Goal: Information Seeking & Learning: Find specific fact

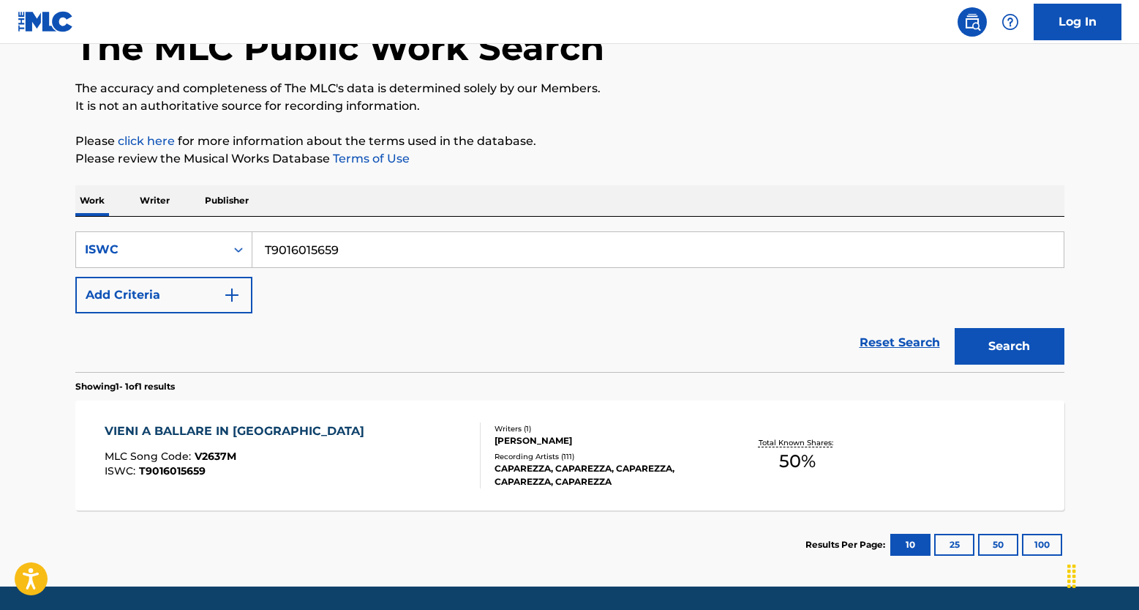
drag, startPoint x: 348, startPoint y: 249, endPoint x: 162, endPoint y: 224, distance: 187.5
click at [162, 224] on div "SearchWithCriteriaba34354f-2fd5-4b03-9a16-bf78825eb57a ISWC T9016015659 Add Cri…" at bounding box center [569, 294] width 989 height 155
paste input "276131896"
type input "T9276131896"
click at [986, 341] on button "Search" at bounding box center [1010, 346] width 110 height 37
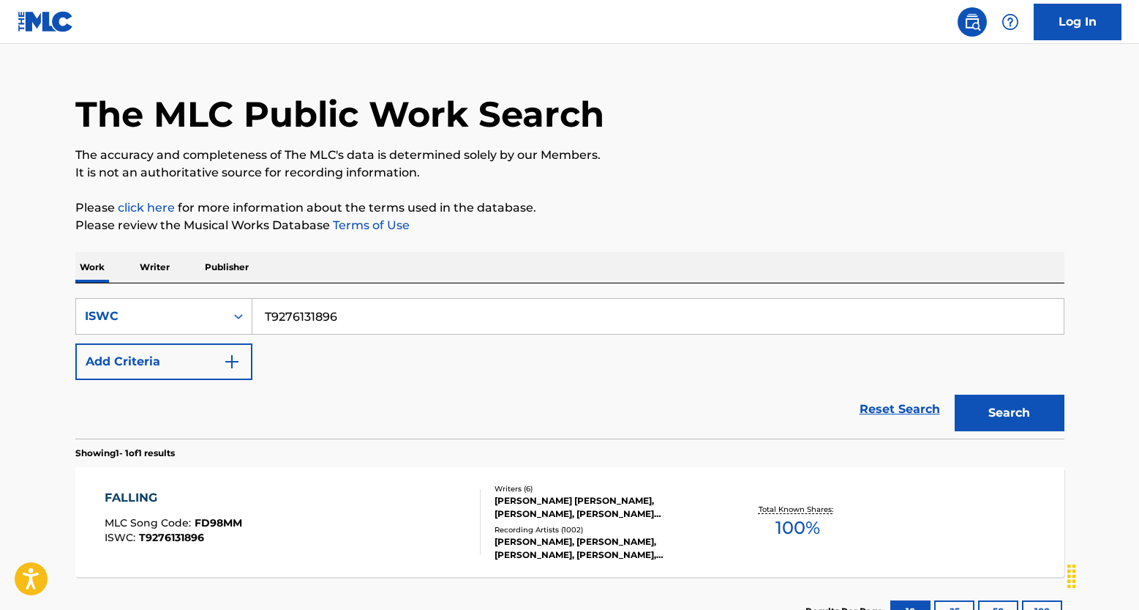
scroll to position [94, 0]
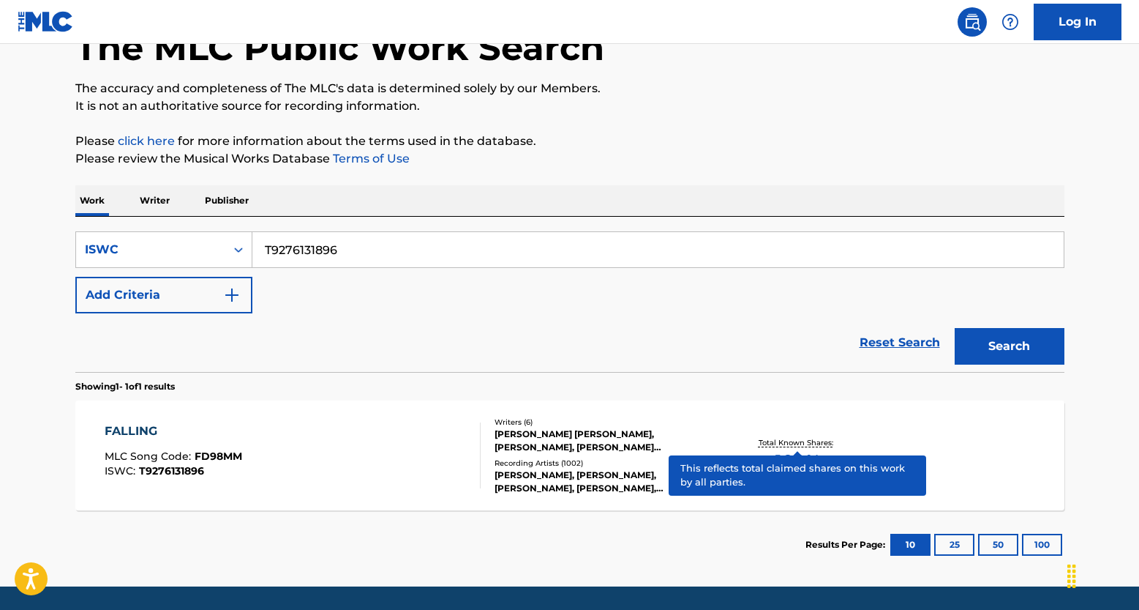
click at [828, 442] on p "Total Known Shares:" at bounding box center [798, 442] width 78 height 11
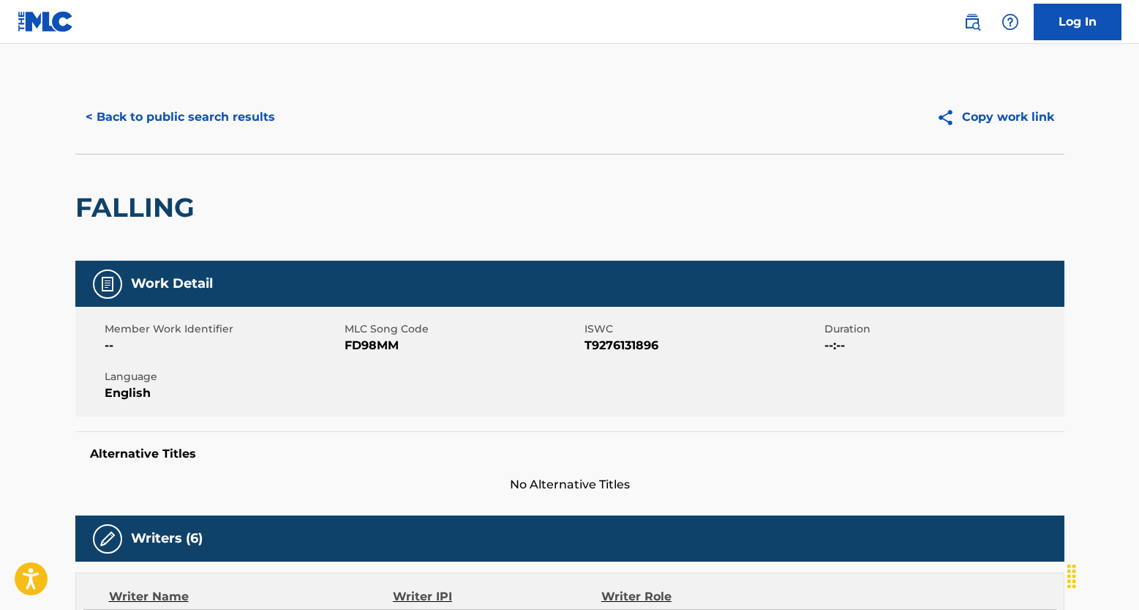
click at [175, 122] on button "< Back to public search results" at bounding box center [180, 117] width 210 height 37
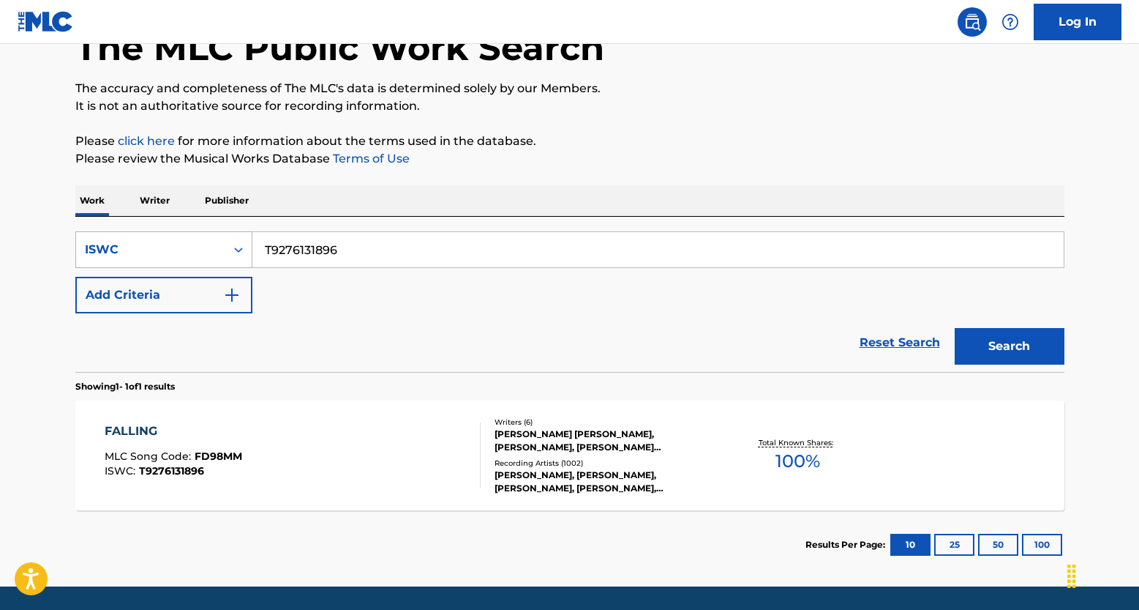
drag, startPoint x: 362, startPoint y: 256, endPoint x: 171, endPoint y: 232, distance: 192.5
click at [171, 233] on div "SearchWithCriteriaba34354f-2fd5-4b03-9a16-bf78825eb57a ISWC T9276131896" at bounding box center [569, 249] width 989 height 37
paste input "3052673260"
type input "T3052673260"
click at [1011, 354] on button "Search" at bounding box center [1010, 346] width 110 height 37
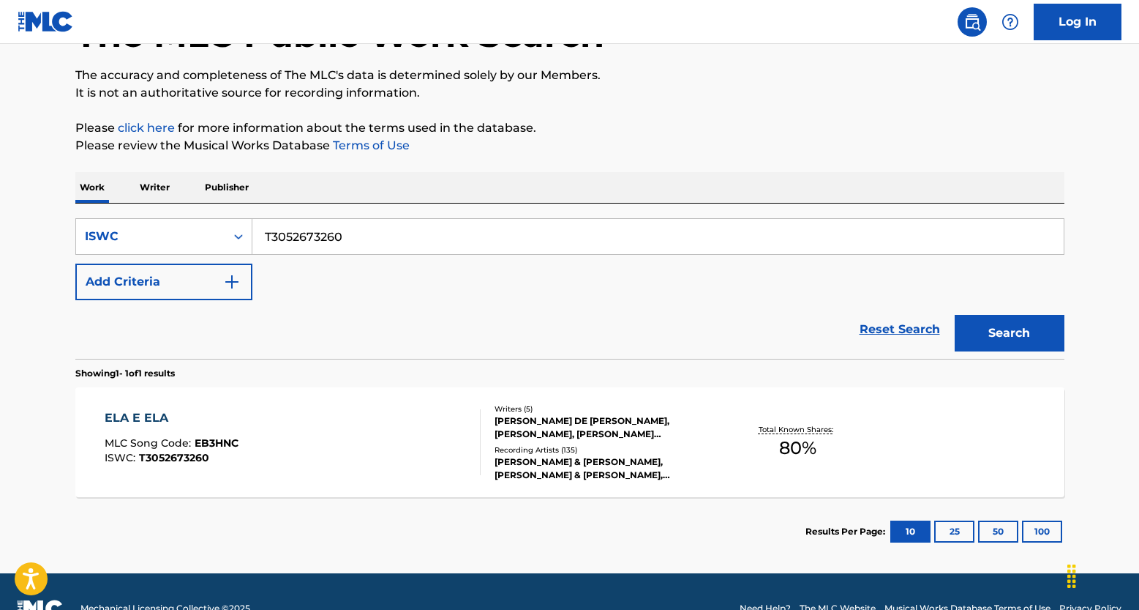
scroll to position [121, 0]
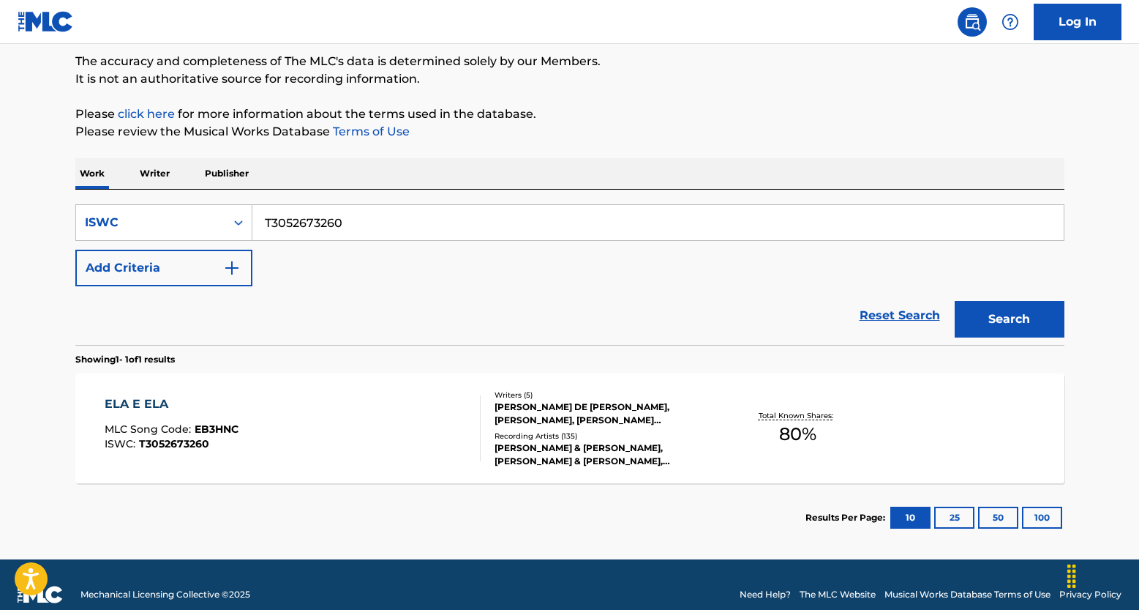
click at [803, 416] on p "Total Known Shares:" at bounding box center [798, 415] width 78 height 11
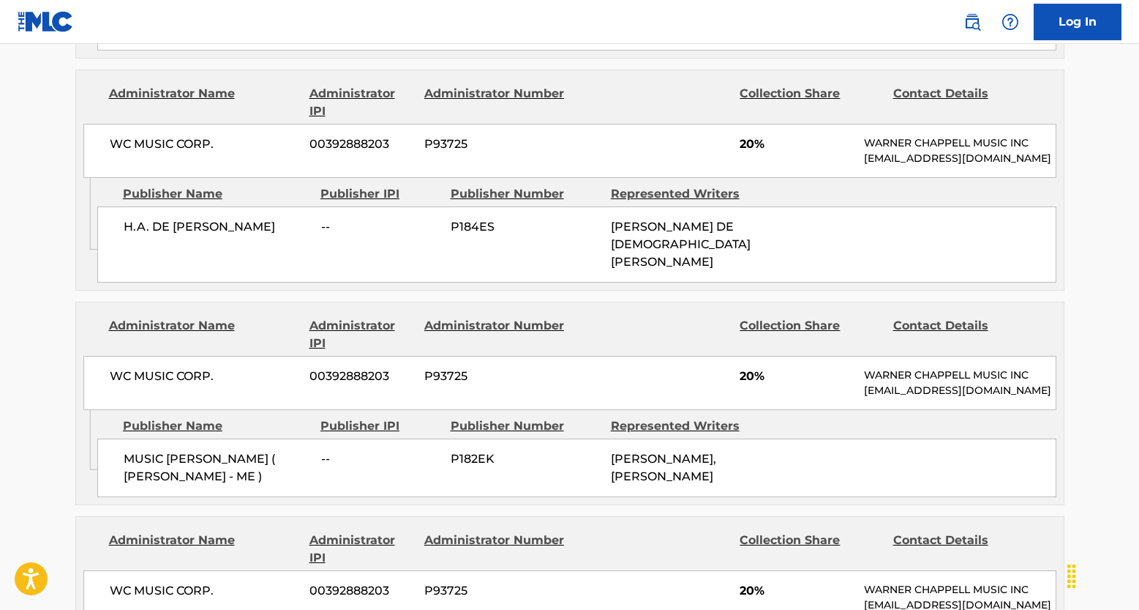
scroll to position [1115, 0]
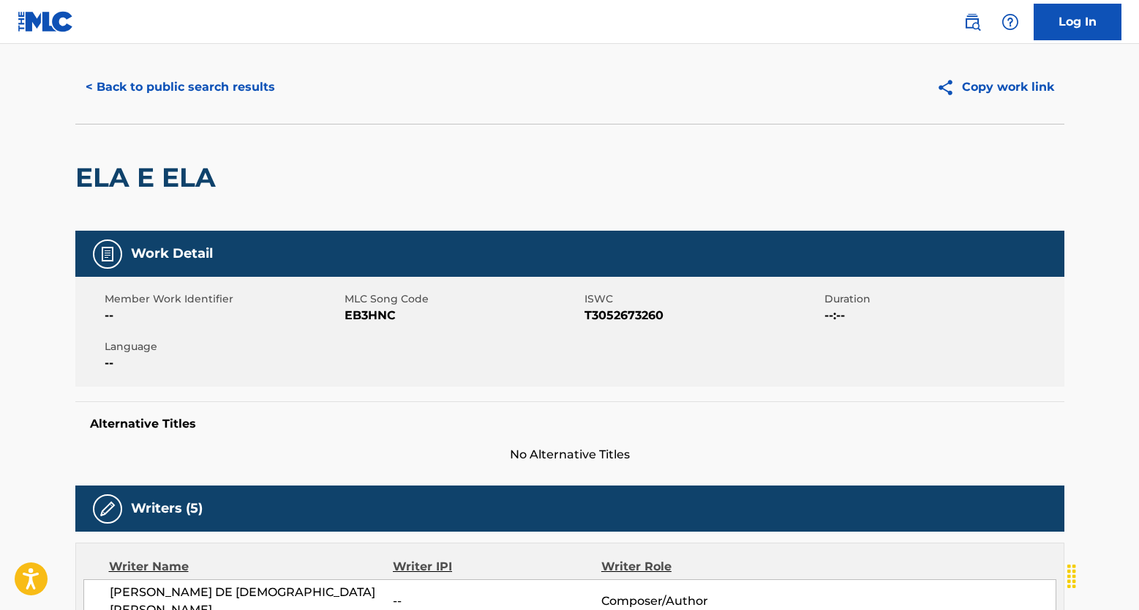
click at [176, 81] on button "< Back to public search results" at bounding box center [180, 87] width 210 height 37
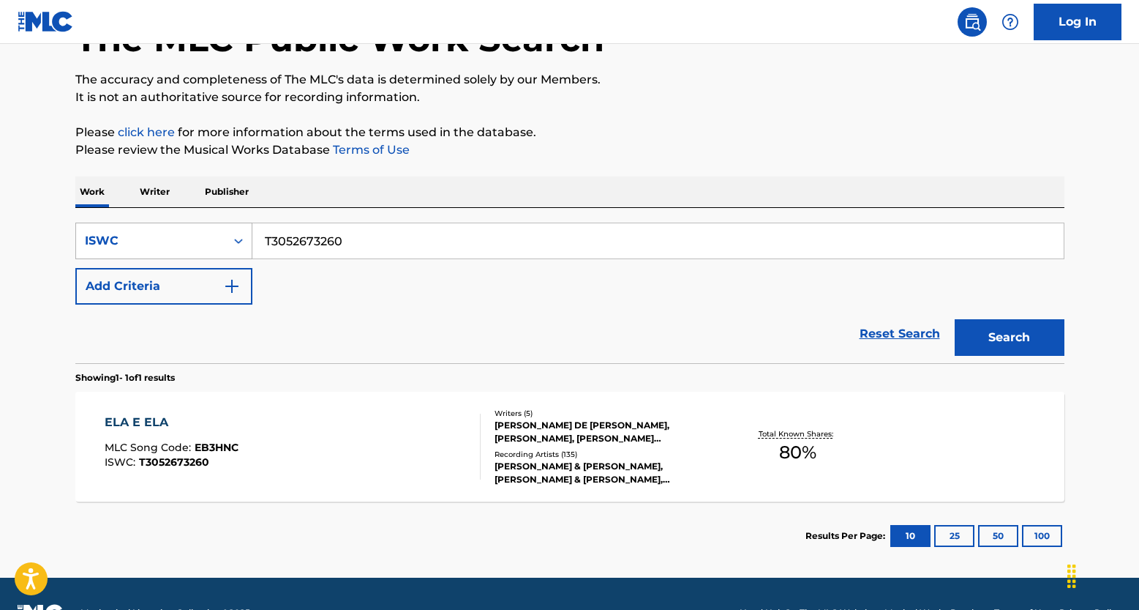
drag, startPoint x: 217, startPoint y: 226, endPoint x: 226, endPoint y: 222, distance: 10.5
click at [216, 226] on div "SearchWithCriteriaba34354f-2fd5-4b03-9a16-bf78825eb57a ISWC T3052673260" at bounding box center [569, 240] width 989 height 37
paste input "121436899"
type input "T3121436899"
click at [976, 338] on button "Search" at bounding box center [1010, 337] width 110 height 37
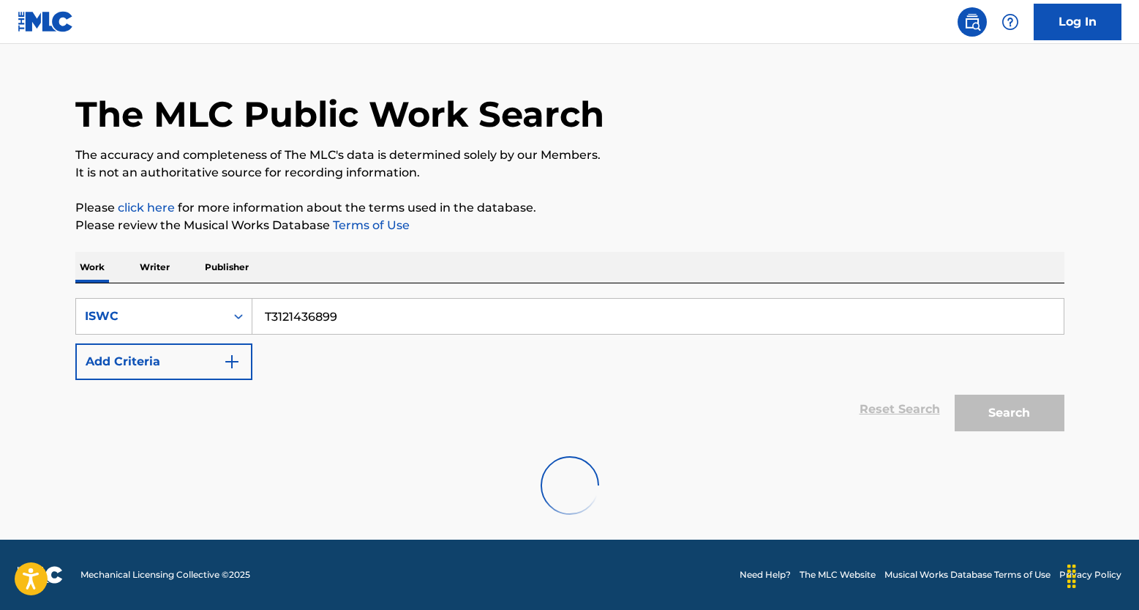
scroll to position [0, 0]
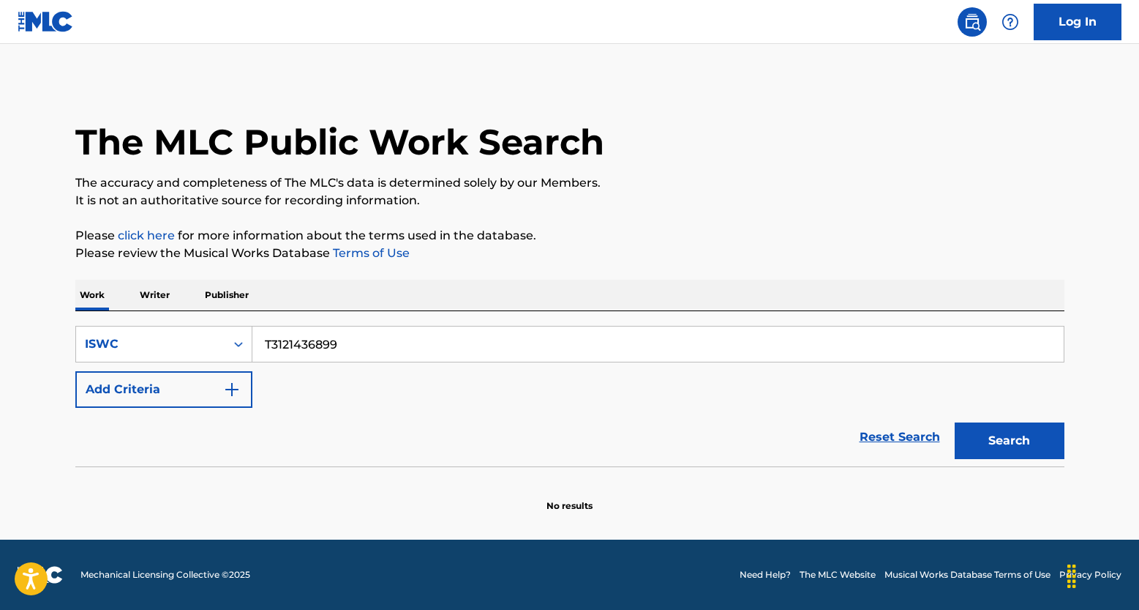
drag, startPoint x: 910, startPoint y: 446, endPoint x: 838, endPoint y: 435, distance: 73.3
click at [910, 446] on link "Reset Search" at bounding box center [900, 437] width 95 height 32
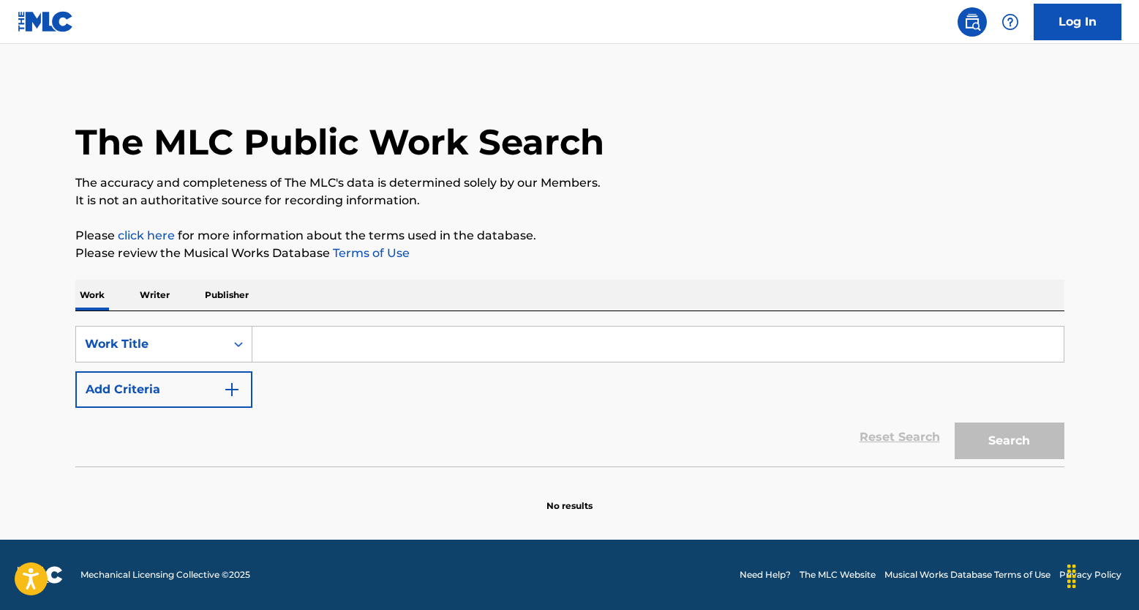
click at [287, 348] on input "Search Form" at bounding box center [658, 343] width 812 height 35
paste input "ESTAS CON EL"
type input "ESTAS CON EL"
click at [222, 402] on button "Add Criteria" at bounding box center [163, 389] width 177 height 37
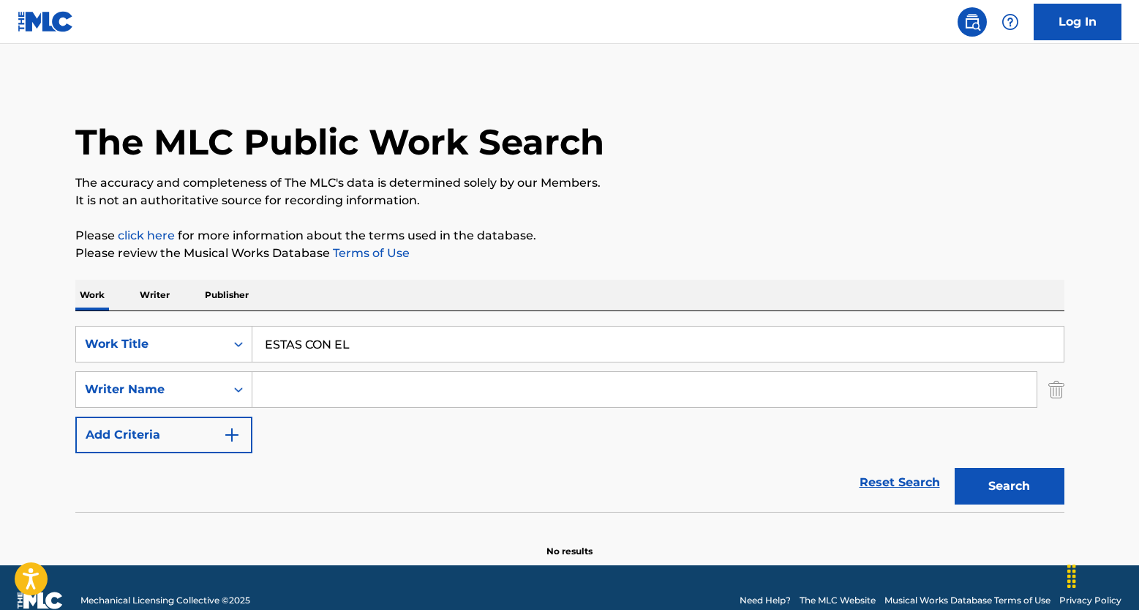
click at [344, 394] on input "Search Form" at bounding box center [644, 389] width 785 height 35
paste input "VEGA PADRON ALEJANDRO"
type input "VEGA PADRON ALEJANDRO"
click at [982, 476] on button "Search" at bounding box center [1010, 486] width 110 height 37
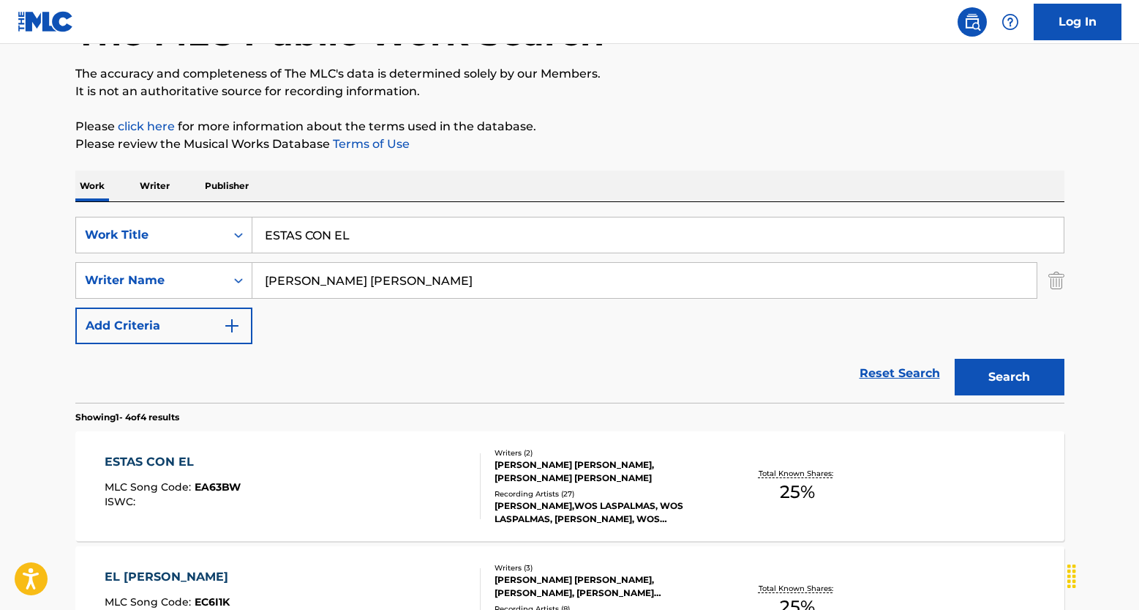
scroll to position [112, 0]
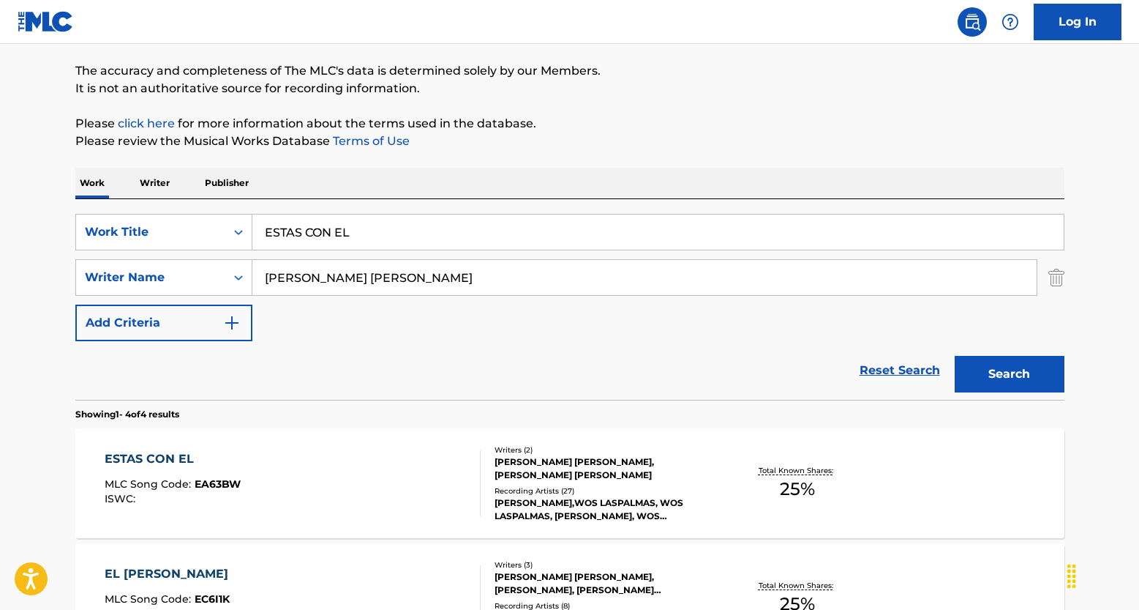
click at [782, 463] on div "Total Known Shares: 25 %" at bounding box center [798, 483] width 165 height 45
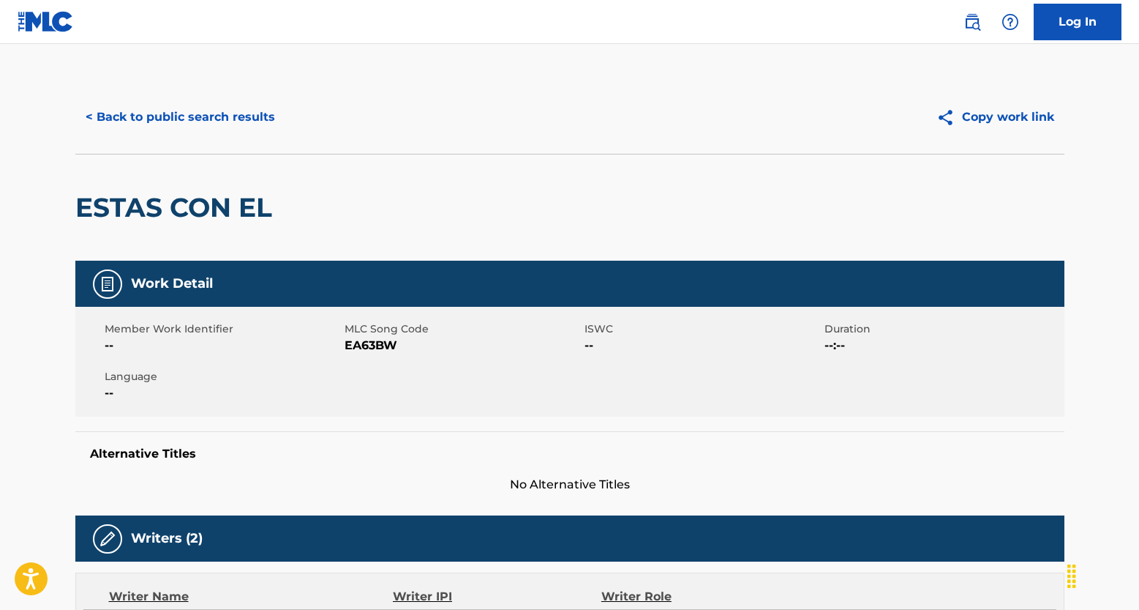
click at [161, 118] on button "< Back to public search results" at bounding box center [180, 117] width 210 height 37
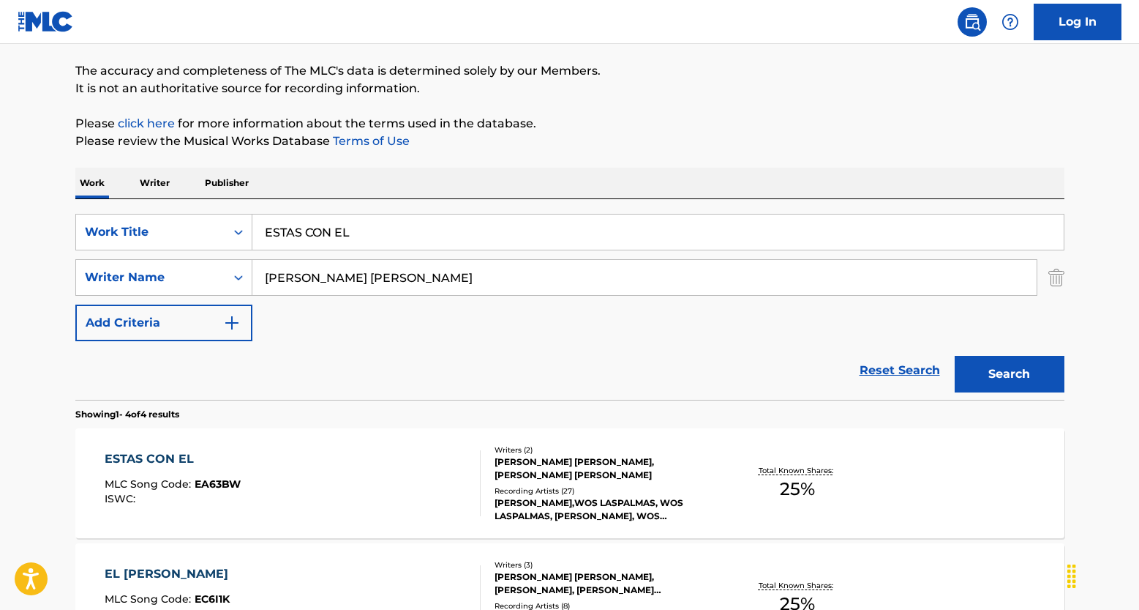
click at [902, 370] on link "Reset Search" at bounding box center [900, 370] width 95 height 32
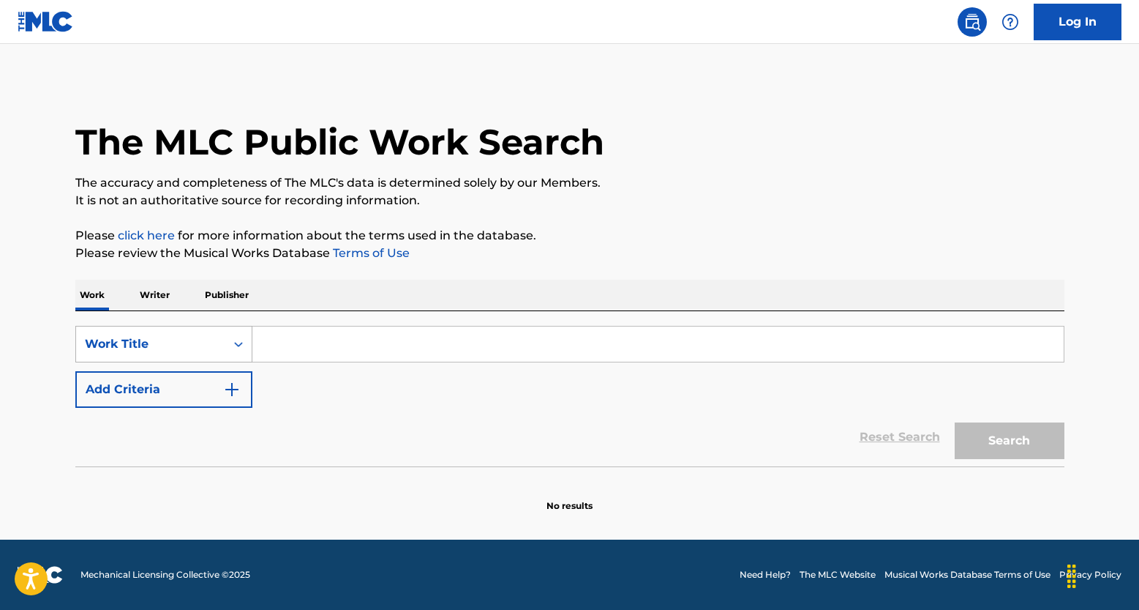
click at [179, 333] on div "Work Title" at bounding box center [150, 344] width 149 height 28
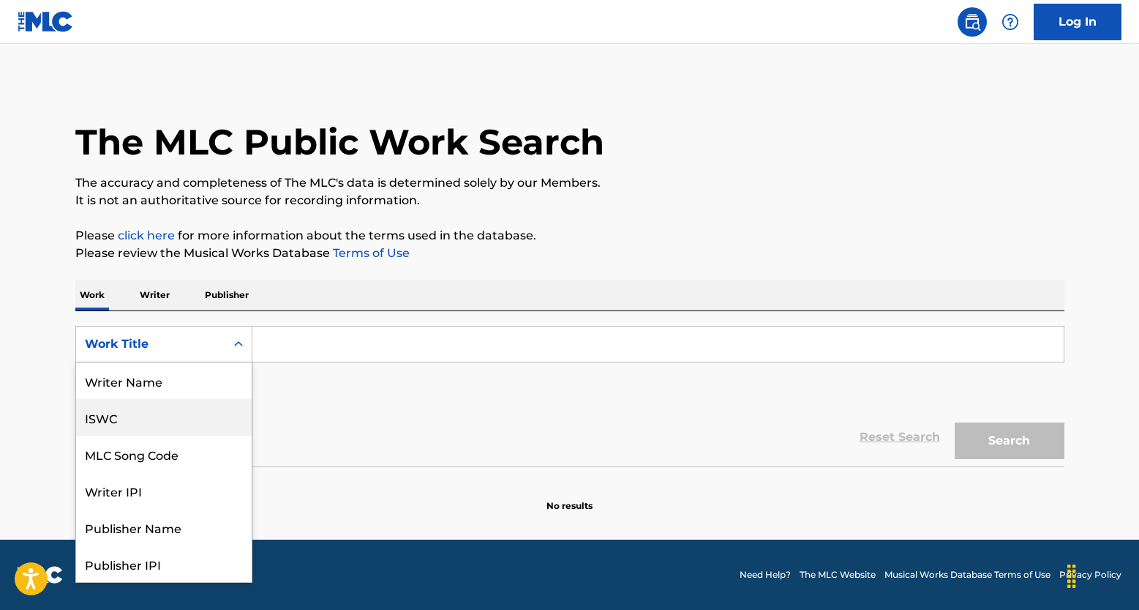
click at [139, 432] on div "ISWC" at bounding box center [164, 417] width 176 height 37
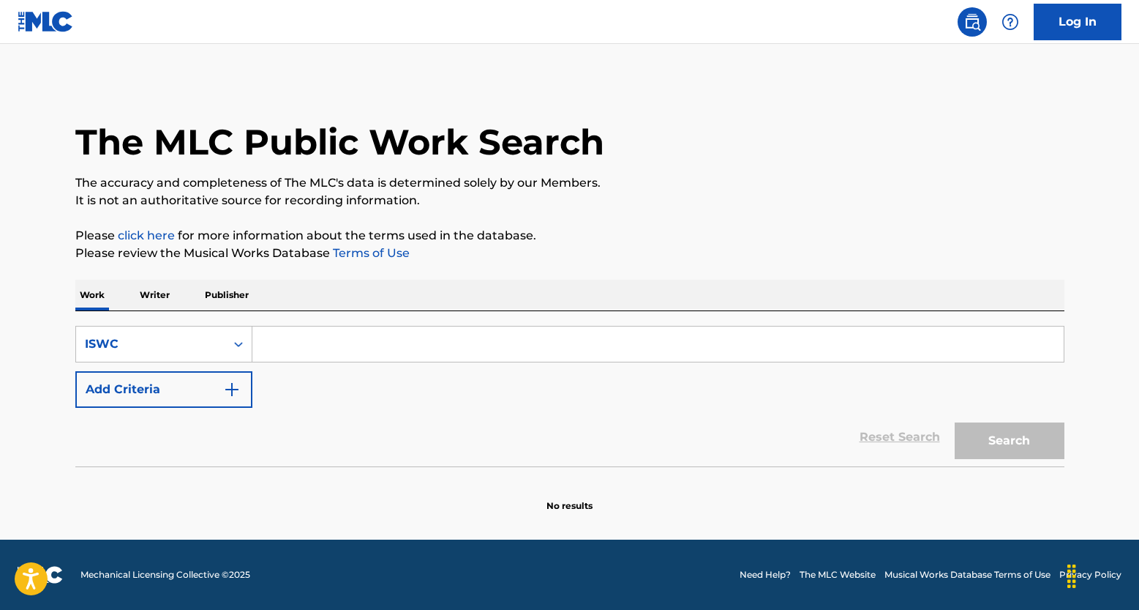
click at [323, 357] on input "Search Form" at bounding box center [658, 343] width 812 height 35
paste input "T0729203104"
type input "T0729203104"
click at [999, 452] on button "Search" at bounding box center [1010, 440] width 110 height 37
drag, startPoint x: 926, startPoint y: 449, endPoint x: 880, endPoint y: 432, distance: 49.3
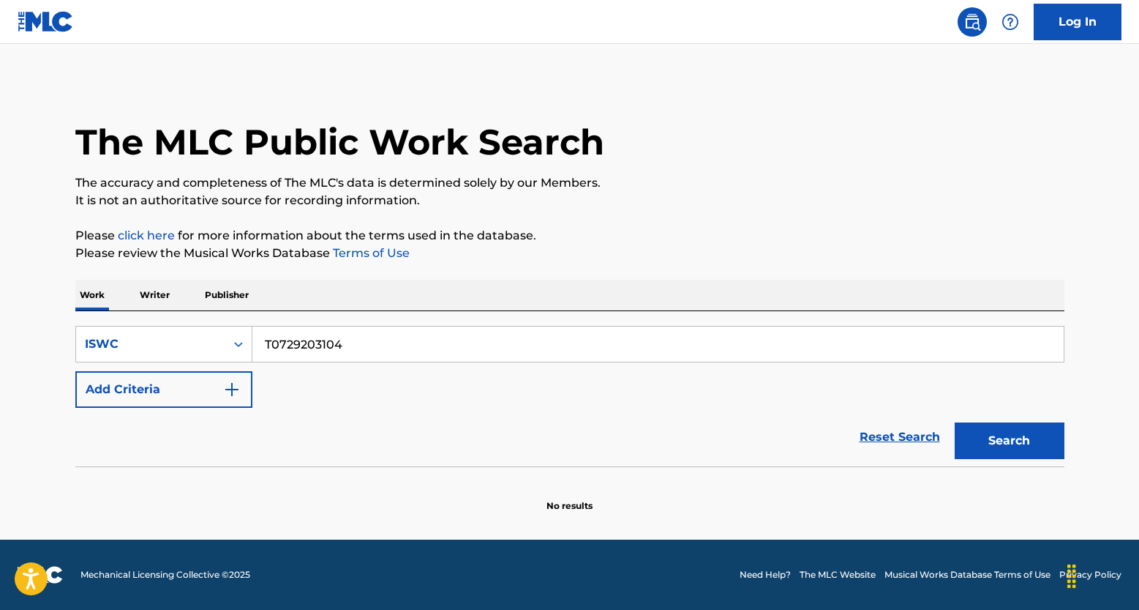
click at [925, 449] on link "Reset Search" at bounding box center [900, 437] width 95 height 32
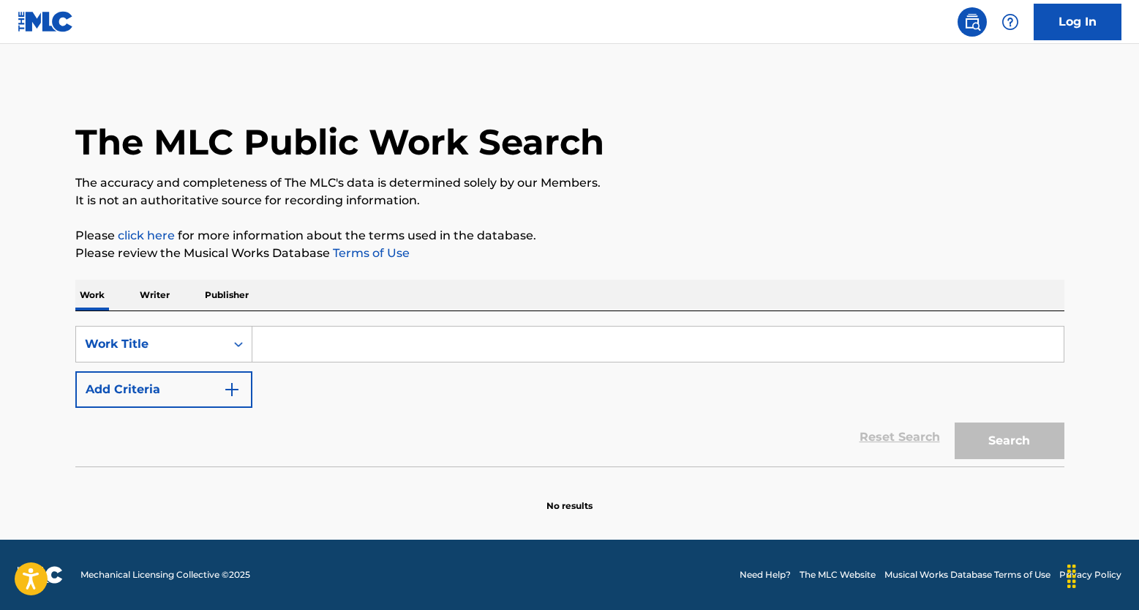
click at [366, 350] on input "Search Form" at bounding box center [658, 343] width 812 height 35
paste input "SAY IT RIGHT"
type input "SAY IT RIGHT"
click at [237, 379] on button "Add Criteria" at bounding box center [163, 389] width 177 height 37
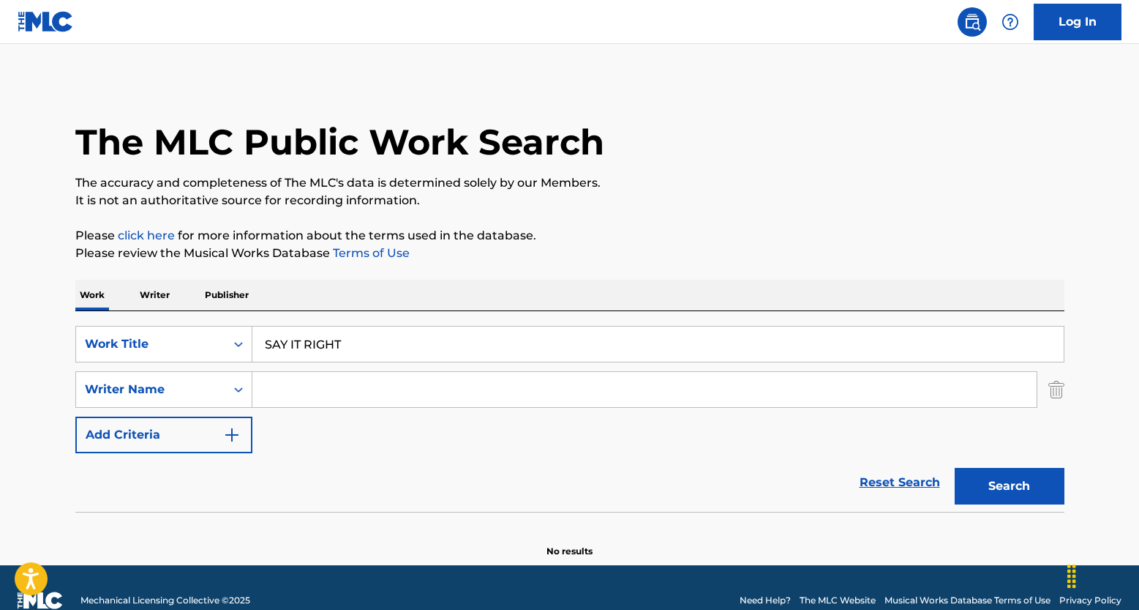
click at [426, 380] on input "Search Form" at bounding box center [644, 389] width 785 height 35
paste input "Nelly Furtado"
type input "Nelly Furtado"
click at [1047, 478] on button "Search" at bounding box center [1010, 486] width 110 height 37
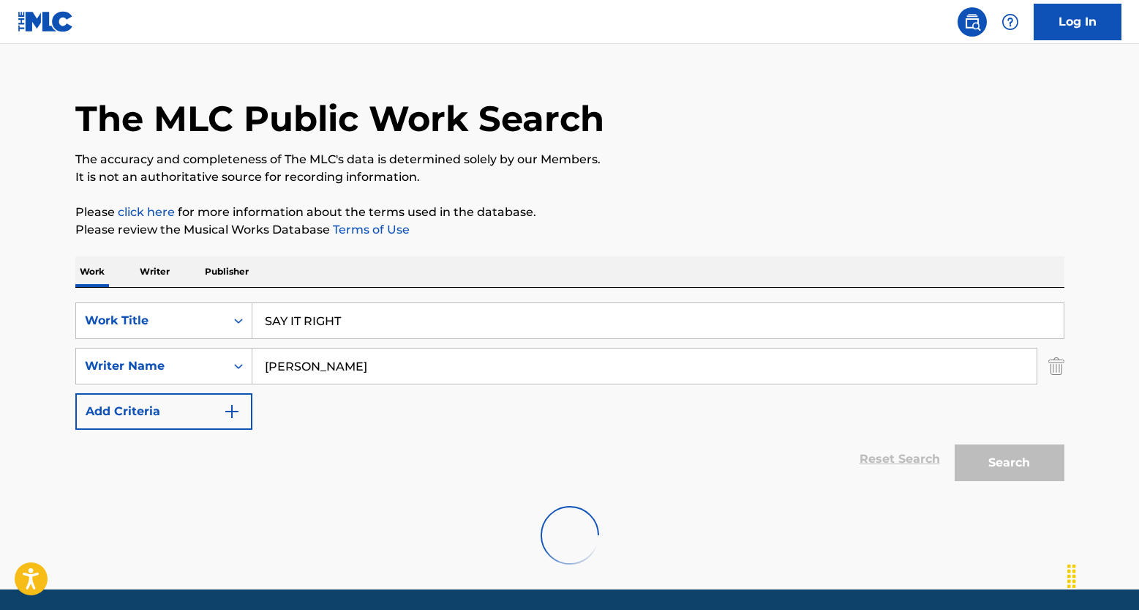
scroll to position [73, 0]
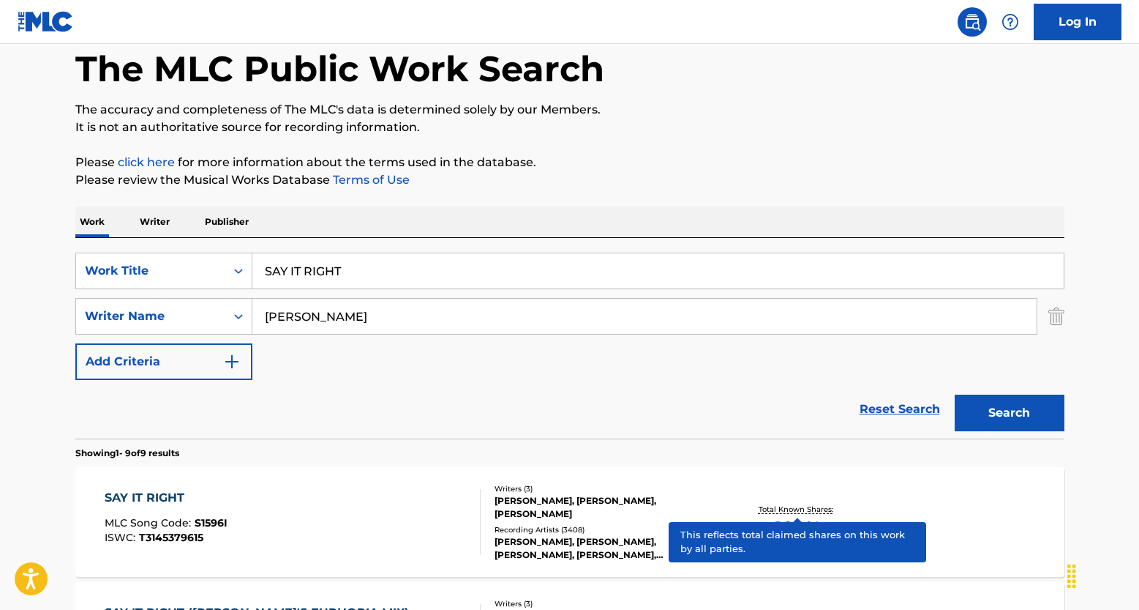
click at [760, 510] on p "Total Known Shares:" at bounding box center [798, 509] width 78 height 11
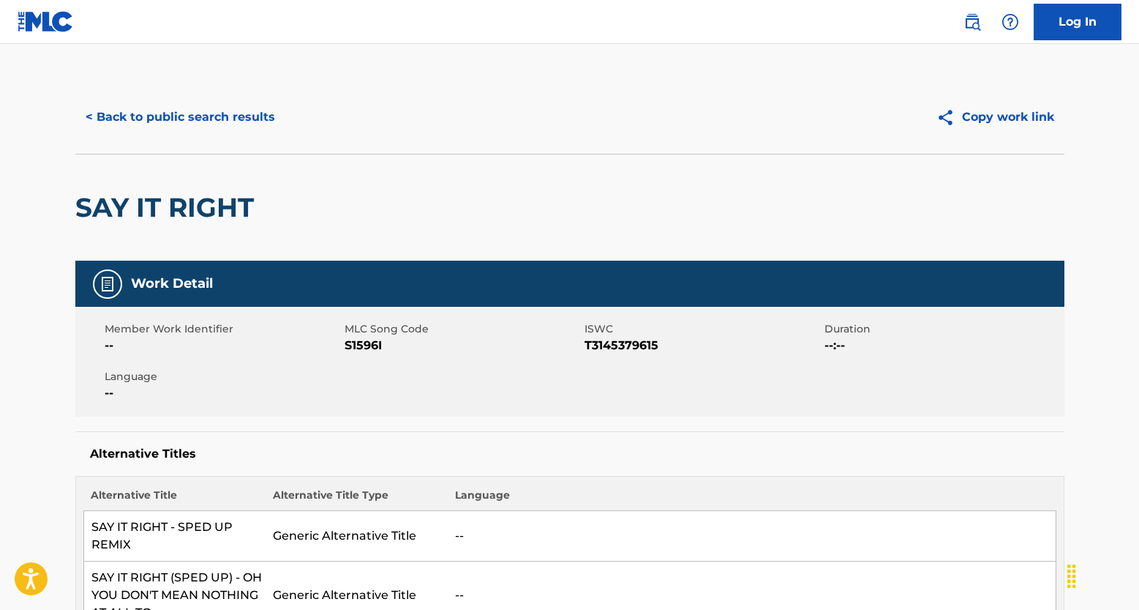
click at [133, 127] on button "< Back to public search results" at bounding box center [180, 117] width 210 height 37
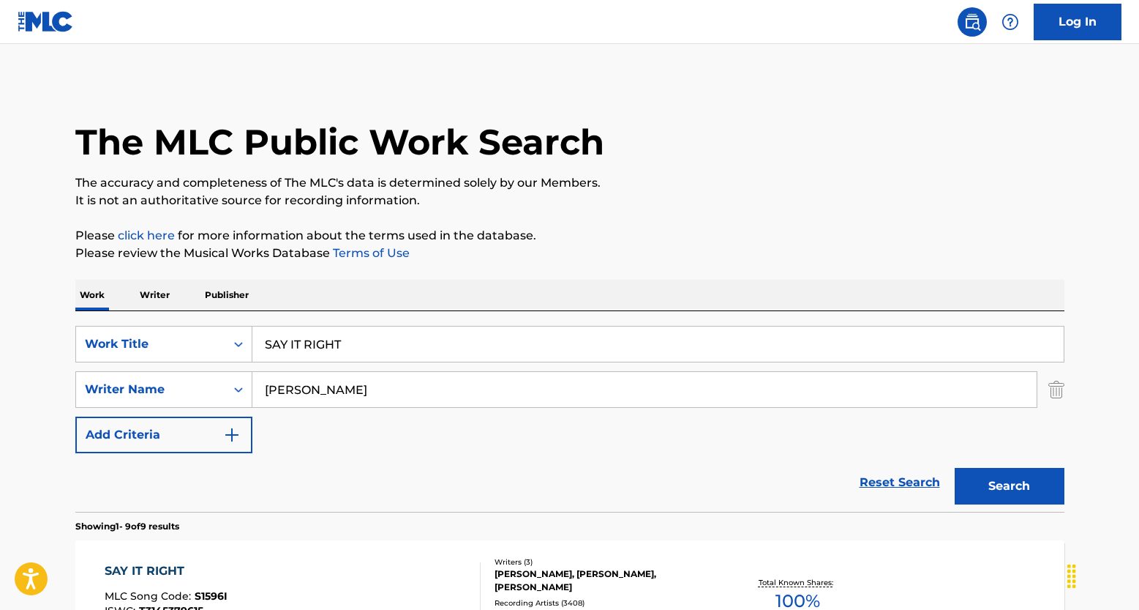
scroll to position [73, 0]
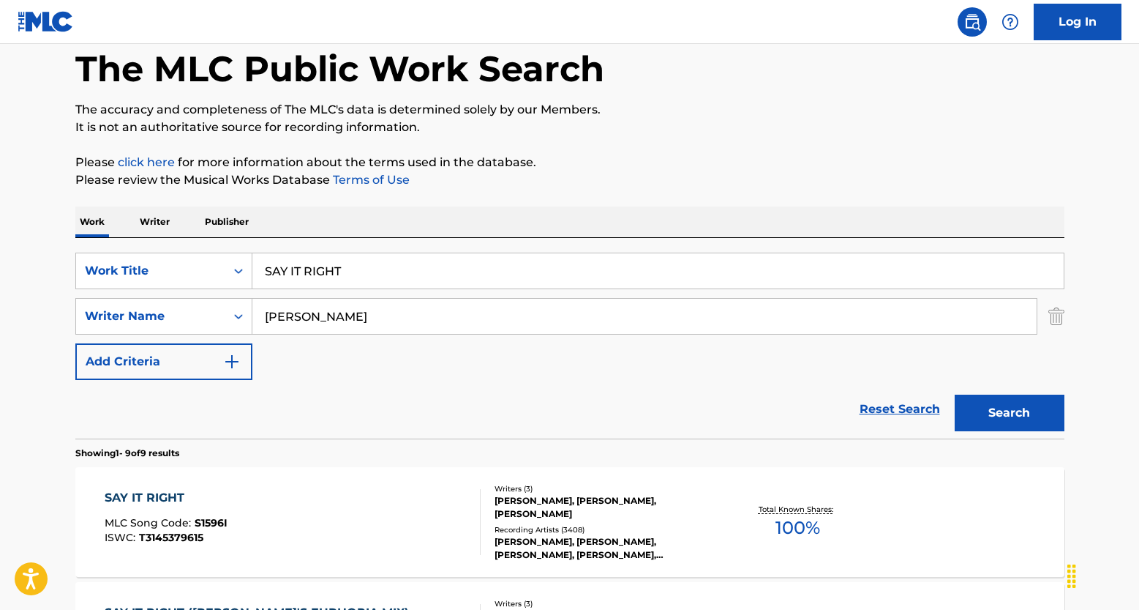
drag, startPoint x: 902, startPoint y: 431, endPoint x: 896, endPoint y: 420, distance: 12.8
click at [902, 430] on div "Reset Search Search" at bounding box center [569, 409] width 989 height 59
drag, startPoint x: 894, startPoint y: 413, endPoint x: 852, endPoint y: 396, distance: 45.3
click at [894, 413] on link "Reset Search" at bounding box center [900, 409] width 95 height 32
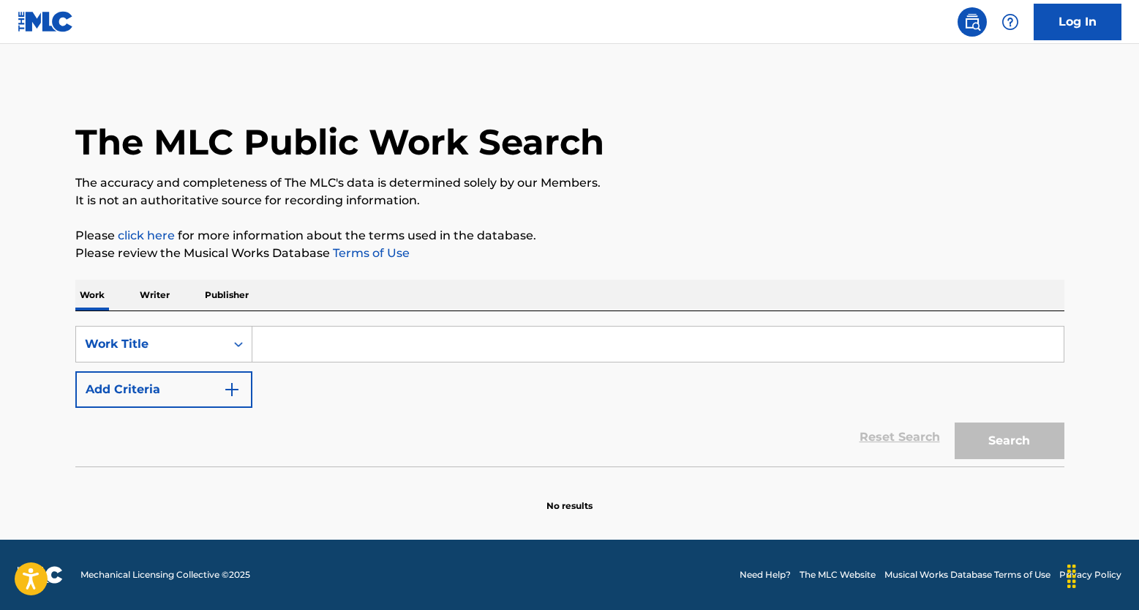
scroll to position [0, 0]
click at [373, 329] on input "Search Form" at bounding box center [658, 343] width 812 height 35
paste input "LINKS"
type input "LINKS"
click at [230, 387] on img "Search Form" at bounding box center [232, 390] width 18 height 18
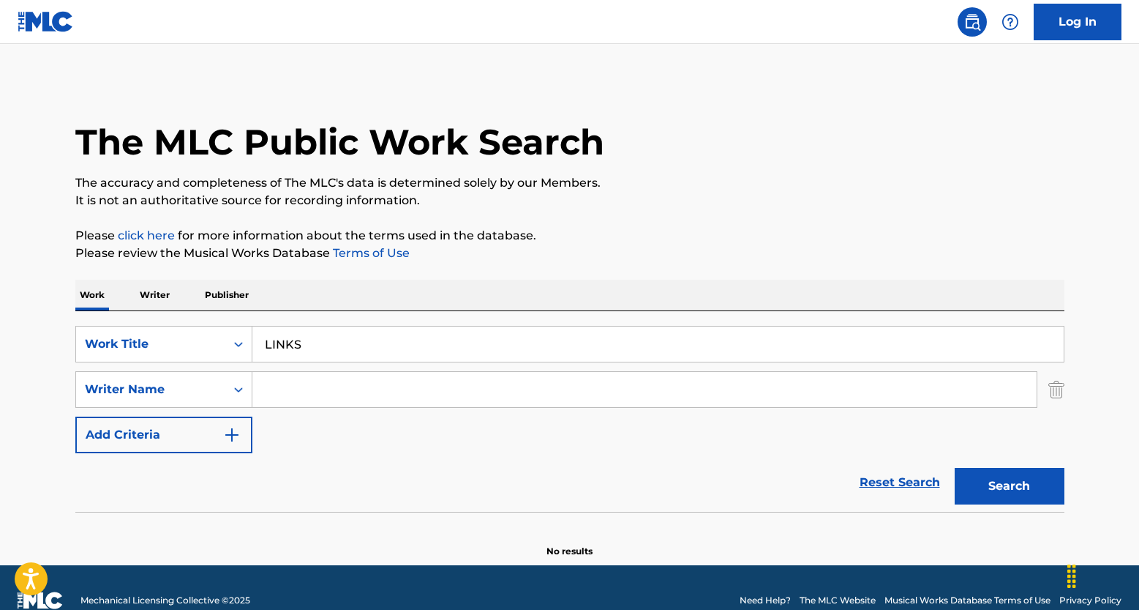
click at [303, 396] on input "Search Form" at bounding box center [644, 389] width 785 height 35
paste input "PANNU TEGBIR"
type input "PANNU TEGBIR"
click at [989, 485] on button "Search" at bounding box center [1010, 486] width 110 height 37
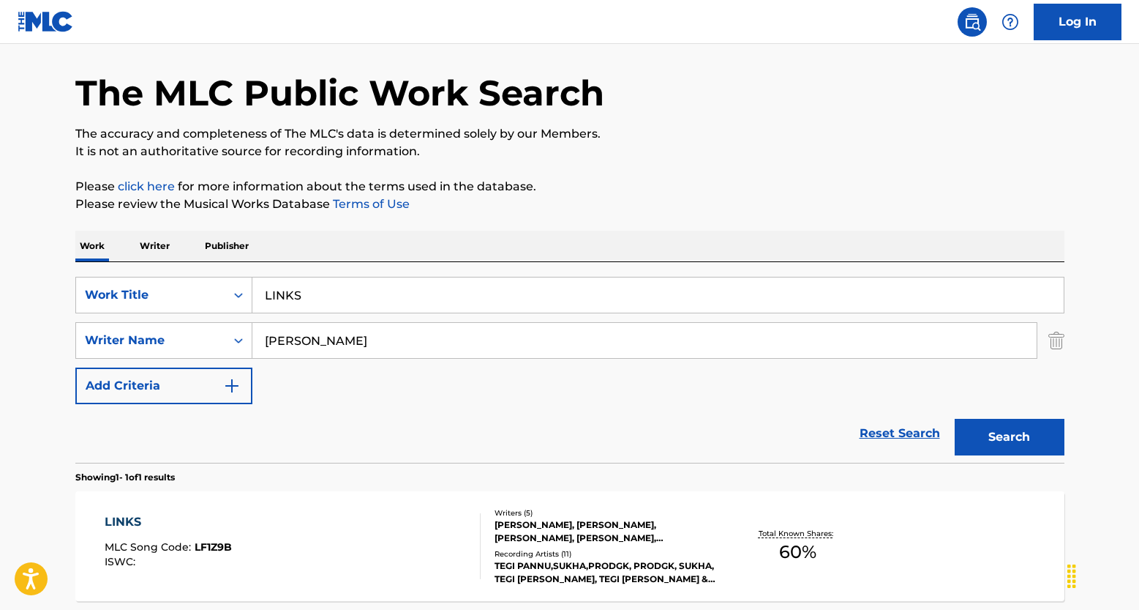
scroll to position [187, 0]
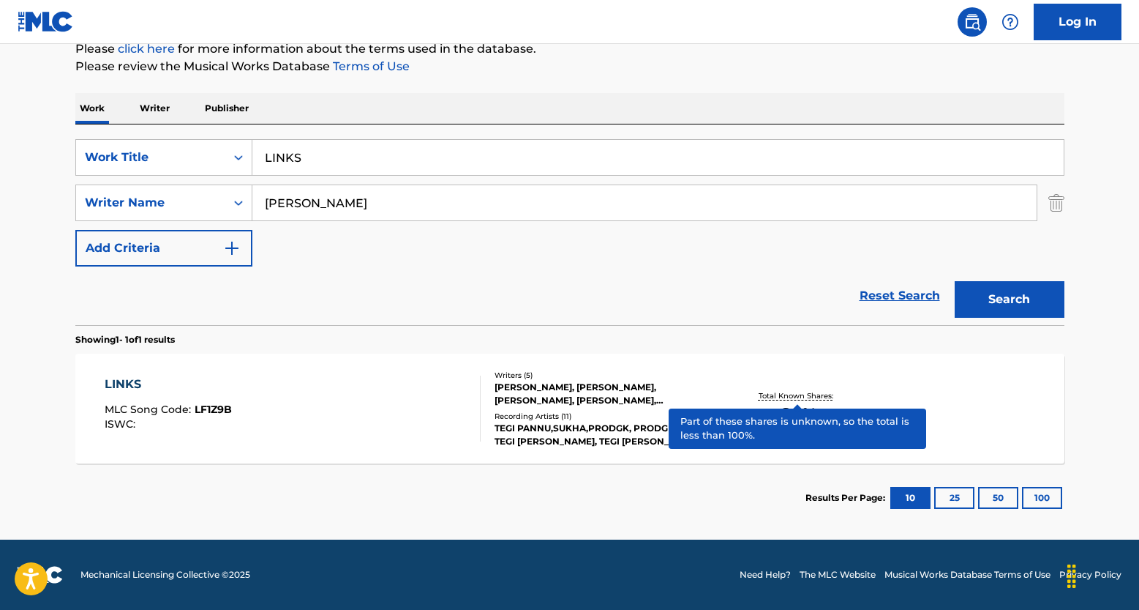
click at [801, 397] on p "Total Known Shares:" at bounding box center [798, 395] width 78 height 11
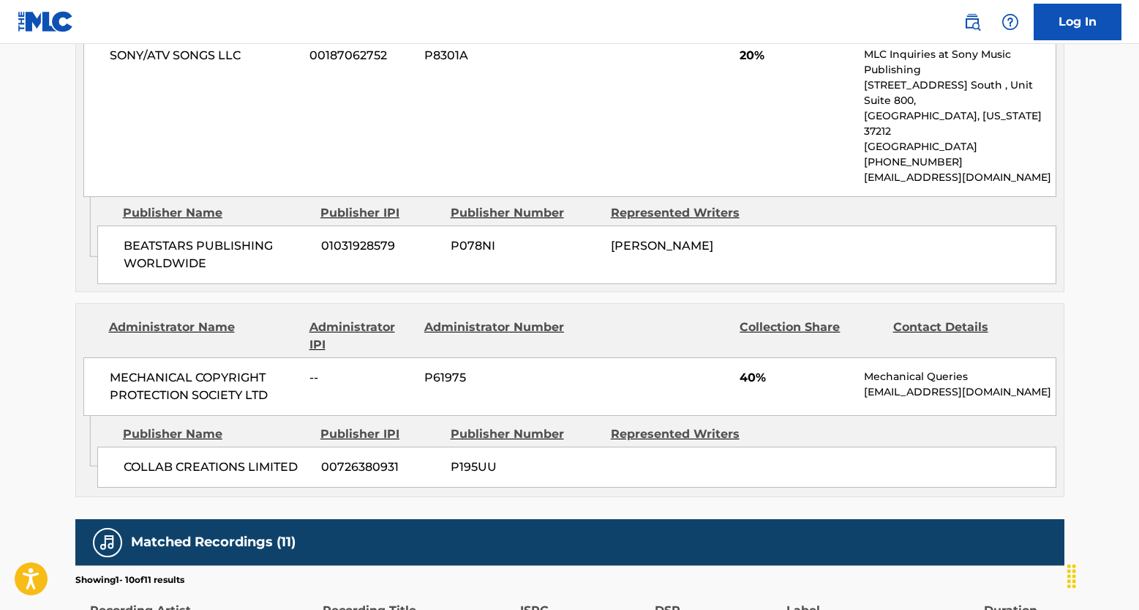
scroll to position [844, 0]
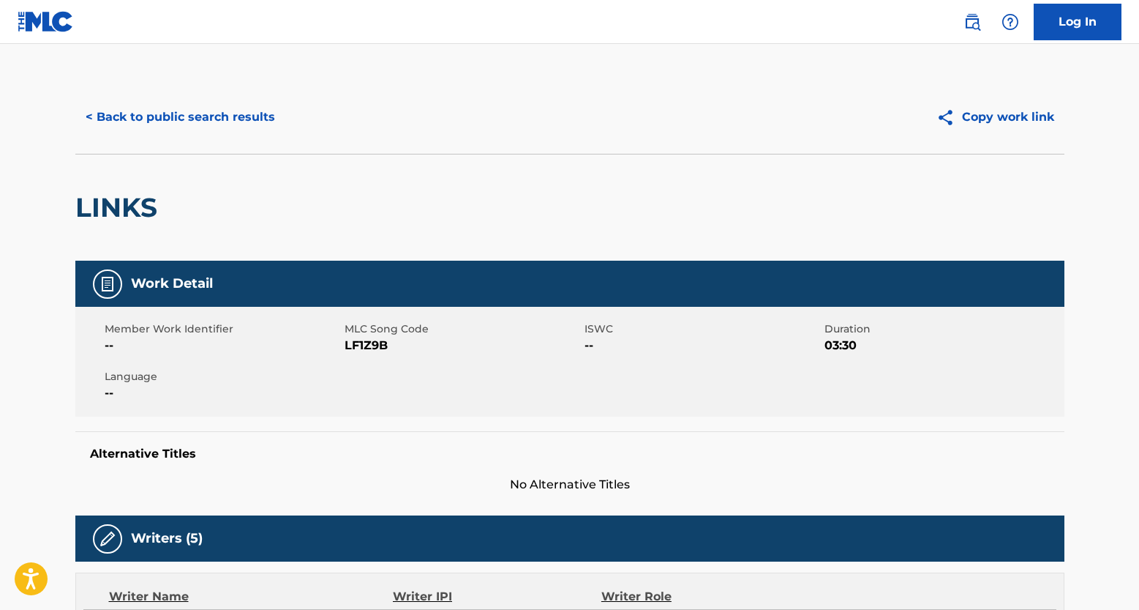
drag, startPoint x: 138, startPoint y: 121, endPoint x: 246, endPoint y: 176, distance: 121.4
click at [138, 121] on button "< Back to public search results" at bounding box center [180, 117] width 210 height 37
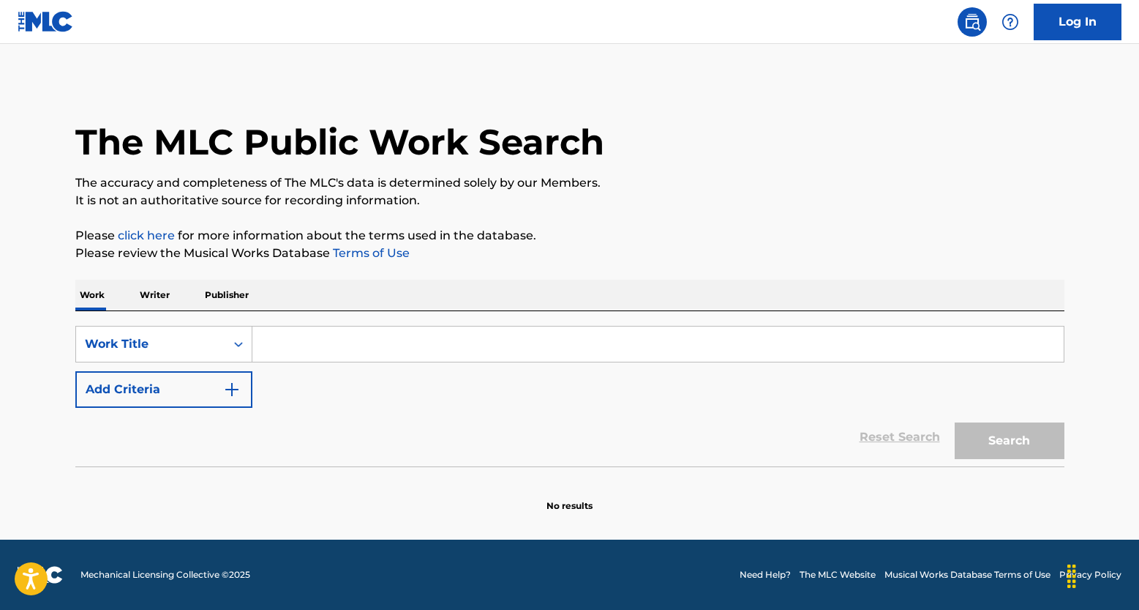
click at [296, 340] on input "Search Form" at bounding box center [658, 343] width 812 height 35
paste input "T0116055265"
type input "T0116055265"
click at [218, 344] on div "Work Title" at bounding box center [150, 344] width 149 height 28
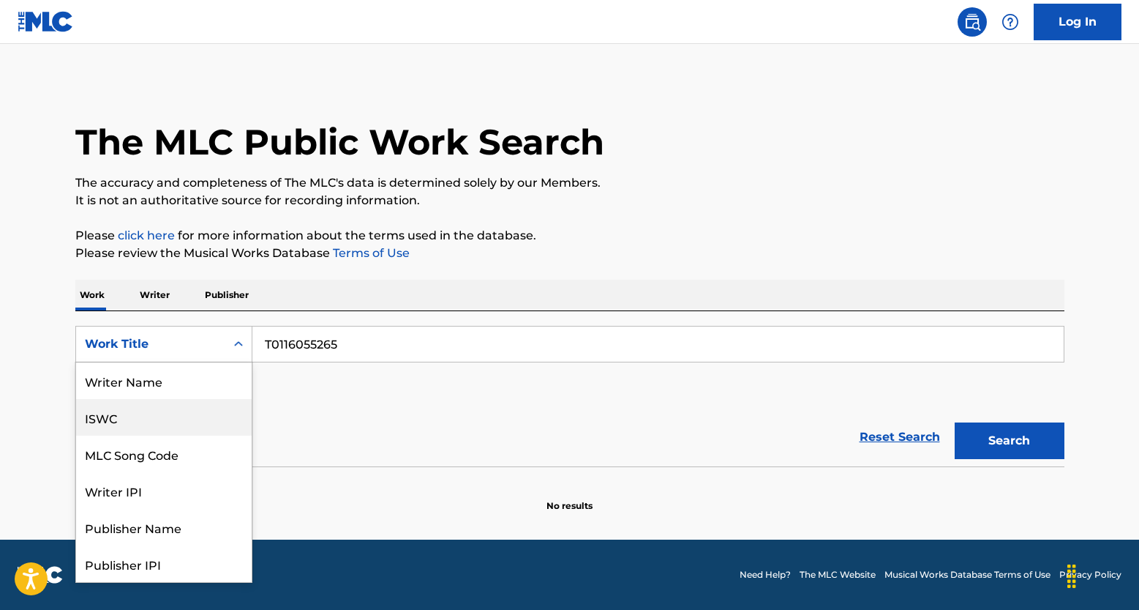
drag, startPoint x: 152, startPoint y: 425, endPoint x: 357, endPoint y: 408, distance: 205.6
click at [153, 425] on div "ISWC" at bounding box center [164, 417] width 176 height 37
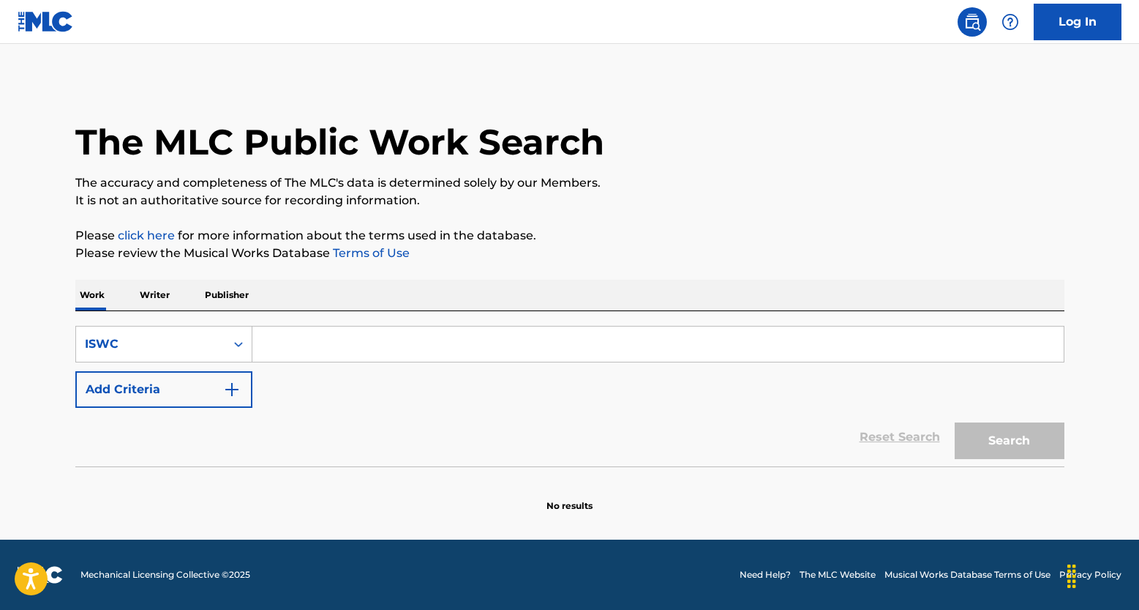
click at [288, 345] on input "Search Form" at bounding box center [658, 343] width 812 height 35
paste input "T0116055265"
type input "T0116055265"
click at [962, 432] on button "Search" at bounding box center [1010, 440] width 110 height 37
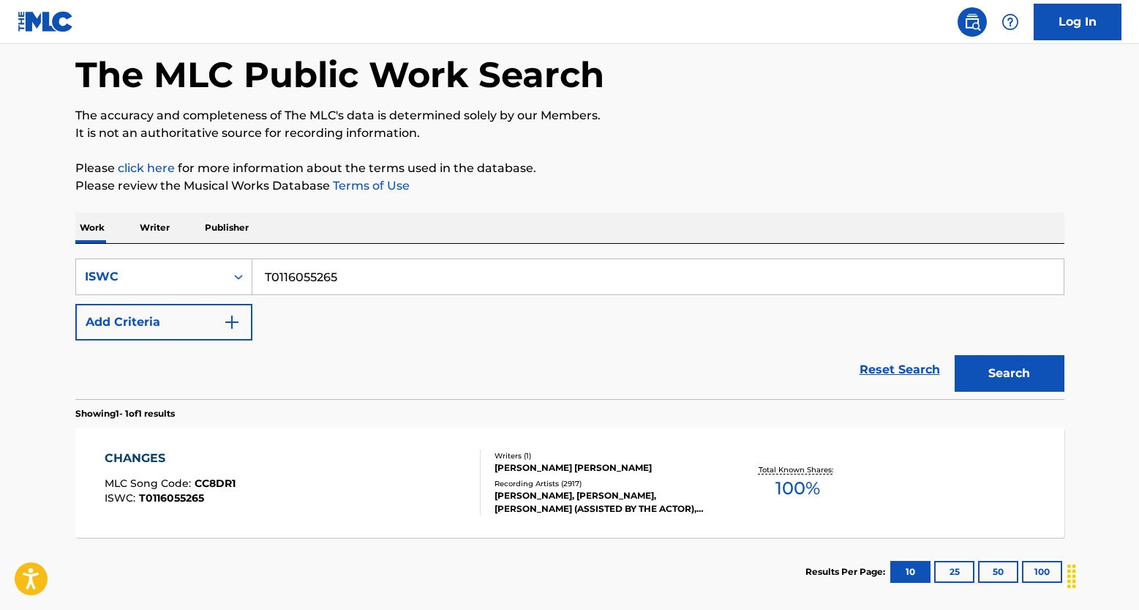
scroll to position [141, 0]
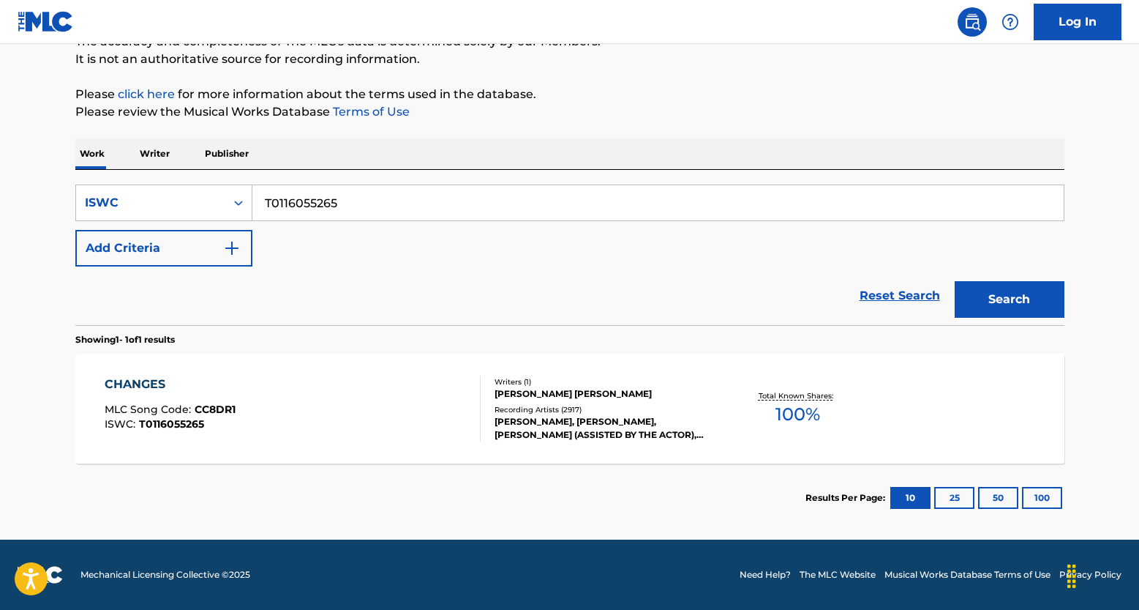
click at [799, 388] on div "Total Known Shares: 100 %" at bounding box center [798, 408] width 165 height 45
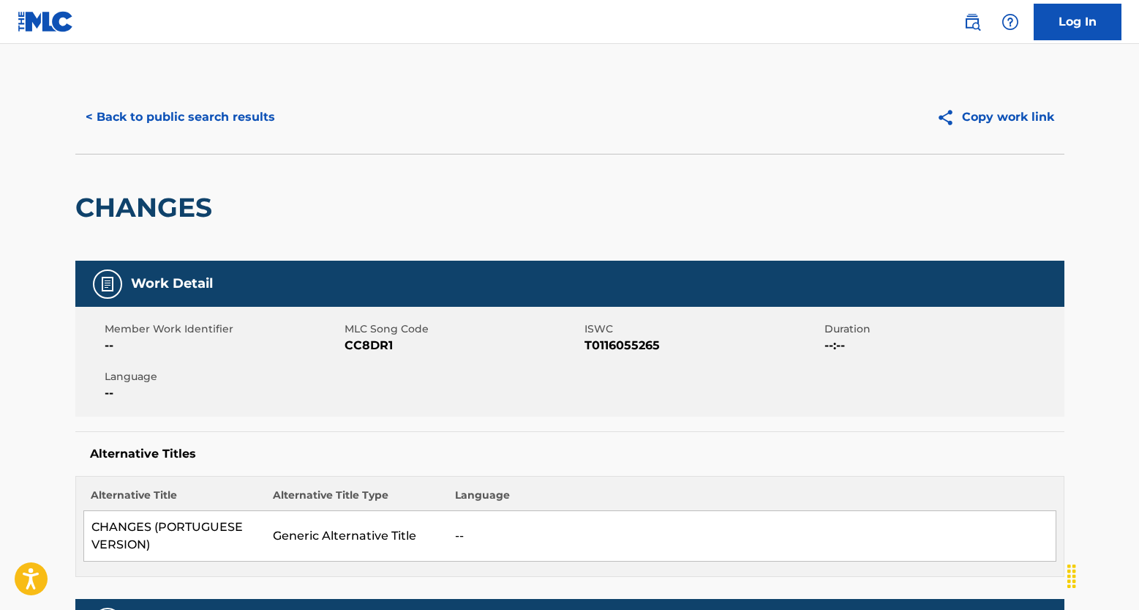
click at [124, 119] on button "< Back to public search results" at bounding box center [180, 117] width 210 height 37
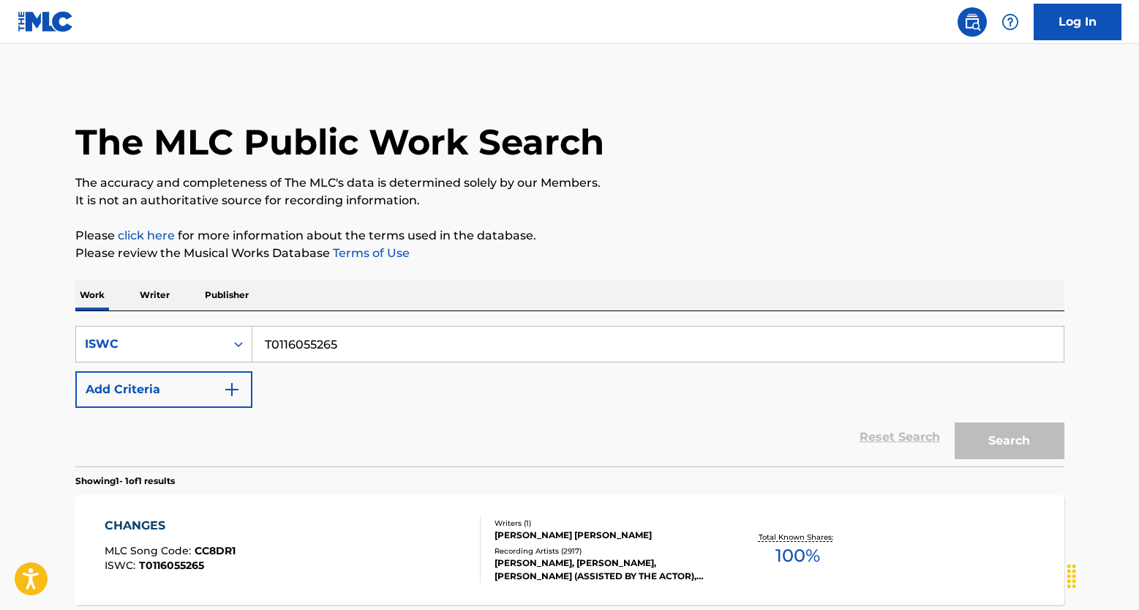
scroll to position [103, 0]
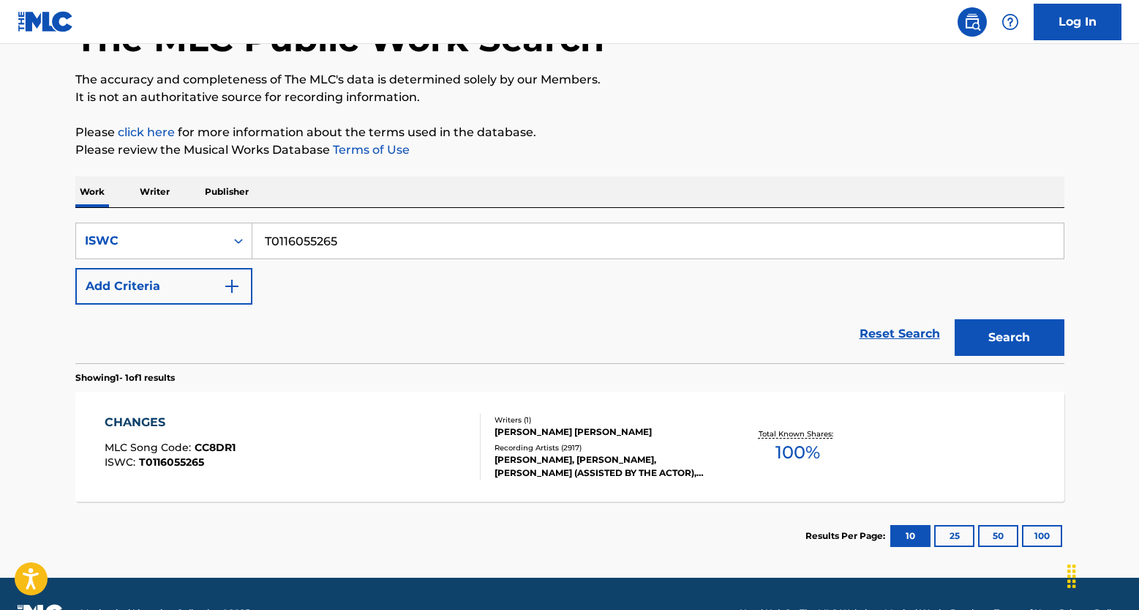
drag, startPoint x: 285, startPoint y: 235, endPoint x: 216, endPoint y: 217, distance: 71.9
click at [217, 217] on div "SearchWithCriteriaedf136aa-8824-4542-8d84-cffa6aace98b ISWC T0116055265 Add Cri…" at bounding box center [569, 285] width 989 height 155
paste input "3161770129"
type input "T3161770129"
click at [1006, 334] on button "Search" at bounding box center [1010, 337] width 110 height 37
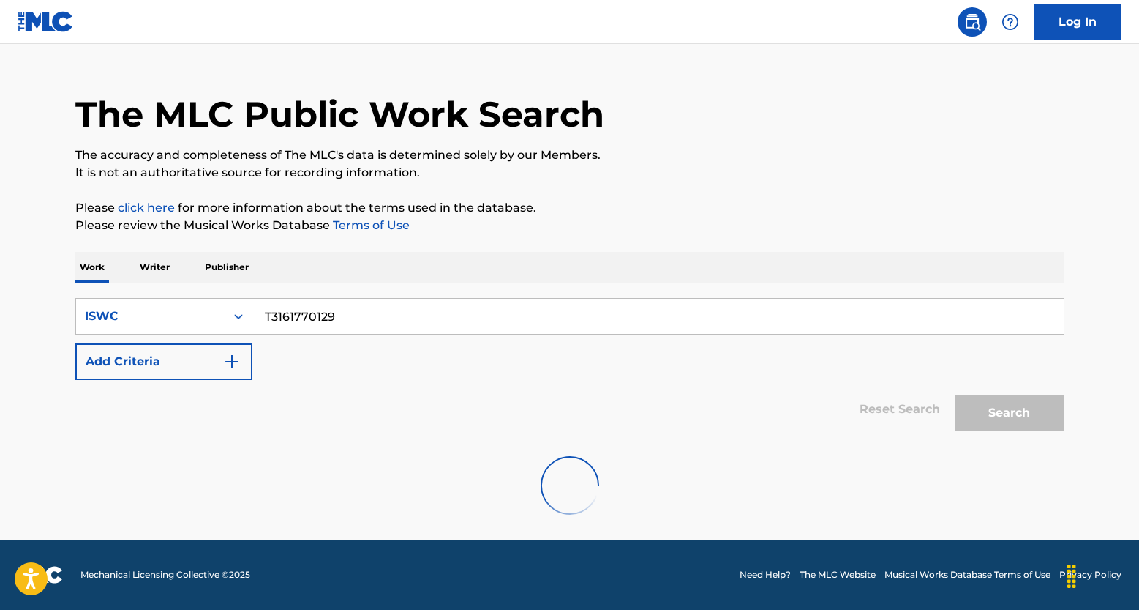
scroll to position [0, 0]
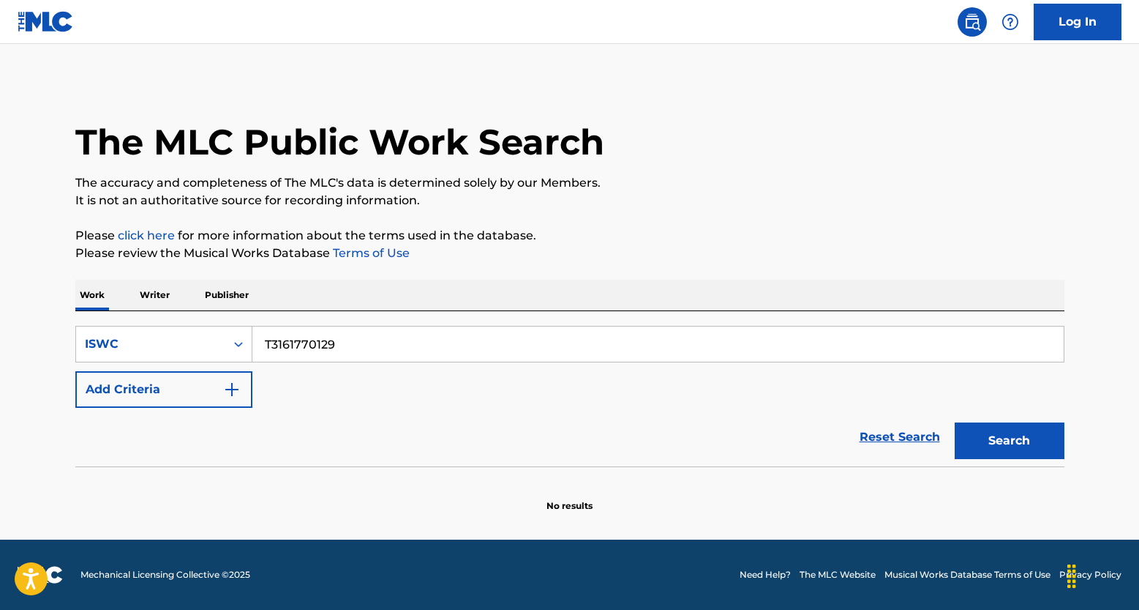
click at [908, 434] on link "Reset Search" at bounding box center [900, 437] width 95 height 32
click at [312, 343] on input "Search Form" at bounding box center [658, 343] width 812 height 35
paste input "MY STUPID HEART"
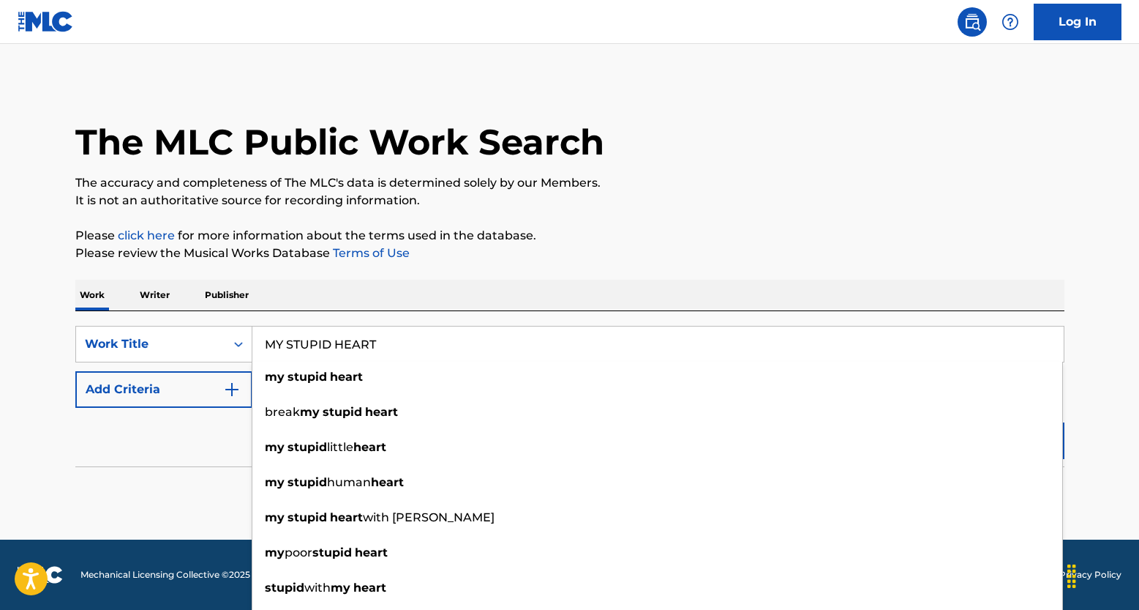
type input "MY STUPID HEART"
click at [206, 397] on button "Add Criteria" at bounding box center [163, 389] width 177 height 37
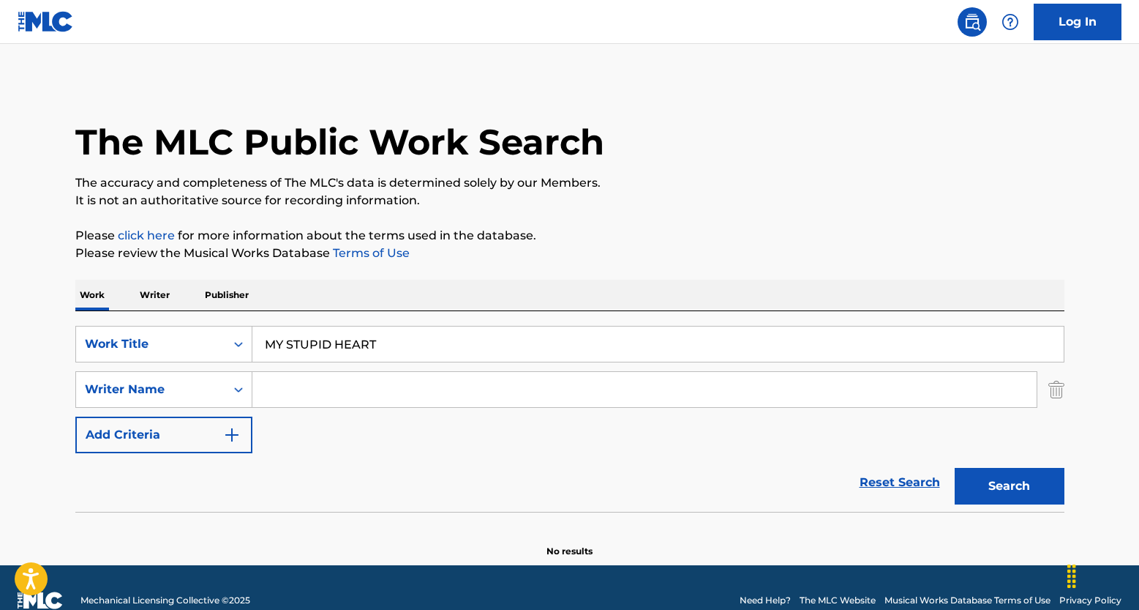
click at [369, 382] on input "Search Form" at bounding box center [644, 389] width 785 height 35
paste input "Sarah Blackwood"
type input "Sarah Blackwood"
click at [1007, 476] on button "Search" at bounding box center [1010, 486] width 110 height 37
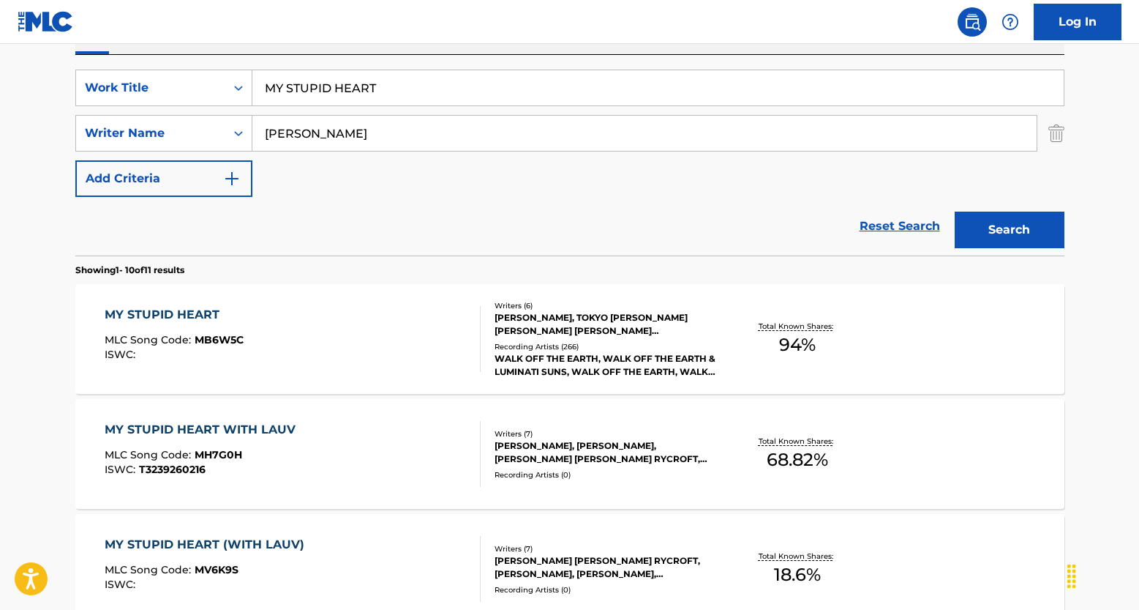
scroll to position [259, 0]
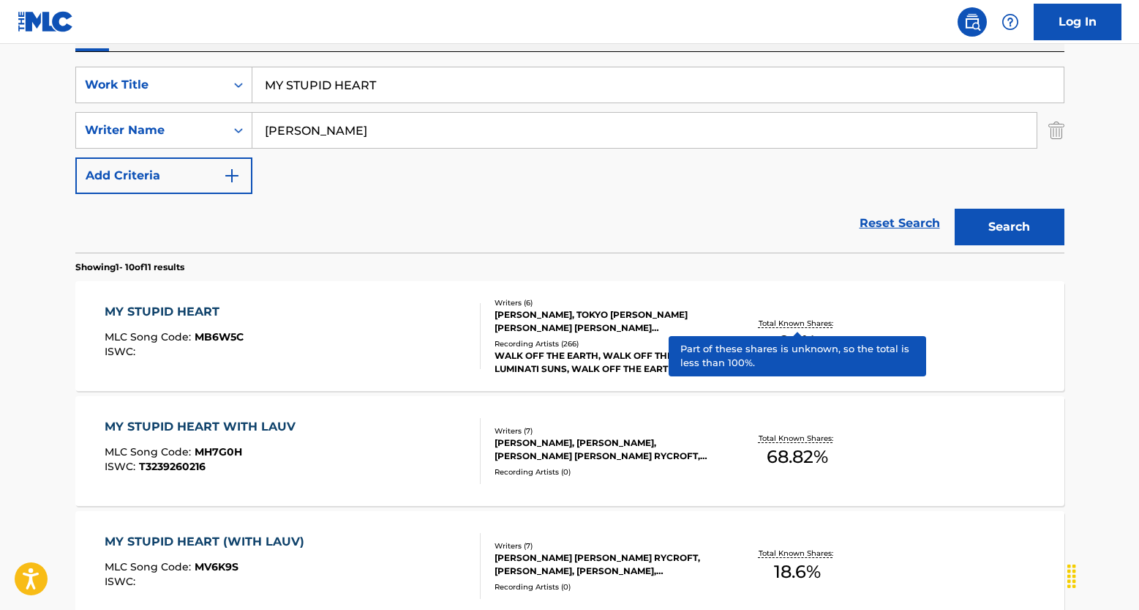
click at [804, 318] on p "Total Known Shares:" at bounding box center [798, 323] width 78 height 11
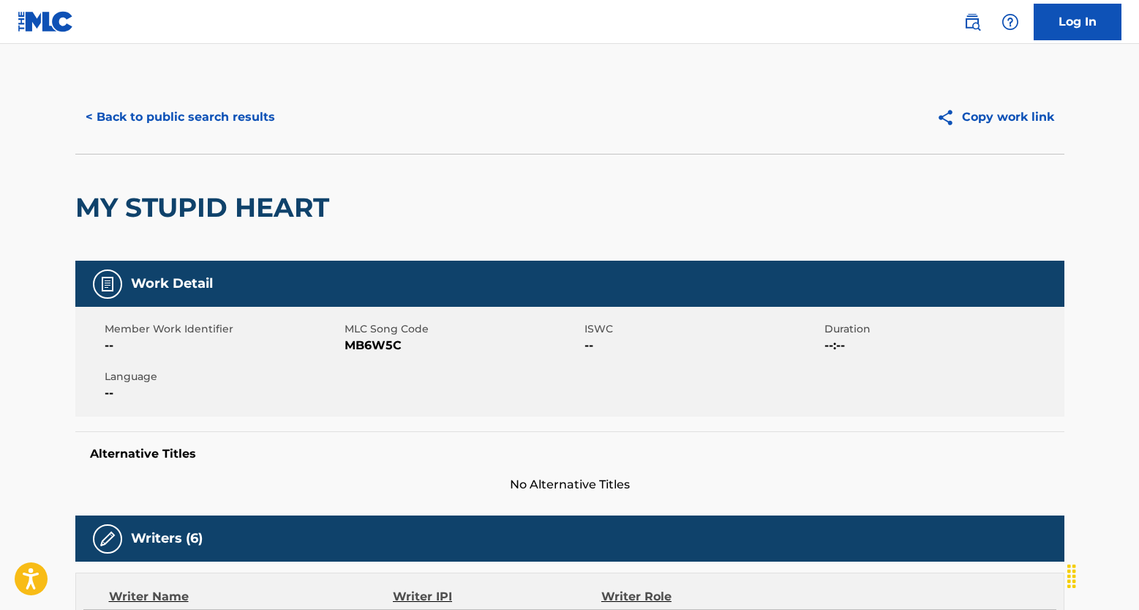
click at [218, 121] on button "< Back to public search results" at bounding box center [180, 117] width 210 height 37
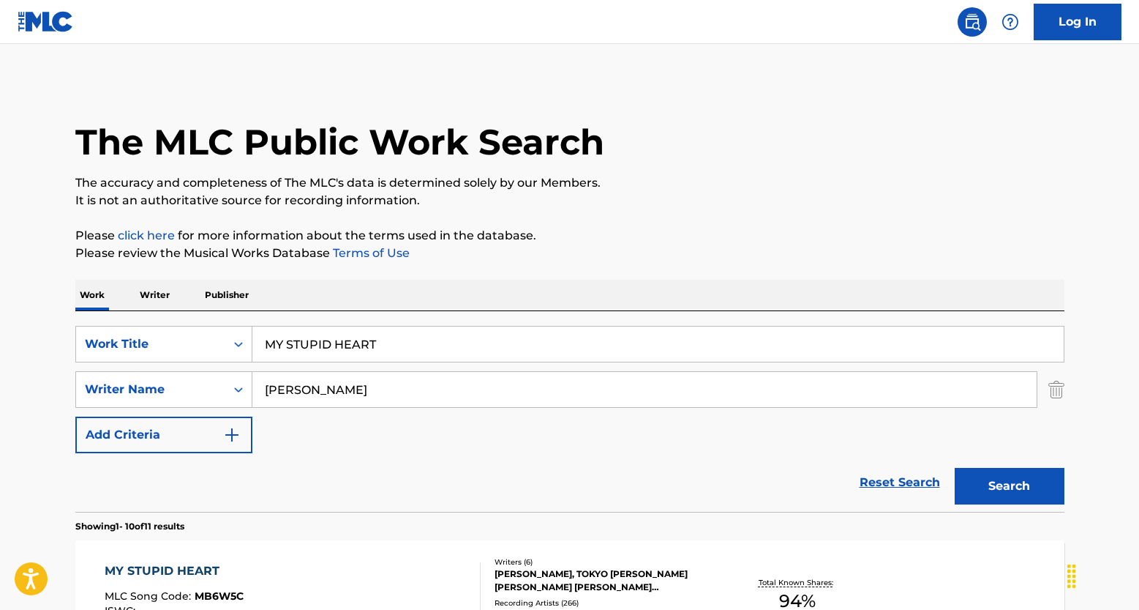
click at [899, 474] on link "Reset Search" at bounding box center [900, 482] width 95 height 32
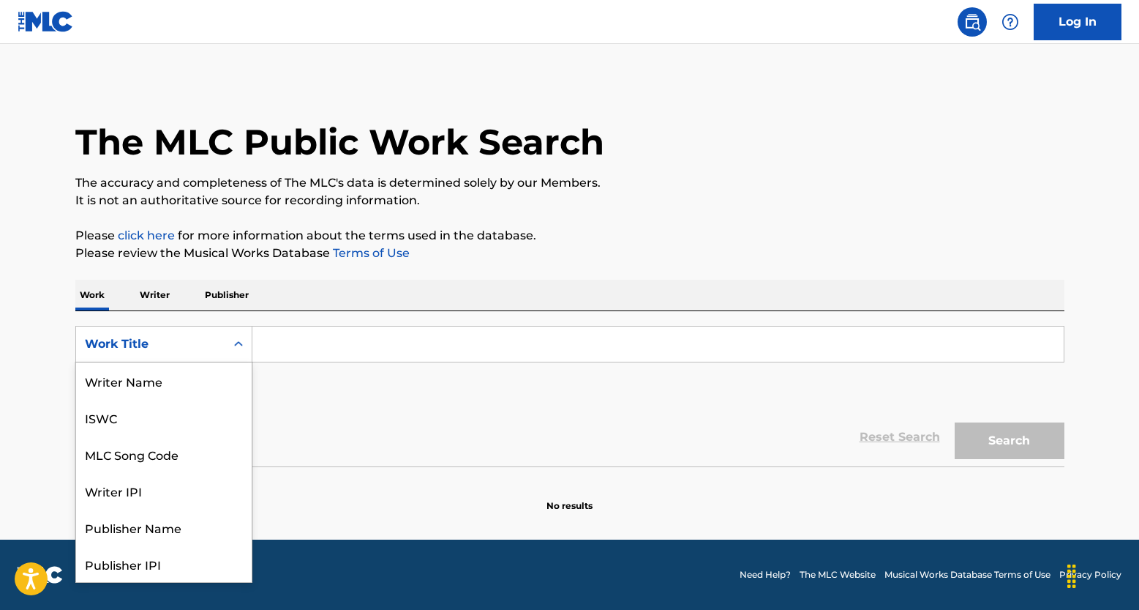
click at [122, 353] on div "Work Title" at bounding box center [150, 344] width 149 height 28
click at [133, 413] on div "ISWC" at bounding box center [164, 417] width 176 height 37
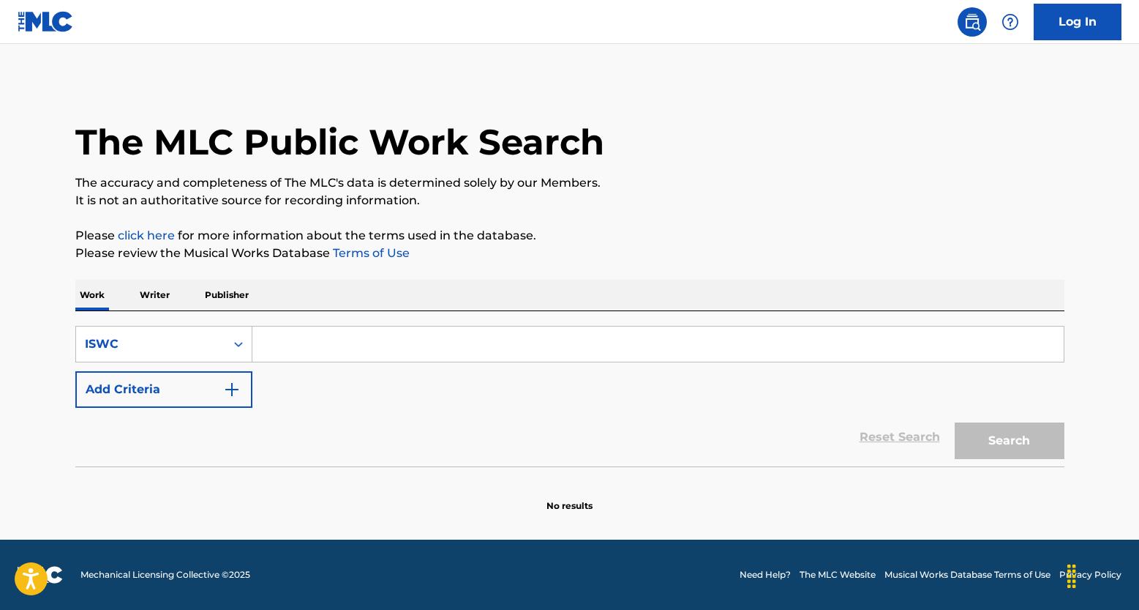
click at [344, 352] on input "Search Form" at bounding box center [658, 343] width 812 height 35
paste input "T3261467618"
type input "T3261467618"
click at [987, 441] on button "Search" at bounding box center [1010, 440] width 110 height 37
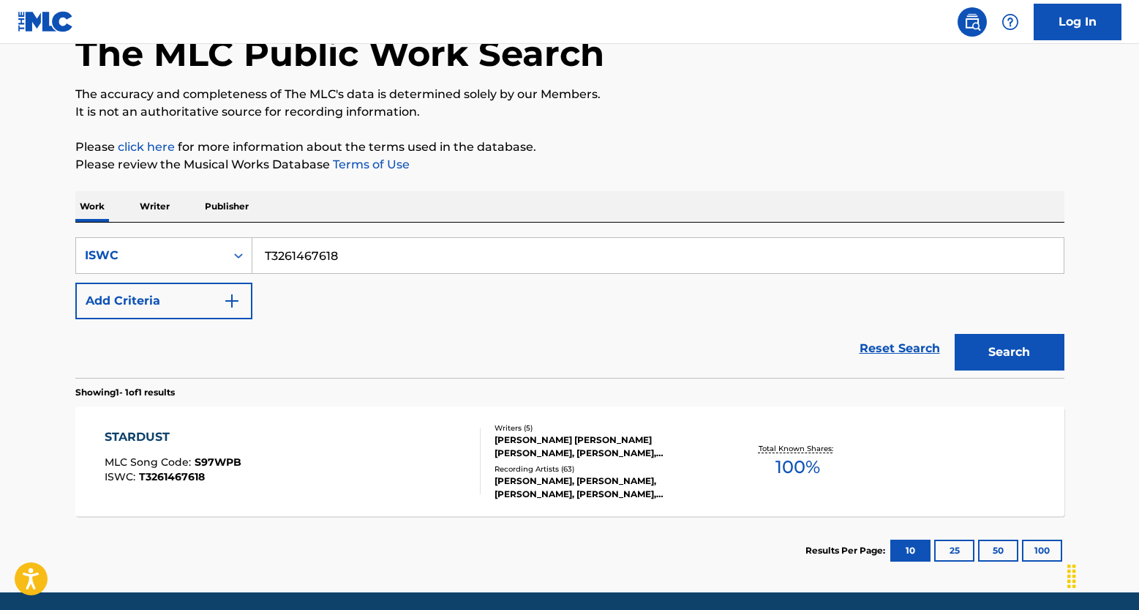
scroll to position [141, 0]
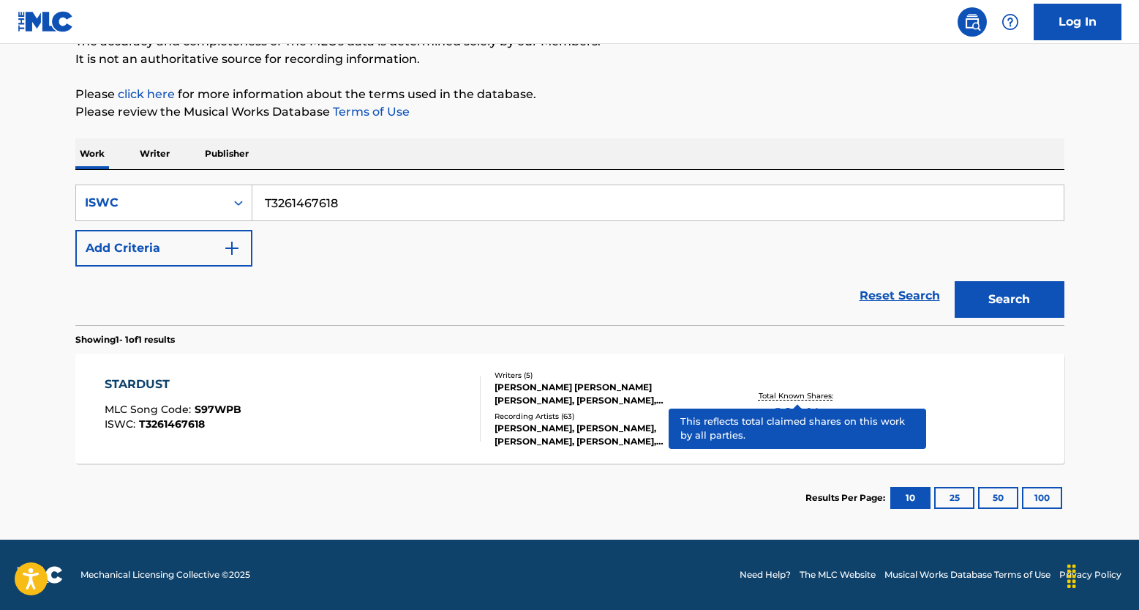
click at [776, 396] on p "Total Known Shares:" at bounding box center [798, 395] width 78 height 11
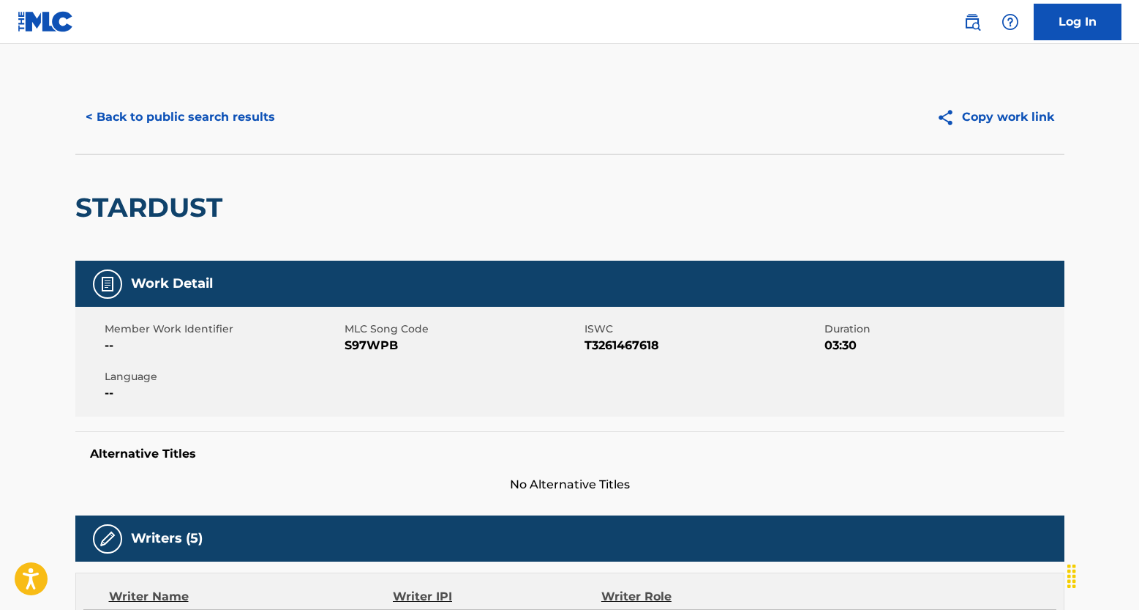
click at [167, 113] on button "< Back to public search results" at bounding box center [180, 117] width 210 height 37
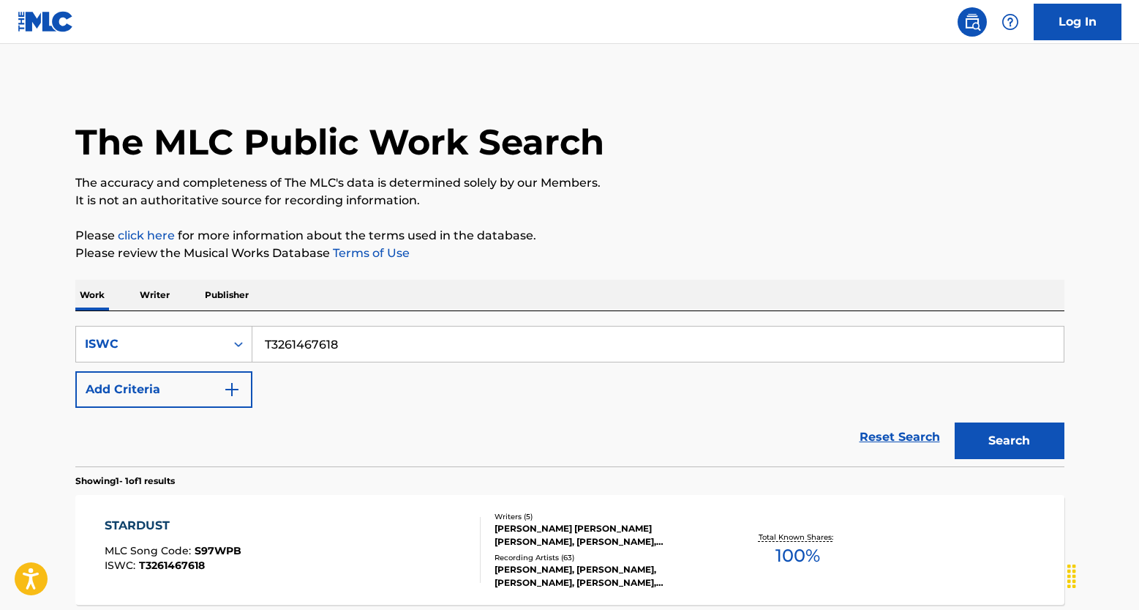
scroll to position [103, 0]
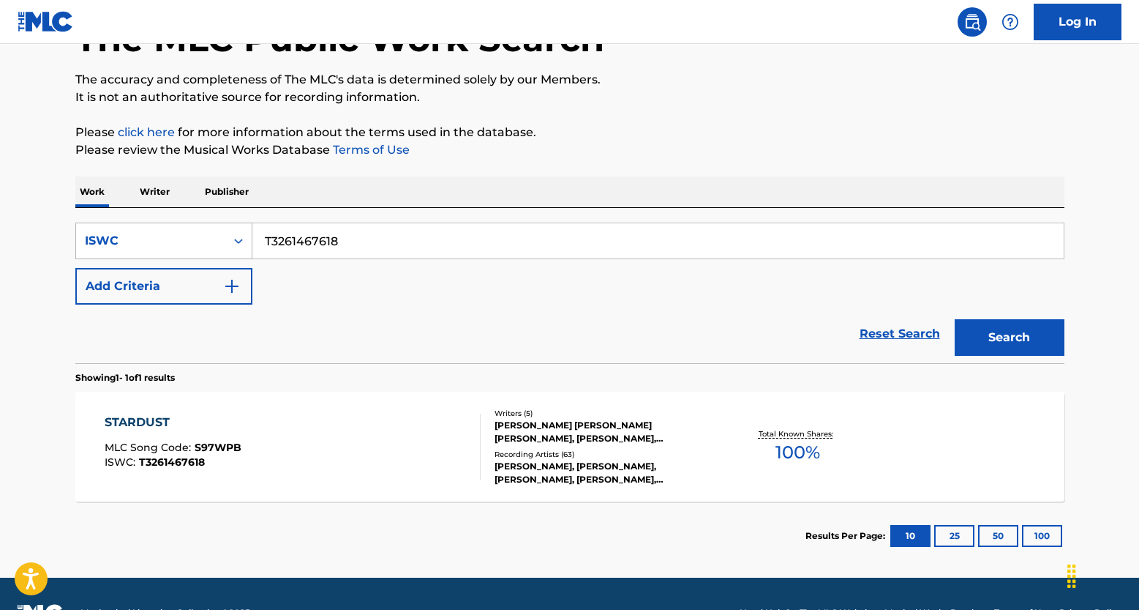
drag, startPoint x: 353, startPoint y: 242, endPoint x: 231, endPoint y: 222, distance: 123.8
click at [231, 222] on div "SearchWithCriteria38b110f2-7fb0-43ed-9cd1-7b298943e269 ISWC T3261467618" at bounding box center [569, 240] width 989 height 37
paste input "095359794"
type input "T3095359794"
click at [982, 338] on button "Search" at bounding box center [1010, 337] width 110 height 37
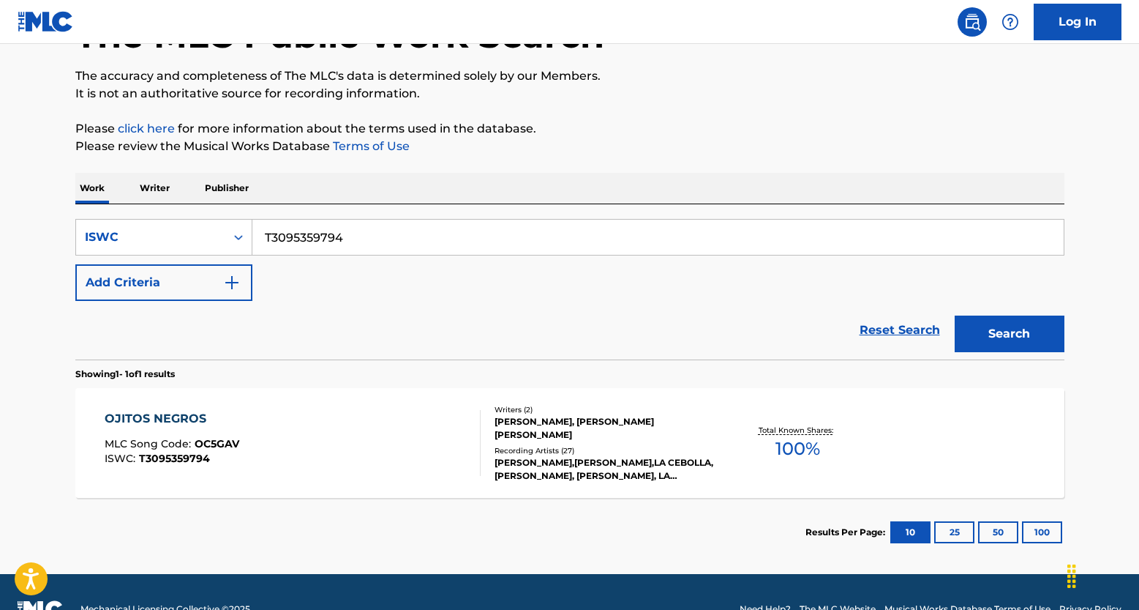
scroll to position [127, 0]
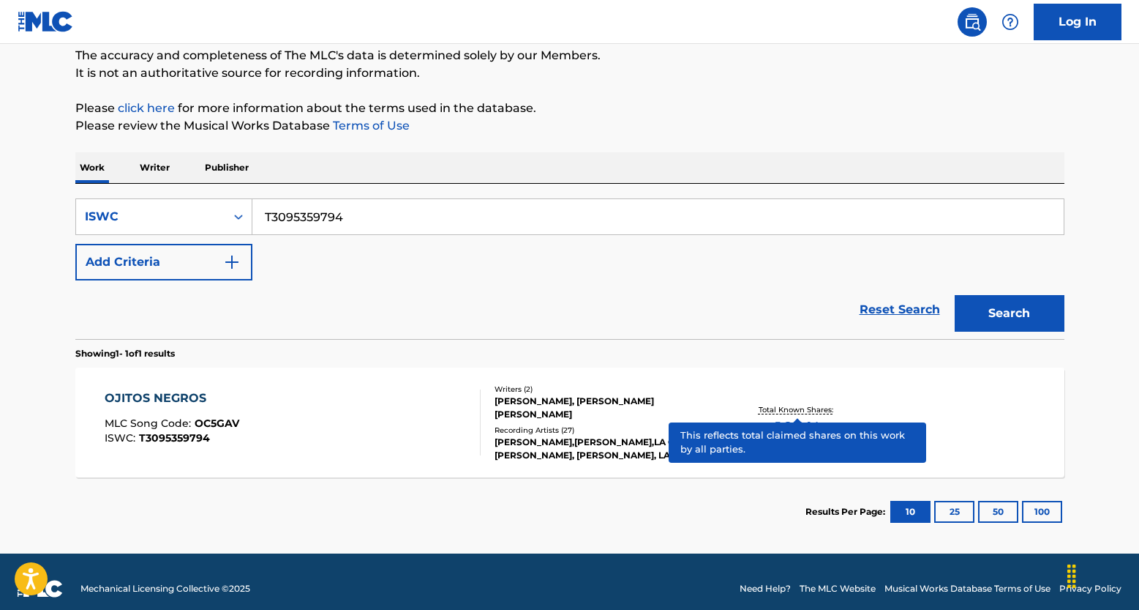
click at [817, 407] on p "Total Known Shares:" at bounding box center [798, 409] width 78 height 11
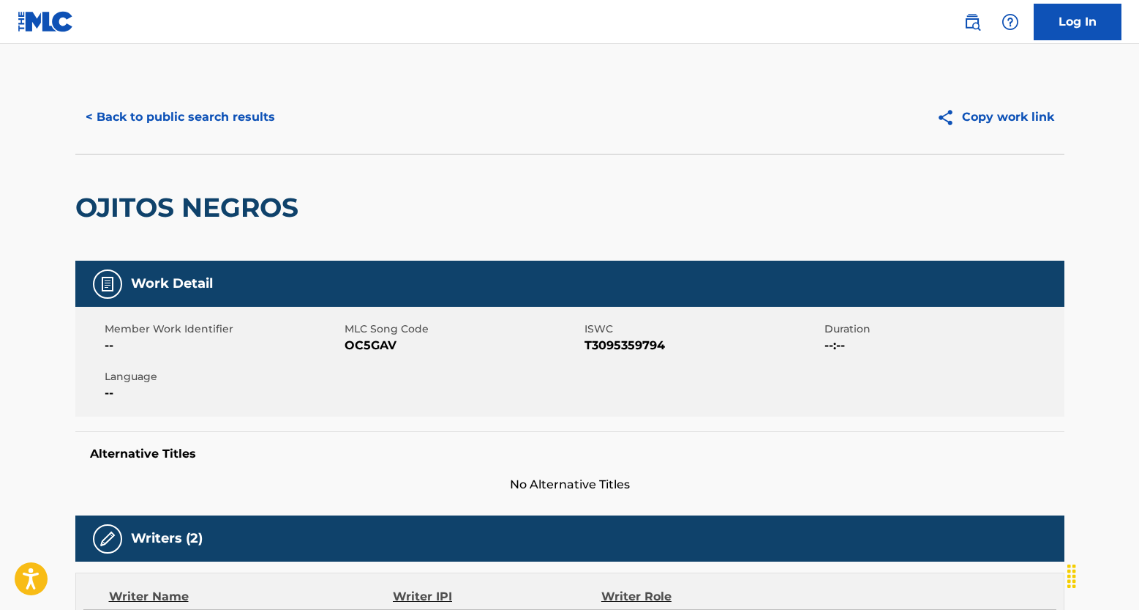
click at [243, 114] on button "< Back to public search results" at bounding box center [180, 117] width 210 height 37
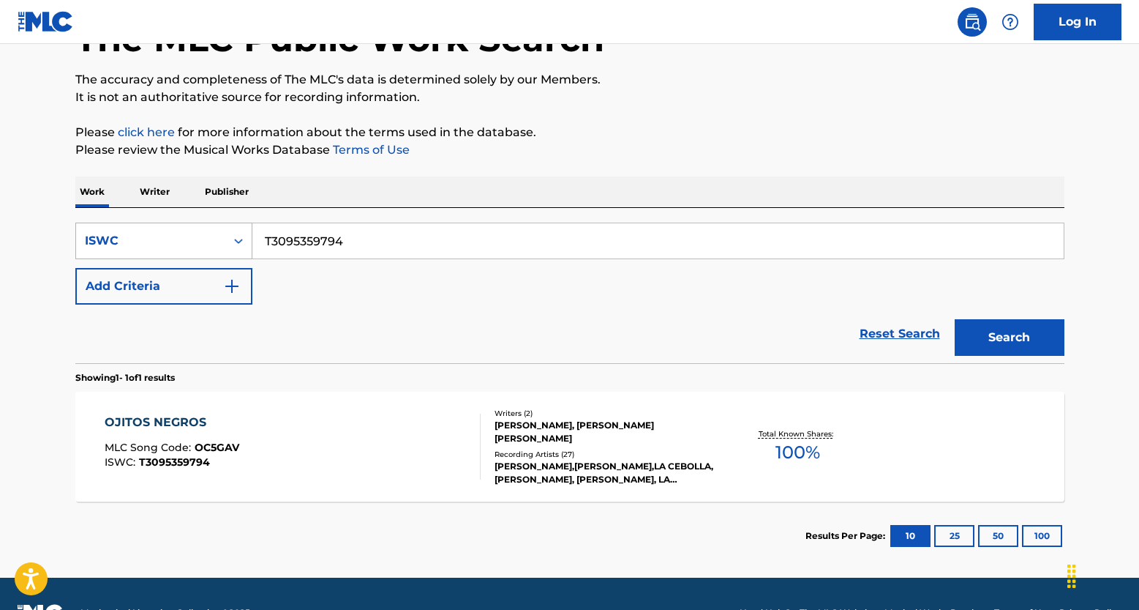
drag, startPoint x: 323, startPoint y: 236, endPoint x: 231, endPoint y: 222, distance: 94.0
click at [231, 222] on div "SearchWithCriteria38b110f2-7fb0-43ed-9cd1-7b298943e269 ISWC T3095359794" at bounding box center [569, 240] width 989 height 37
paste input "9007754656"
type input "T9007754656"
click at [989, 334] on button "Search" at bounding box center [1010, 337] width 110 height 37
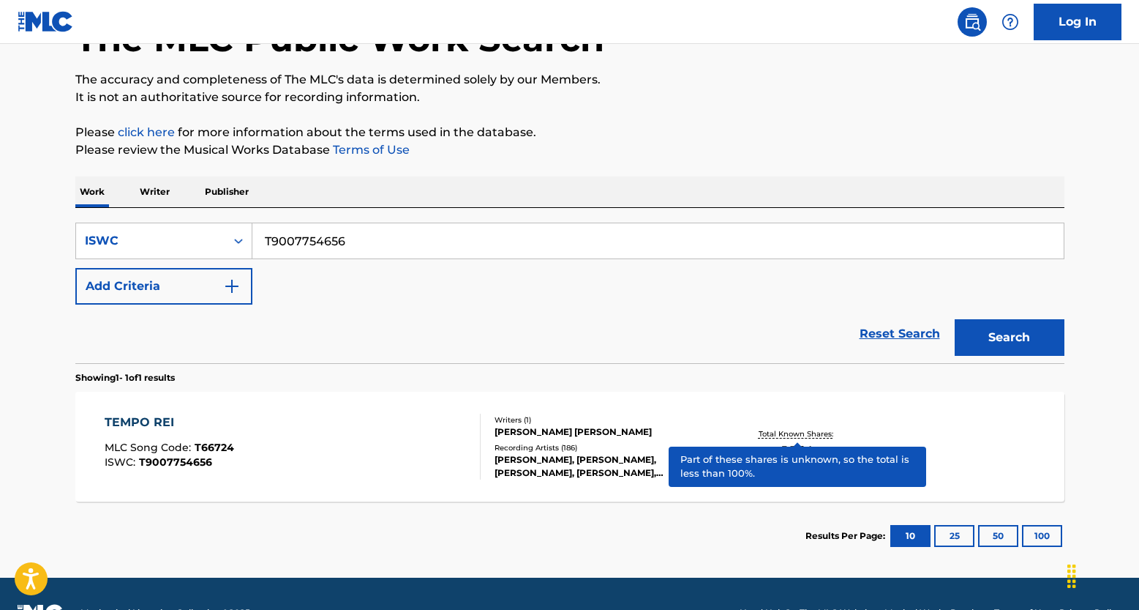
click at [807, 428] on p "Total Known Shares:" at bounding box center [798, 433] width 78 height 11
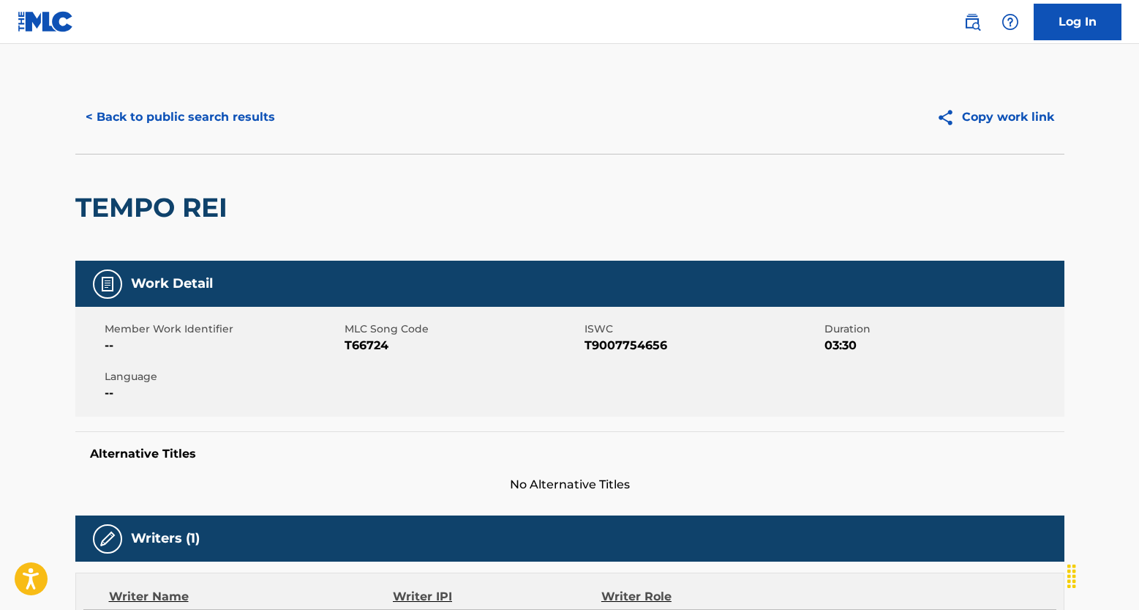
click at [154, 92] on div "< Back to public search results Copy work link" at bounding box center [569, 117] width 989 height 73
click at [157, 114] on button "< Back to public search results" at bounding box center [180, 117] width 210 height 37
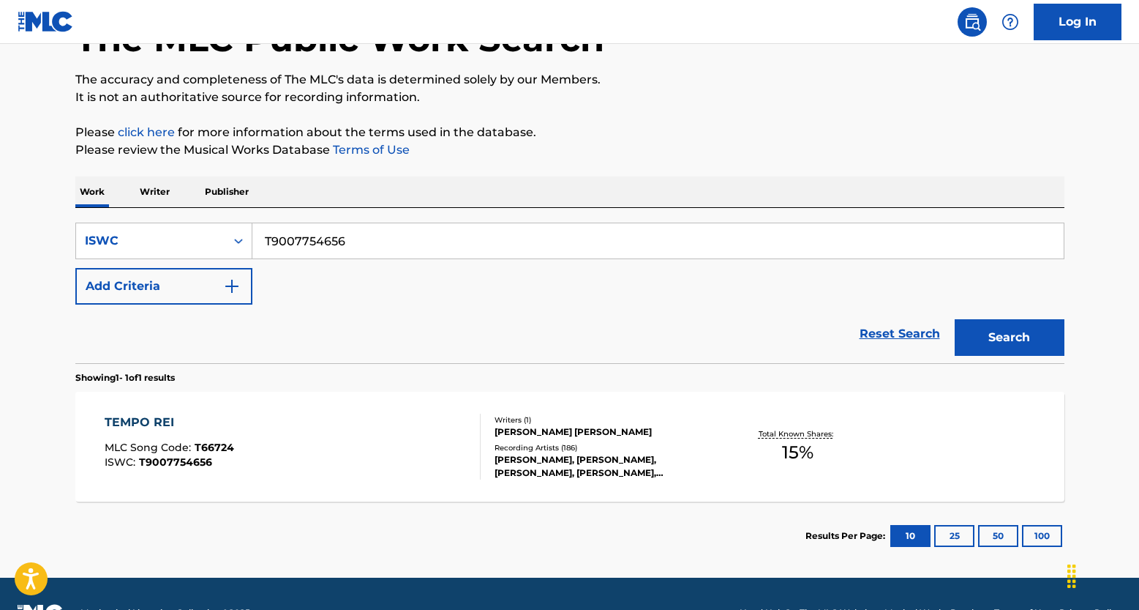
drag, startPoint x: 351, startPoint y: 244, endPoint x: 231, endPoint y: 215, distance: 122.7
click at [233, 215] on div "SearchWithCriteria38b110f2-7fb0-43ed-9cd1-7b298943e269 ISWC T9007754656 Add Cri…" at bounding box center [569, 285] width 989 height 155
paste input "3030716004"
type input "T3030716004"
click at [977, 331] on button "Search" at bounding box center [1010, 337] width 110 height 37
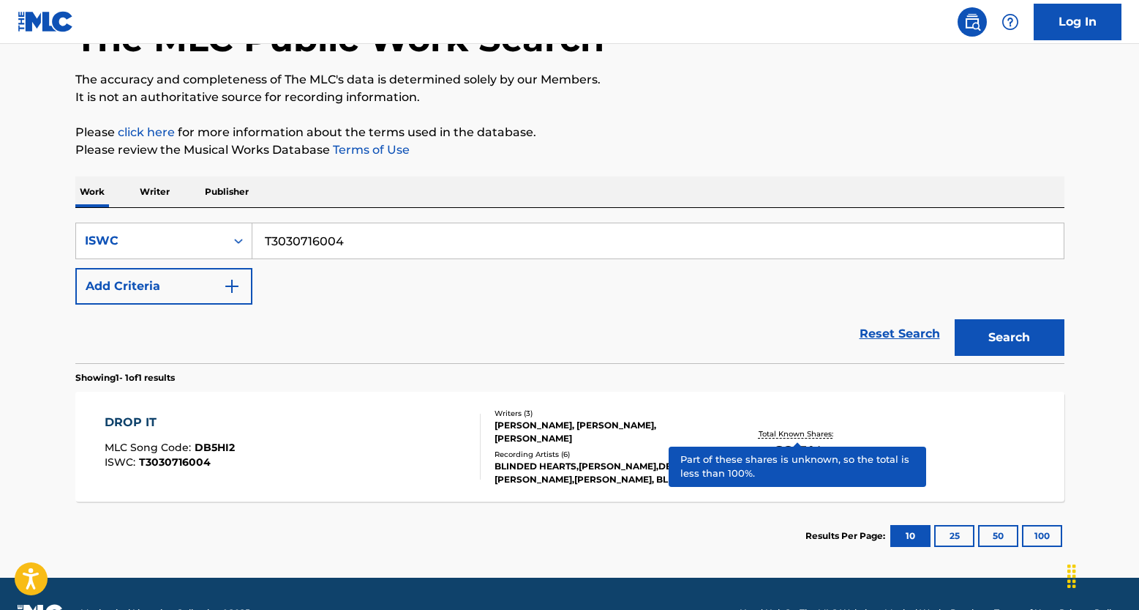
click at [795, 432] on p "Total Known Shares:" at bounding box center [798, 433] width 78 height 11
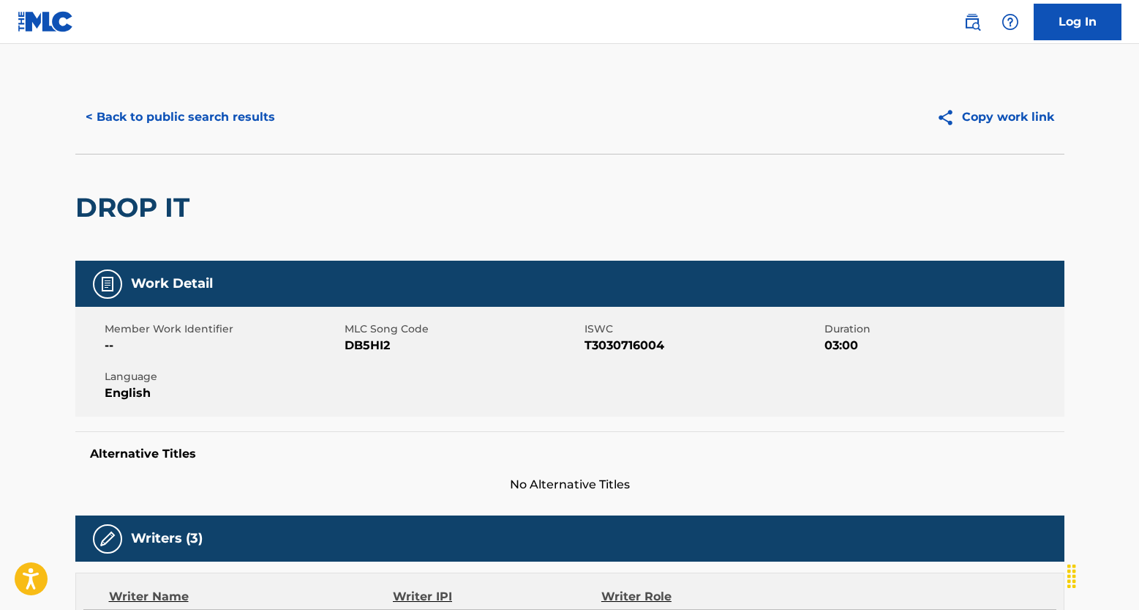
click at [213, 114] on button "< Back to public search results" at bounding box center [180, 117] width 210 height 37
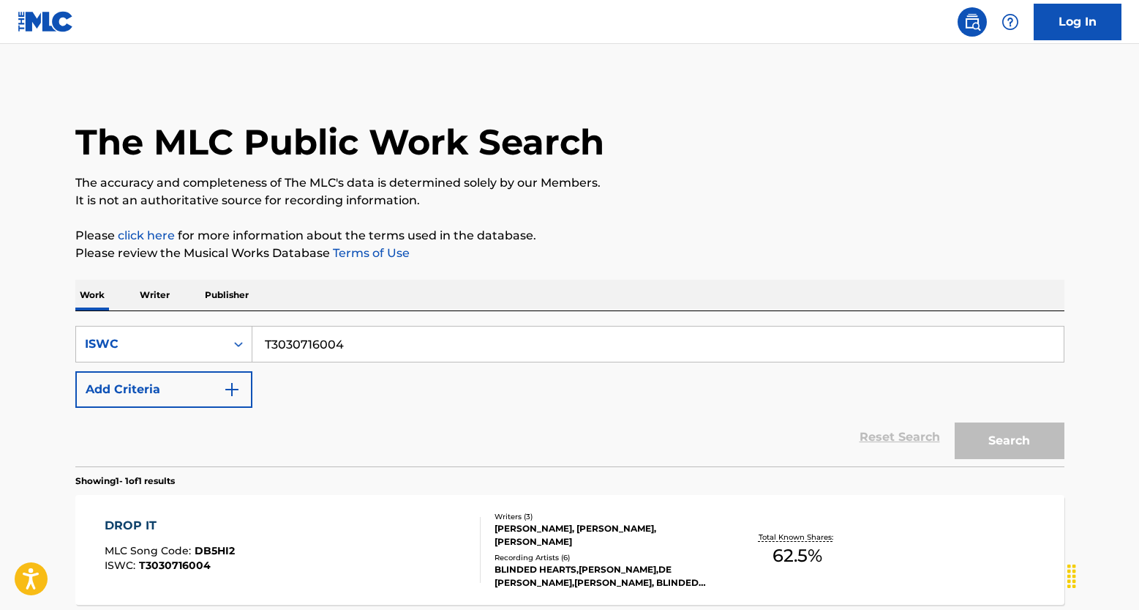
scroll to position [103, 0]
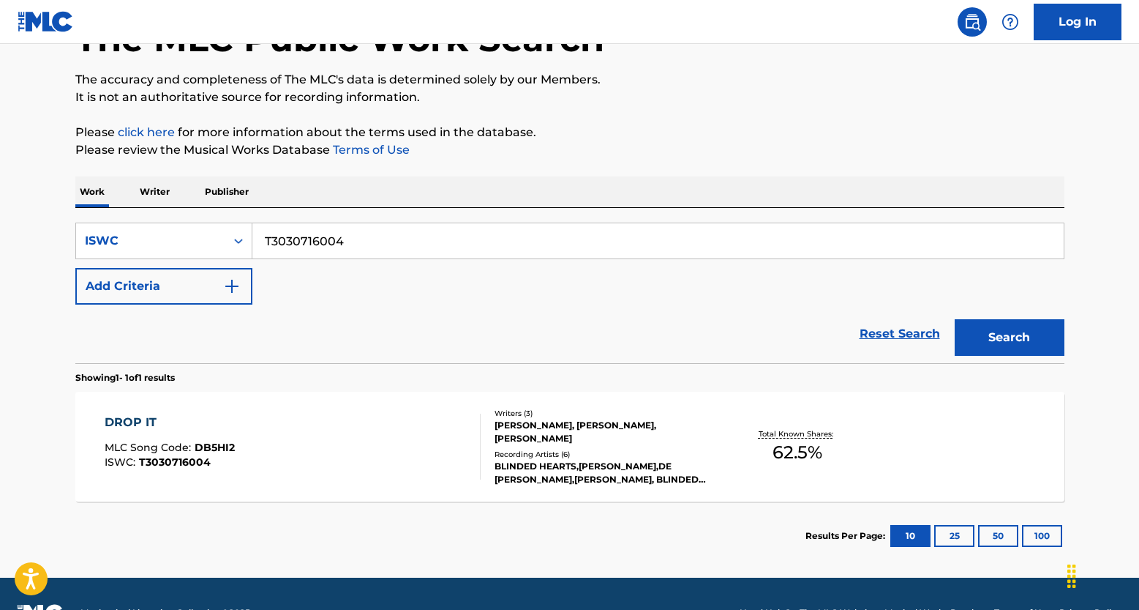
drag, startPoint x: 346, startPoint y: 239, endPoint x: 228, endPoint y: 210, distance: 121.4
click at [234, 212] on div "SearchWithCriteria38b110f2-7fb0-43ed-9cd1-7b298943e269 ISWC T3030716004 Add Cri…" at bounding box center [569, 285] width 989 height 155
paste input "005011514"
type input "T0050115144"
click at [998, 351] on button "Search" at bounding box center [1010, 337] width 110 height 37
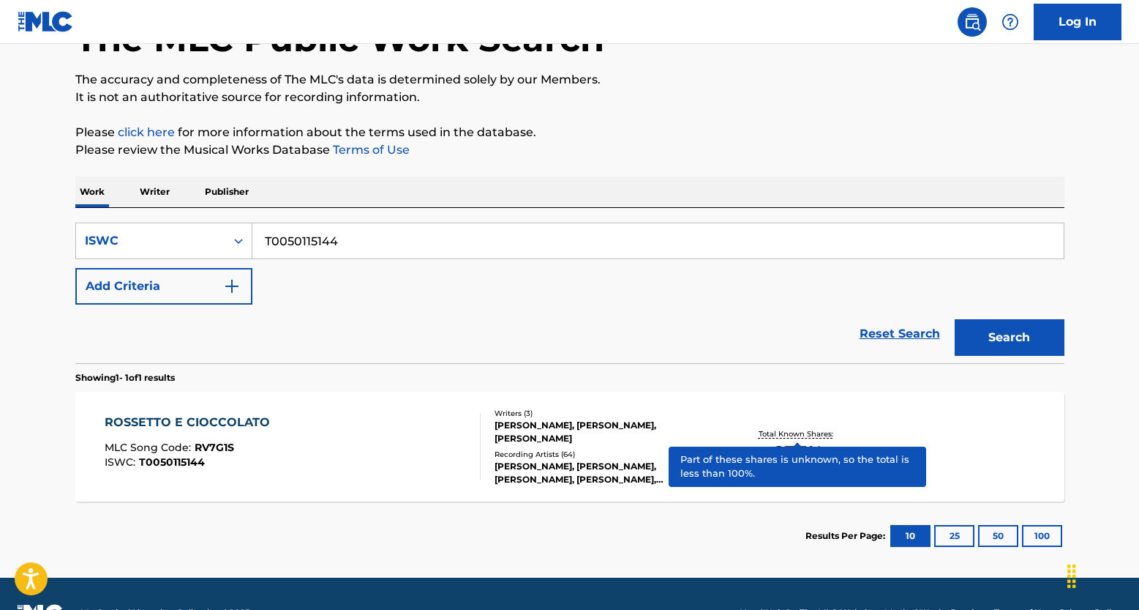
click at [806, 435] on p "Total Known Shares:" at bounding box center [798, 433] width 78 height 11
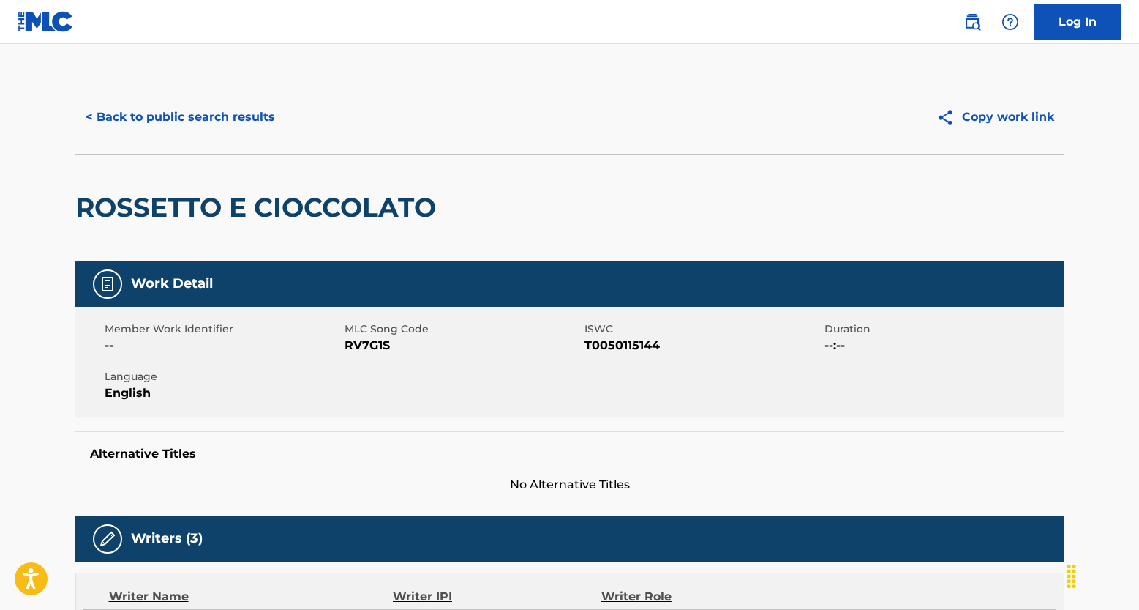
click at [174, 122] on button "< Back to public search results" at bounding box center [180, 117] width 210 height 37
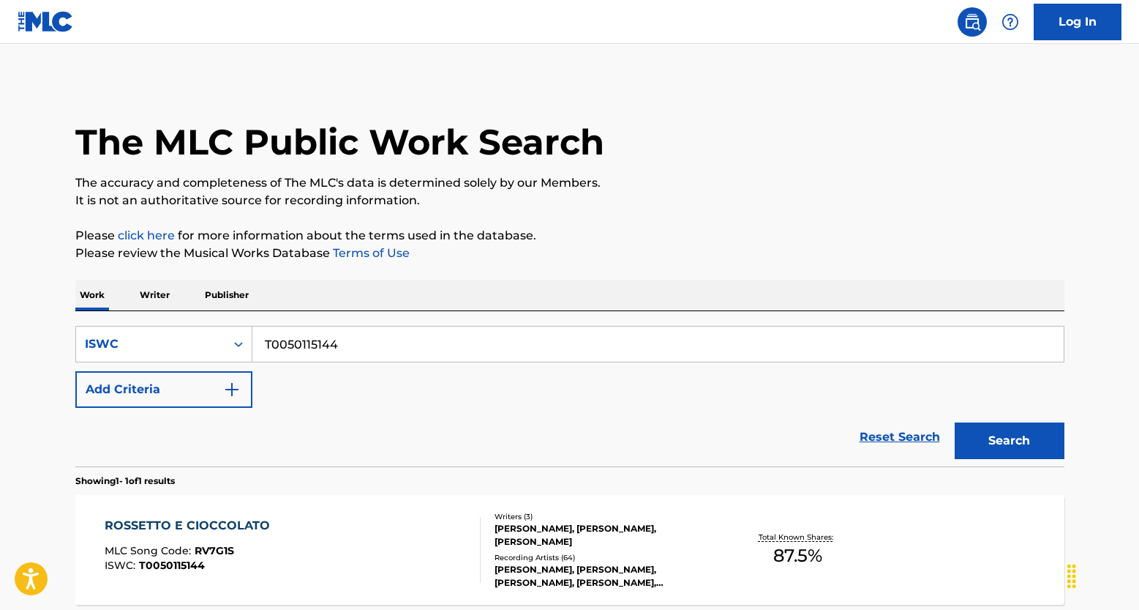
scroll to position [103, 0]
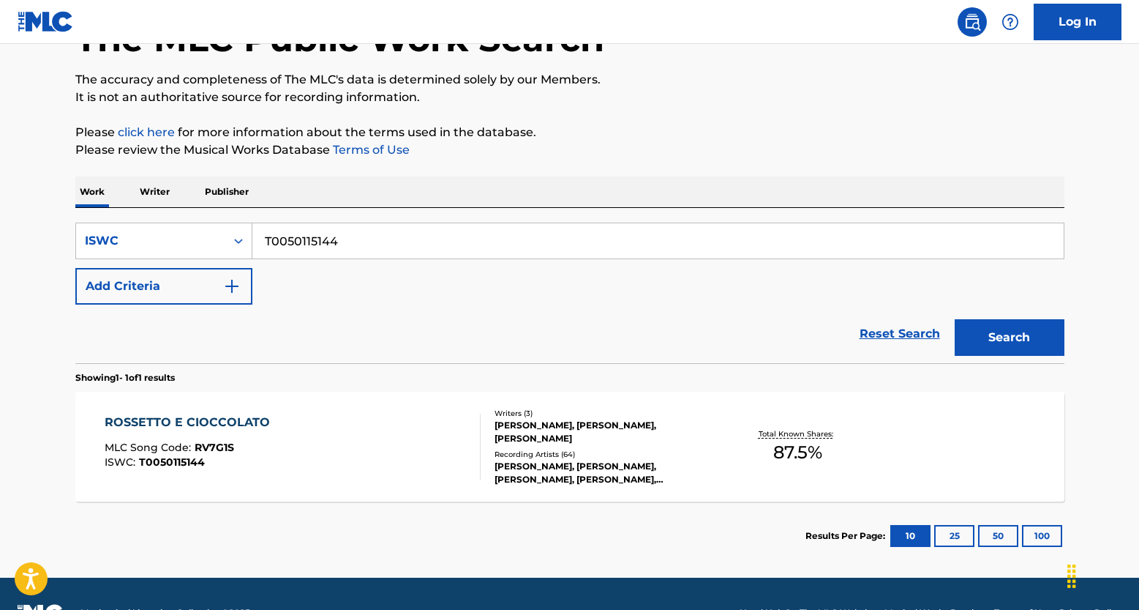
click at [874, 337] on link "Reset Search" at bounding box center [900, 334] width 95 height 32
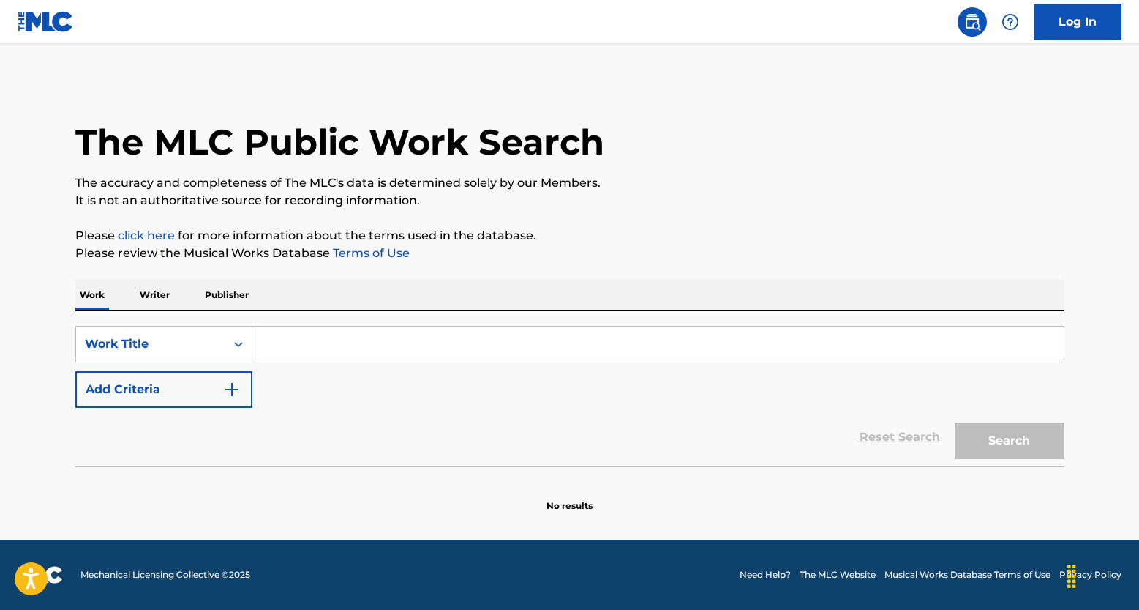
scroll to position [0, 0]
click at [280, 332] on input "Search Form" at bounding box center [658, 343] width 812 height 35
paste input "EKBALLO"
type input "EKBALLO"
click at [214, 392] on button "Add Criteria" at bounding box center [163, 389] width 177 height 37
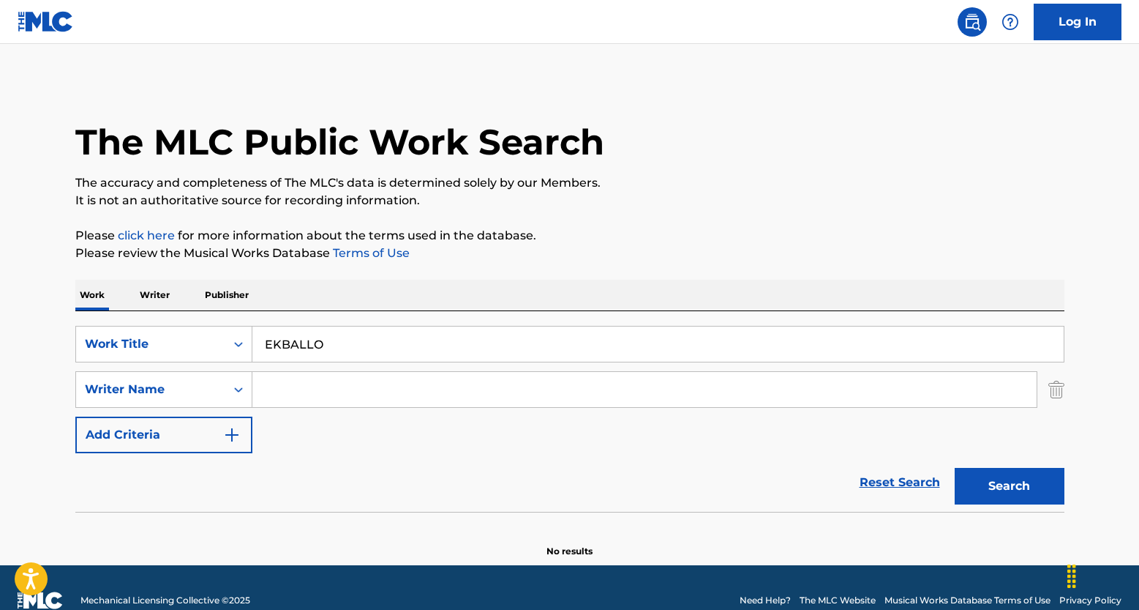
click at [348, 372] on input "Search Form" at bounding box center [644, 389] width 785 height 35
paste input "MATHIAS DE MORAES ERICK"
click at [1010, 484] on button "Search" at bounding box center [1010, 486] width 110 height 37
click at [455, 378] on input "MATHIAS DE MORAES ERICK" at bounding box center [644, 389] width 785 height 35
drag, startPoint x: 461, startPoint y: 394, endPoint x: 246, endPoint y: 381, distance: 215.6
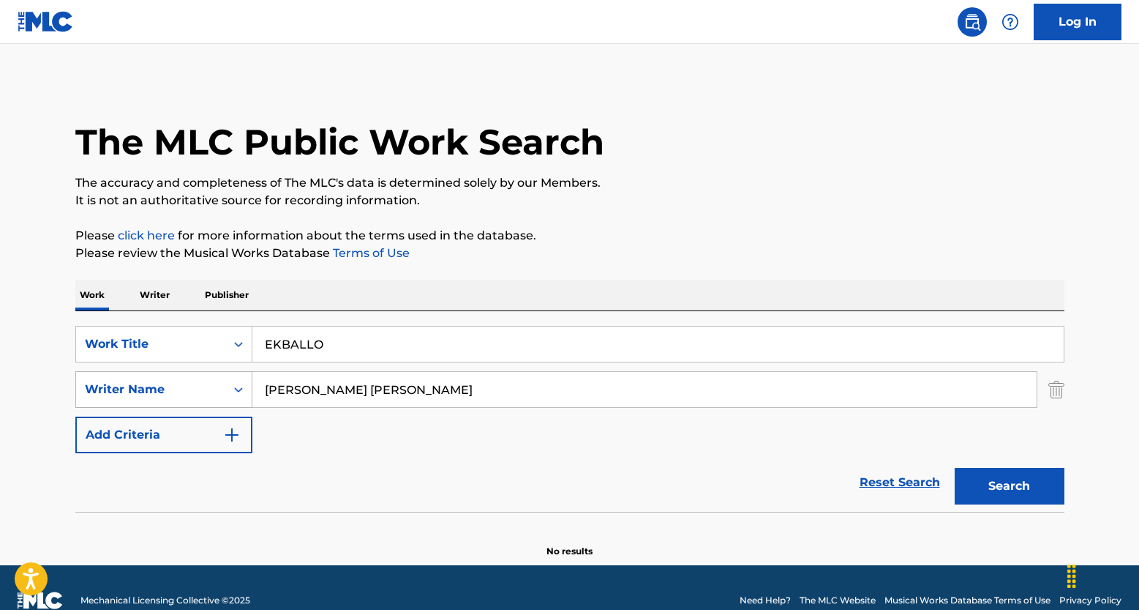
click at [246, 381] on div "SearchWithCriteria65680dd1-ecec-47ca-b2d3-c0c10b685272 Writer Name MATHIAS DE M…" at bounding box center [569, 389] width 989 height 37
paste input "VILAS BOAS LEITE ALESSANDRO"
type input "VILAS BOAS LEITE ALESSANDRO"
click at [989, 476] on button "Search" at bounding box center [1010, 486] width 110 height 37
click at [864, 484] on link "Reset Search" at bounding box center [900, 482] width 95 height 32
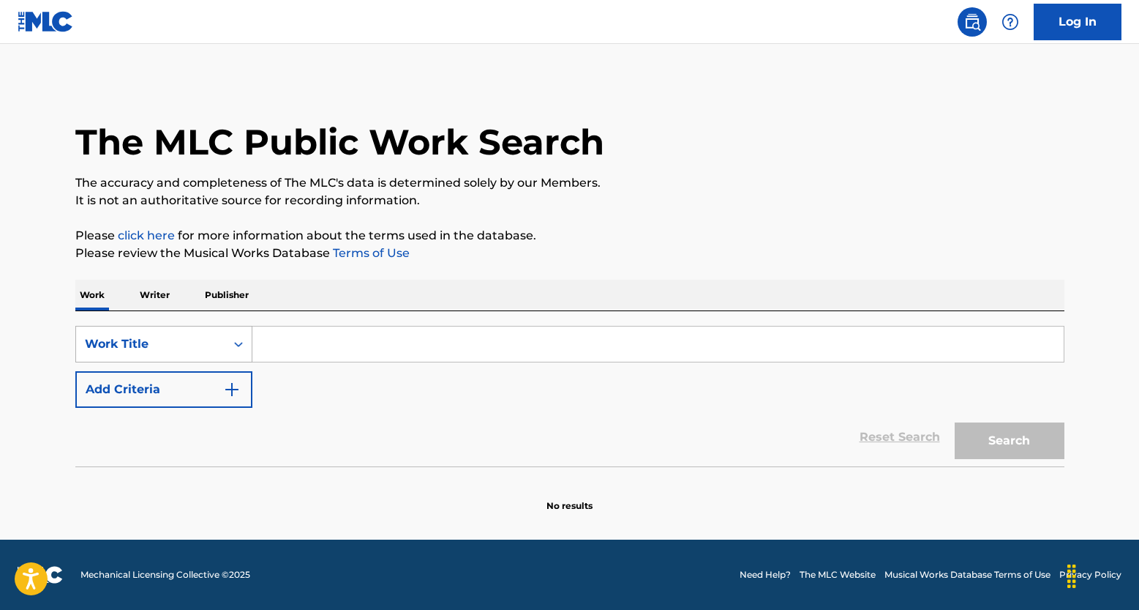
click at [157, 354] on div "Work Title" at bounding box center [150, 344] width 149 height 28
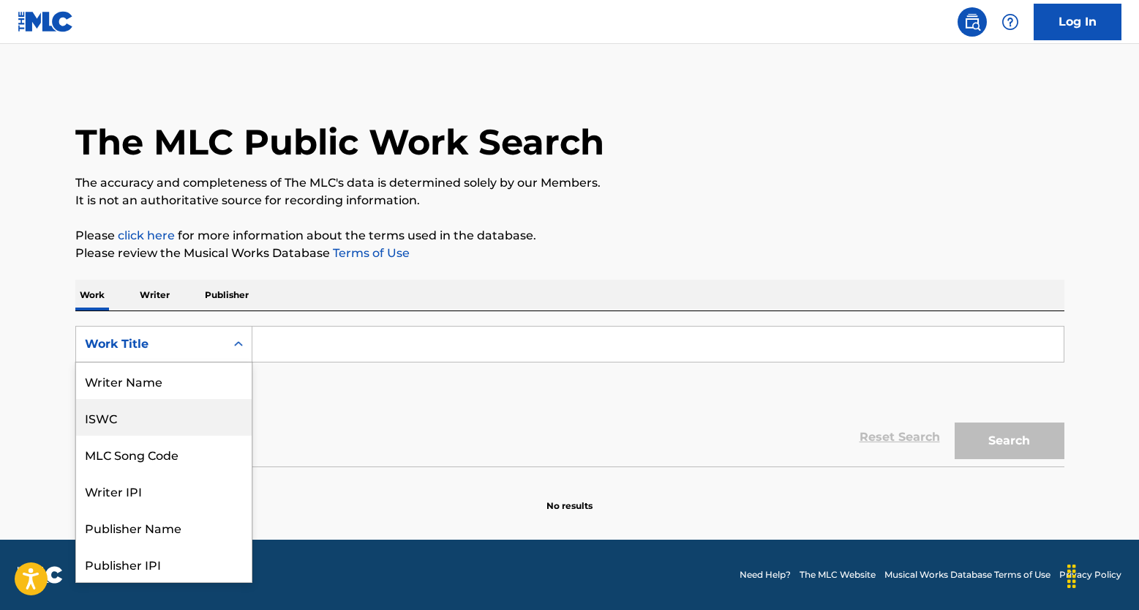
click at [153, 415] on div "ISWC" at bounding box center [164, 417] width 176 height 37
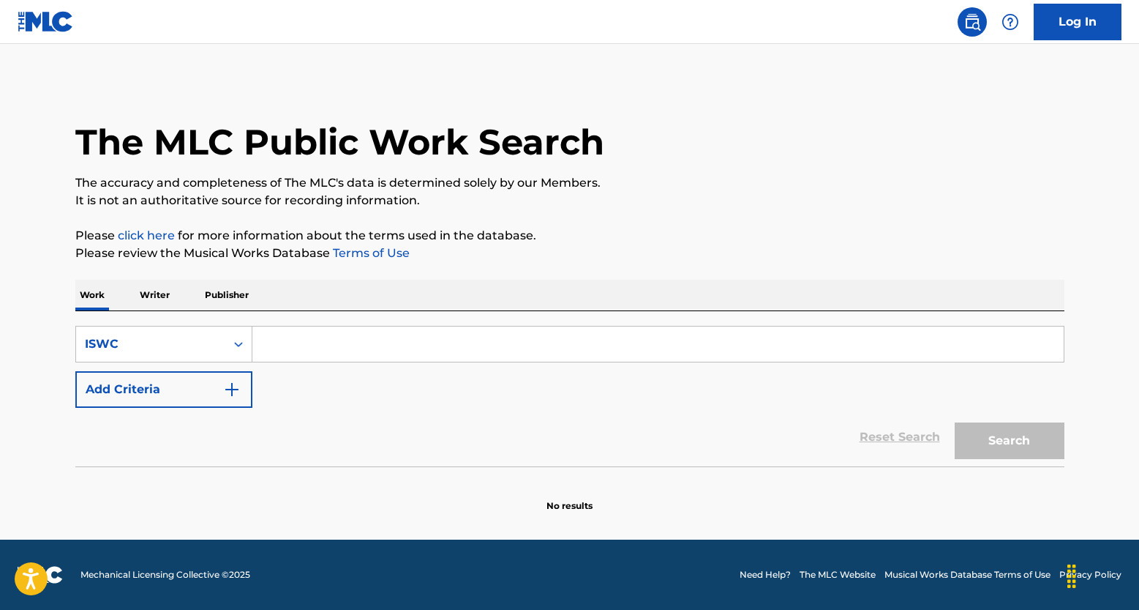
click at [304, 338] on input "Search Form" at bounding box center [658, 343] width 812 height 35
paste input "T3002751131"
type input "T3002751131"
click at [991, 437] on button "Search" at bounding box center [1010, 440] width 110 height 37
click at [899, 436] on link "Reset Search" at bounding box center [900, 437] width 95 height 32
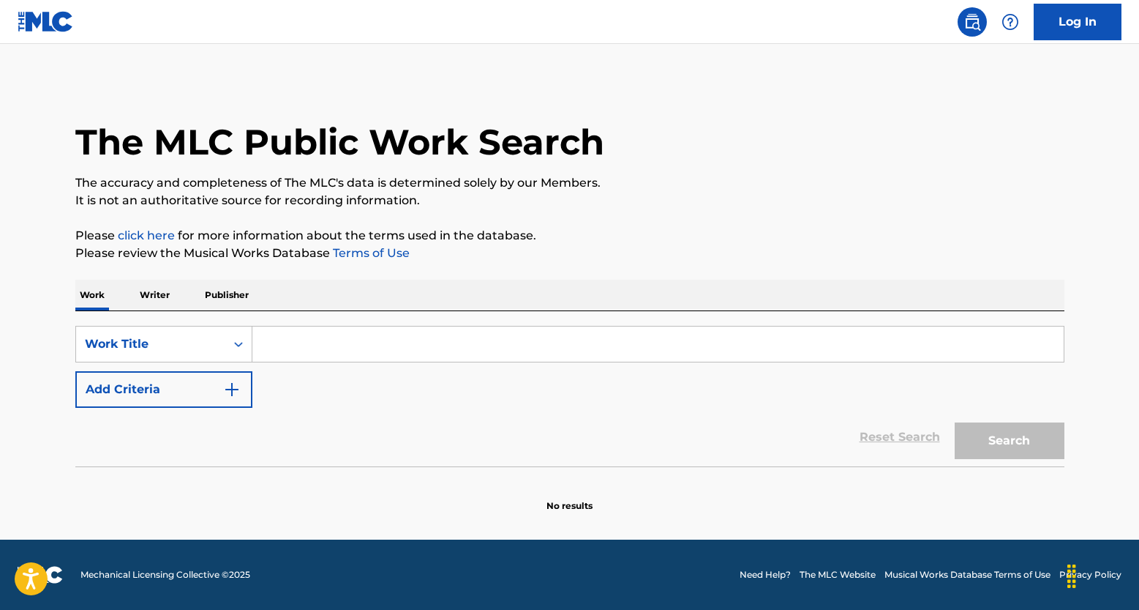
click at [288, 338] on input "Search Form" at bounding box center [658, 343] width 812 height 35
paste input "AMOR DE HP"
type input "AMOR DE HP"
click at [241, 381] on button "Add Criteria" at bounding box center [163, 389] width 177 height 37
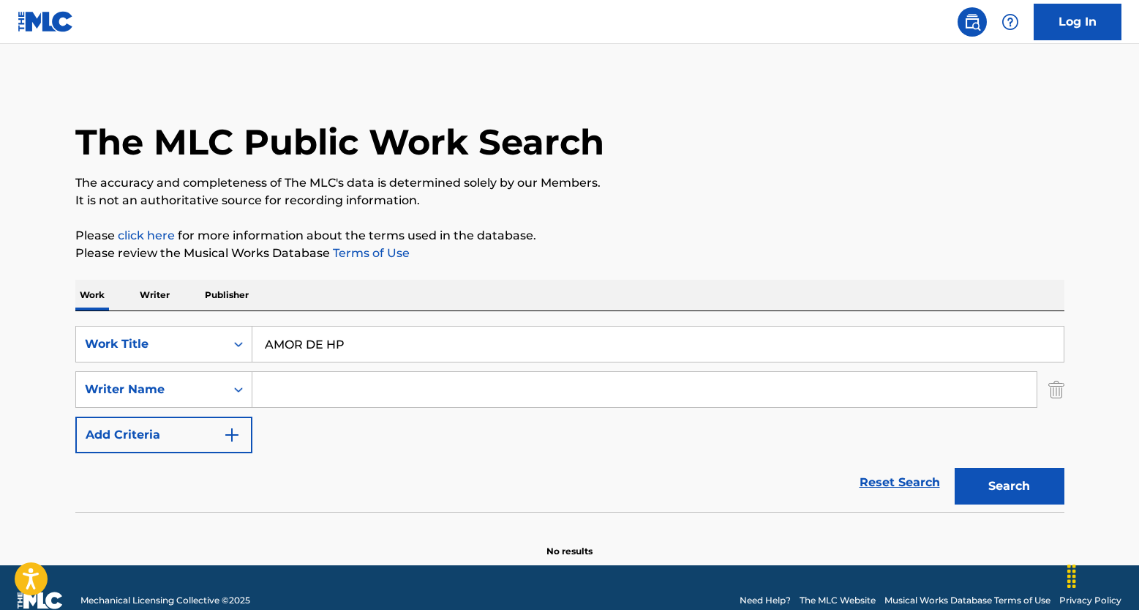
click at [351, 401] on input "Search Form" at bounding box center [644, 389] width 785 height 35
paste input "FIGUEROA ROBERTO LUIS, MARRERO CARLOS J, BARBOSA DIAZ ANGEL JOVIAN, SAAVEDRA-GO…"
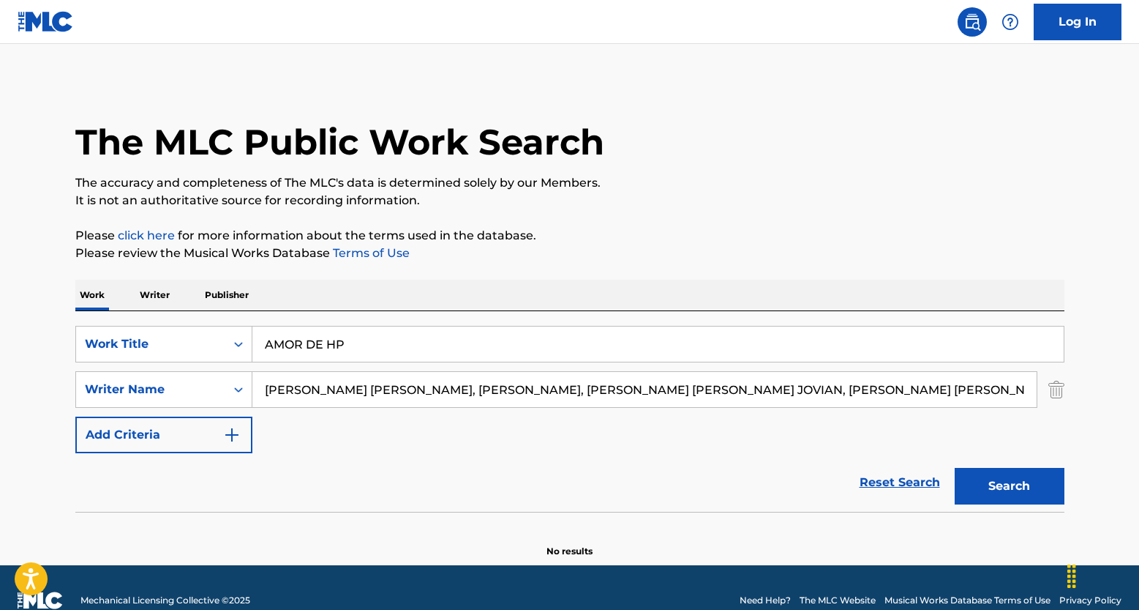
drag, startPoint x: 424, startPoint y: 390, endPoint x: 1080, endPoint y: 403, distance: 655.9
click at [1080, 403] on div "The MLC Public Work Search The accuracy and completeness of The MLC's data is d…" at bounding box center [570, 319] width 1025 height 477
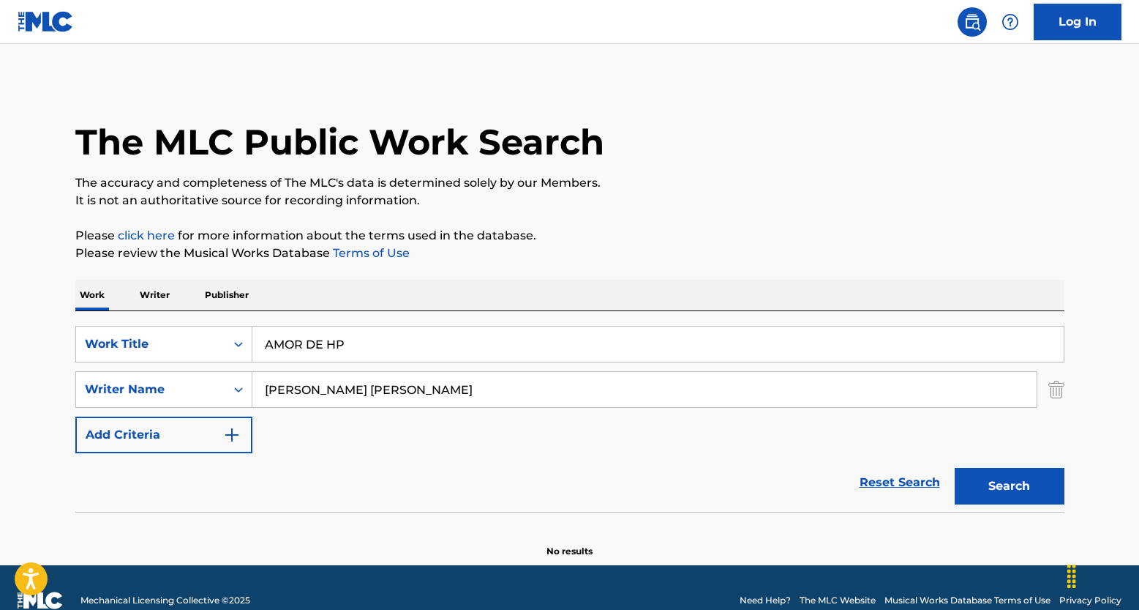
type input "FIGUEROA ROBERTO LUIS"
click at [955, 468] on button "Search" at bounding box center [1010, 486] width 110 height 37
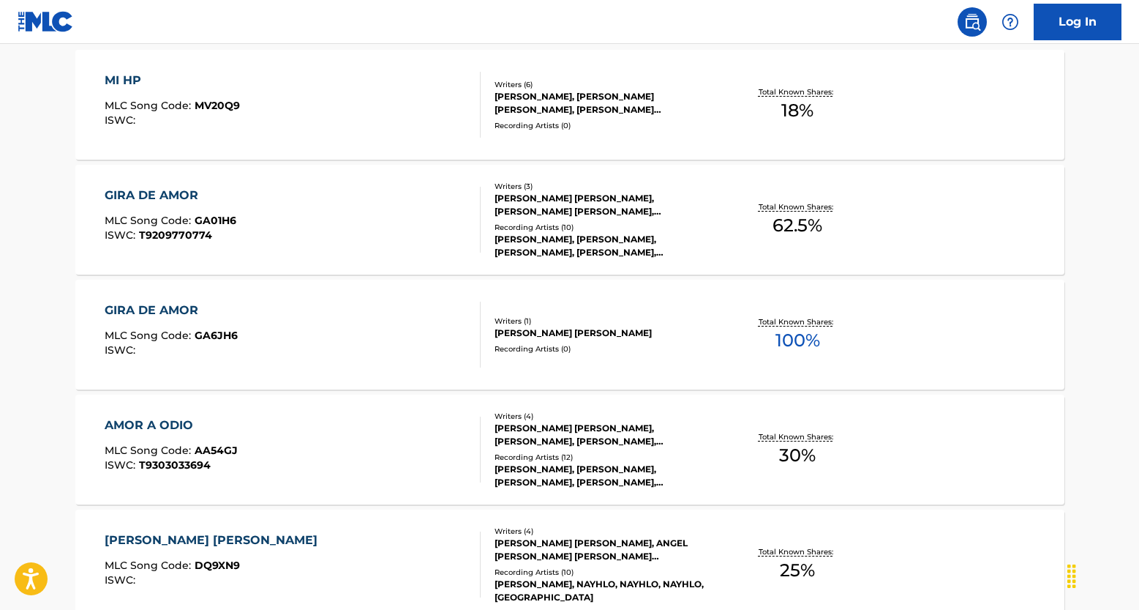
scroll to position [232, 0]
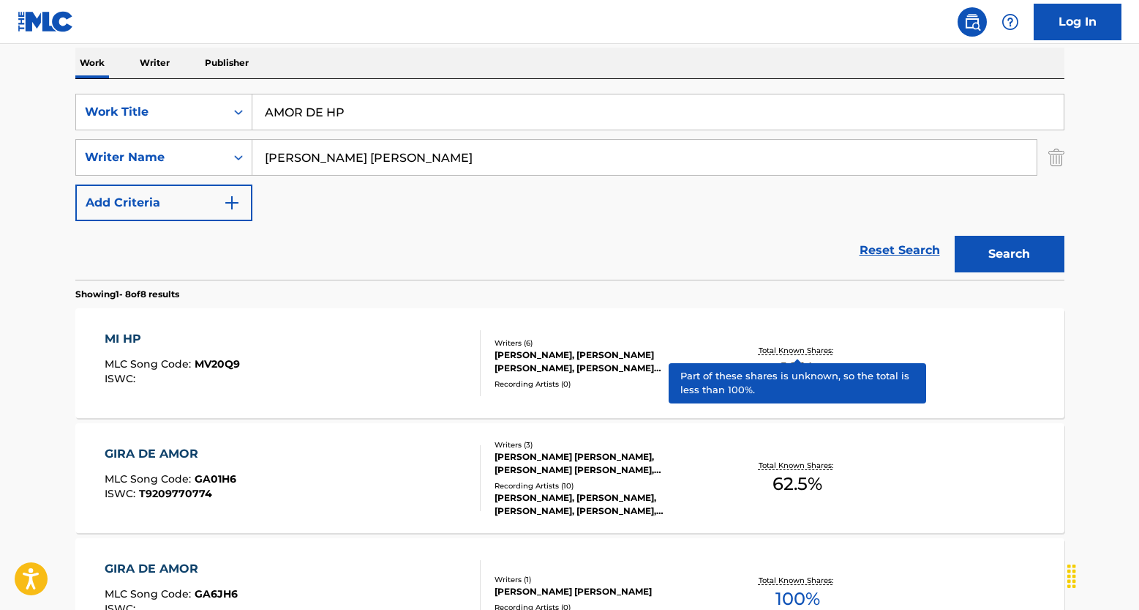
click at [787, 351] on p "Total Known Shares:" at bounding box center [798, 350] width 78 height 11
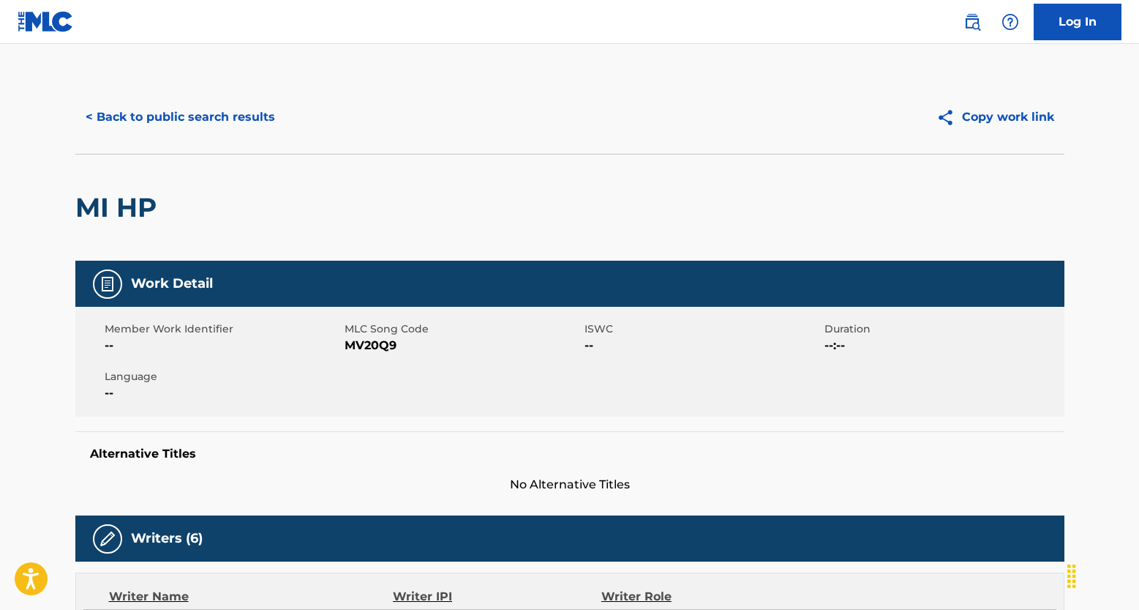
click at [255, 120] on button "< Back to public search results" at bounding box center [180, 117] width 210 height 37
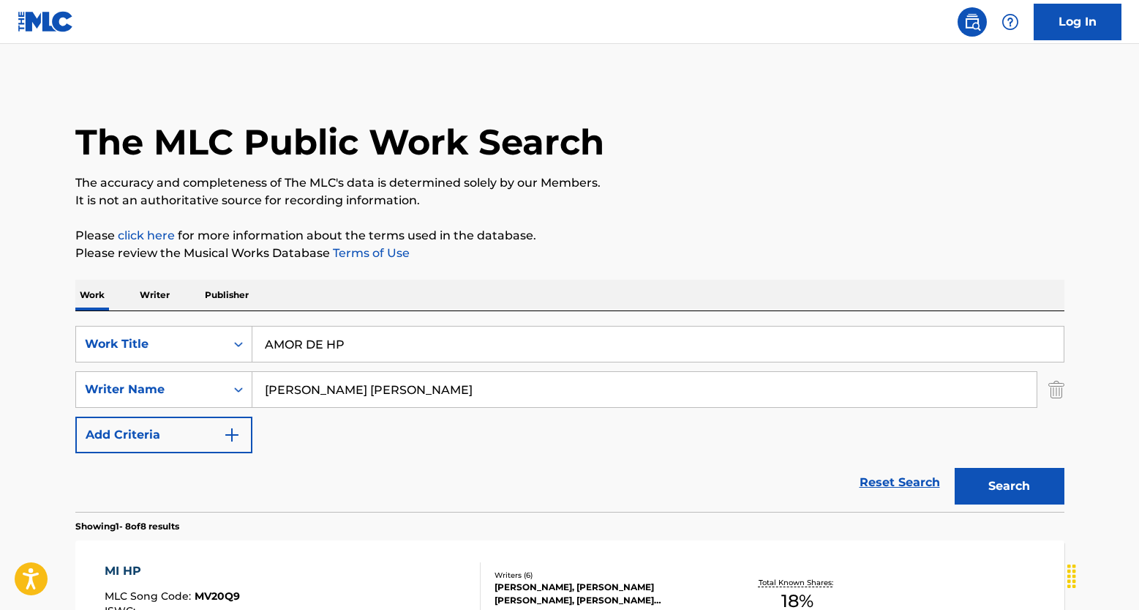
scroll to position [232, 0]
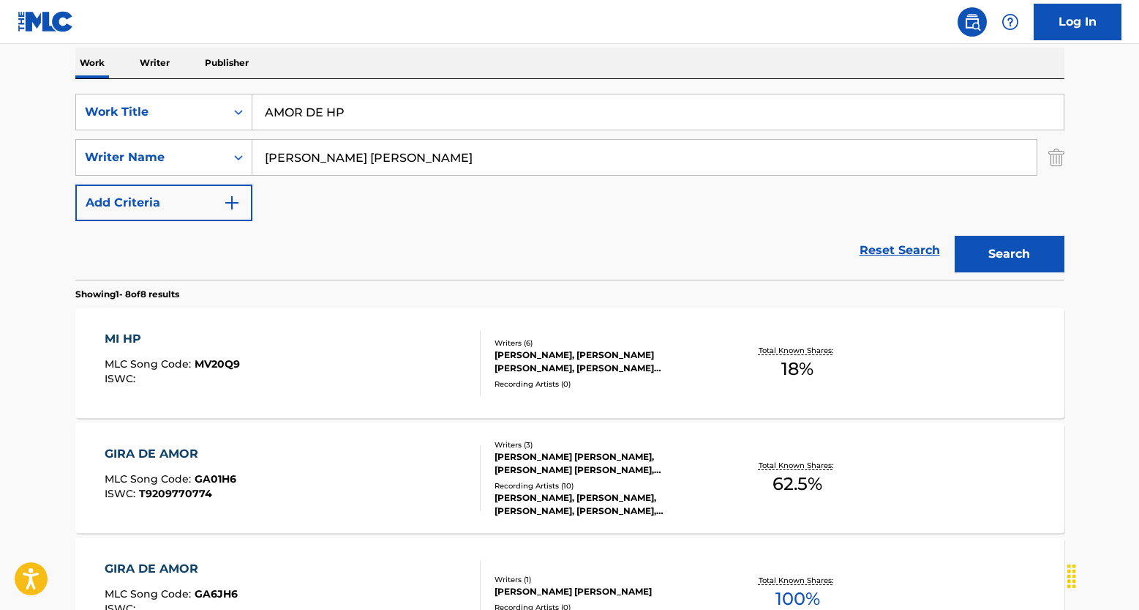
click at [899, 247] on link "Reset Search" at bounding box center [900, 250] width 95 height 32
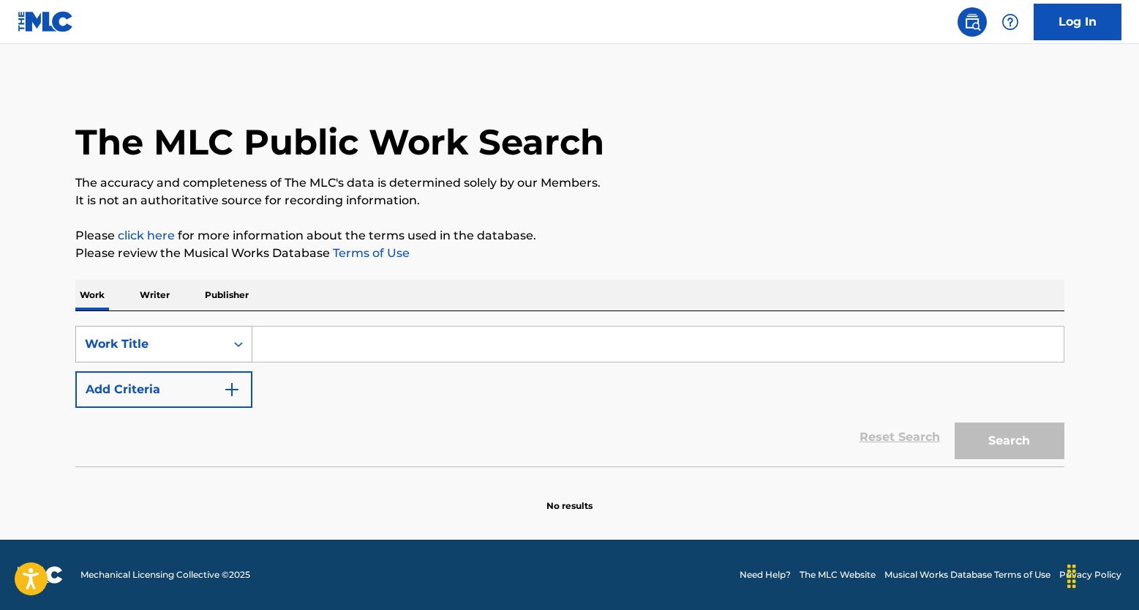
click at [225, 349] on div "Search Form" at bounding box center [238, 344] width 26 height 26
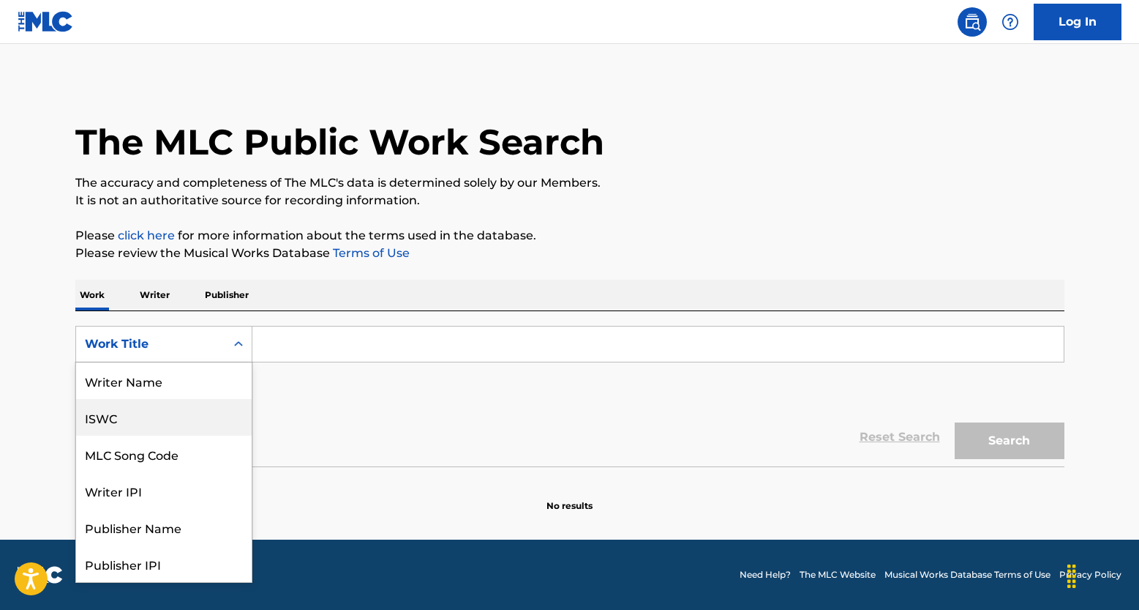
click at [164, 422] on div "ISWC" at bounding box center [164, 417] width 176 height 37
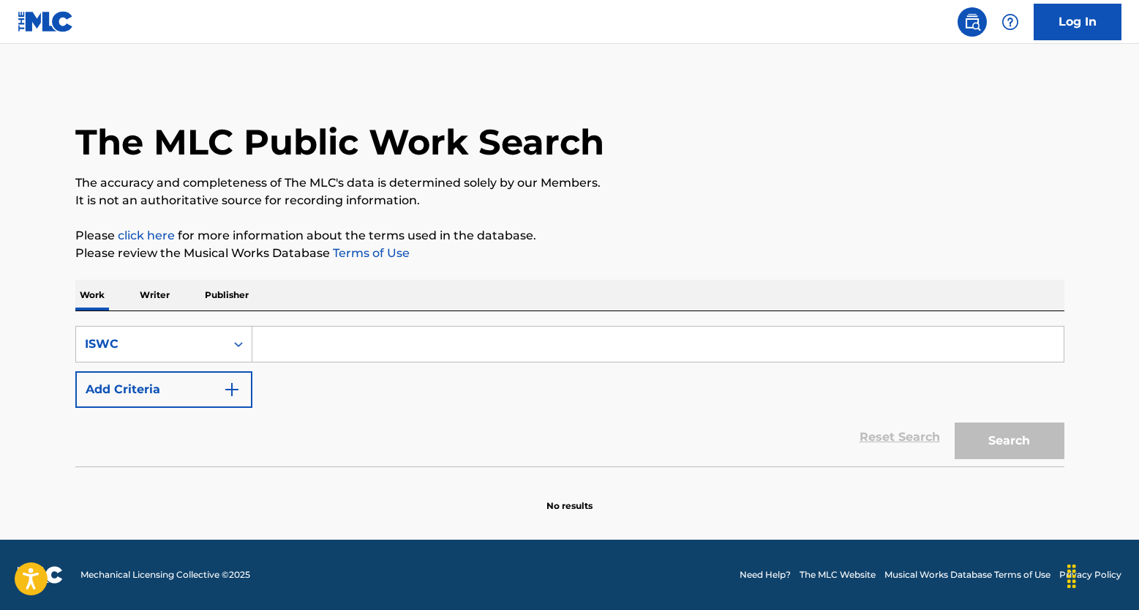
click at [287, 367] on div "SearchWithCriteria455c9a79-2799-4e17-827c-f59af30eca8b ISWC Add Criteria" at bounding box center [569, 367] width 989 height 82
click at [303, 354] on input "Search Form" at bounding box center [658, 343] width 812 height 35
paste input "T9320085914"
type input "T9320085914"
click at [985, 440] on button "Search" at bounding box center [1010, 440] width 110 height 37
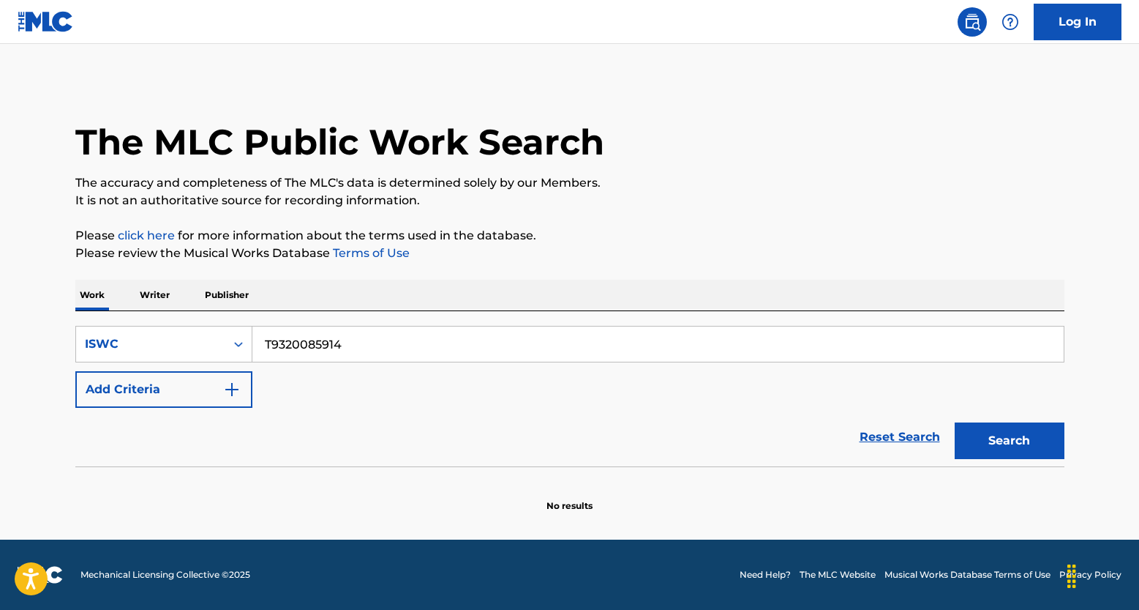
click at [875, 441] on link "Reset Search" at bounding box center [900, 437] width 95 height 32
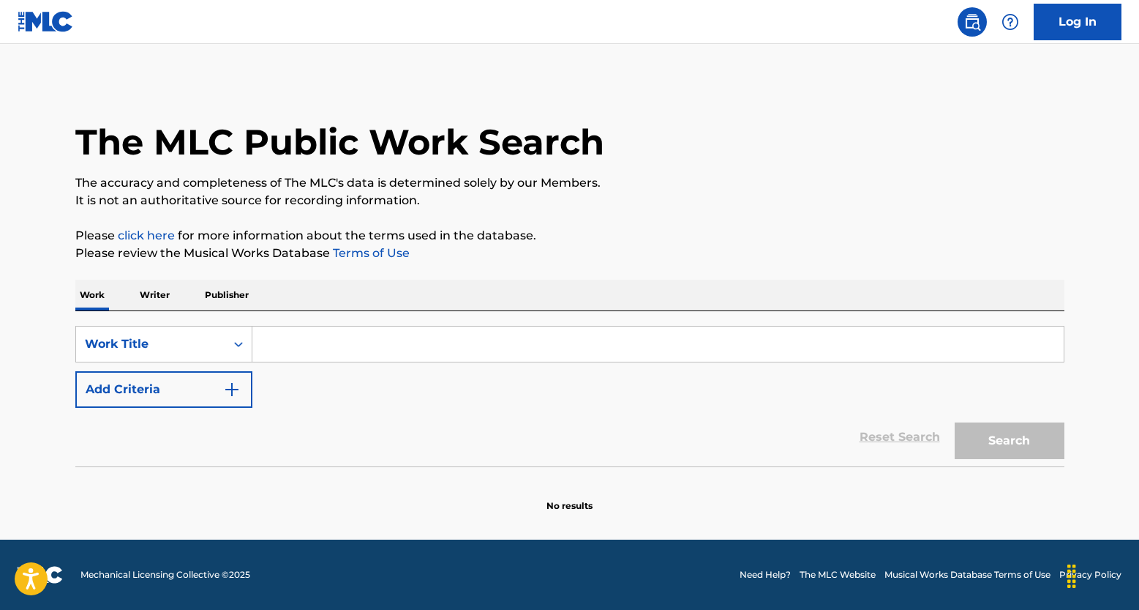
click at [348, 352] on input "Search Form" at bounding box center [658, 343] width 812 height 35
paste input "NAO VAI EMBORA"
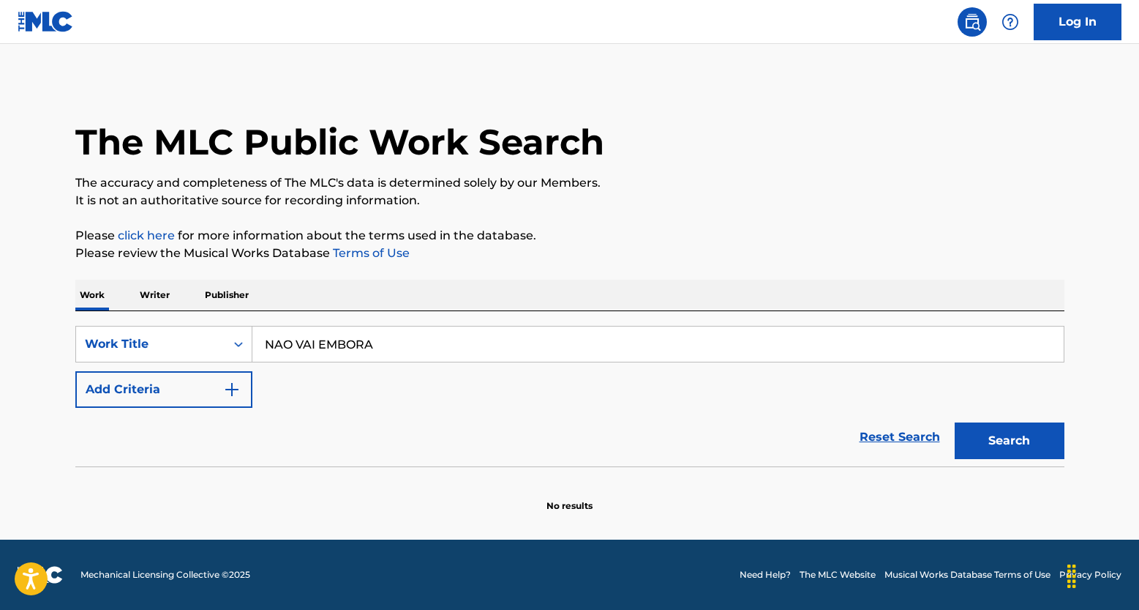
type input "NAO VAI EMBORA"
click at [226, 400] on button "Add Criteria" at bounding box center [163, 389] width 177 height 37
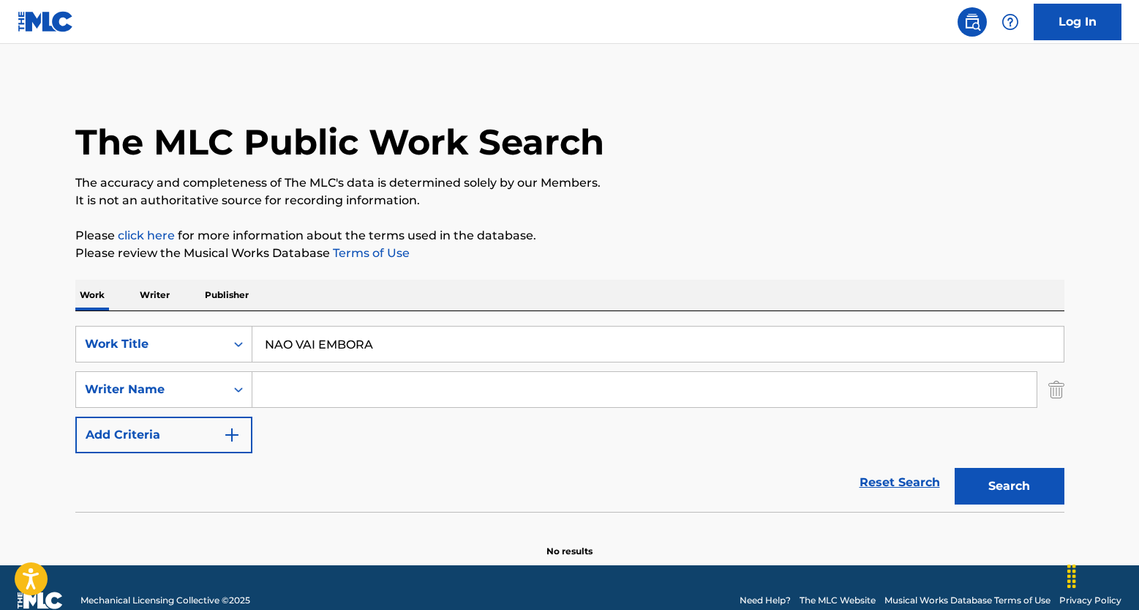
click at [432, 390] on input "Search Form" at bounding box center [644, 389] width 785 height 35
paste input "DILSON SCHER NETO"
type input "DILSON SCHER NETO"
click at [966, 471] on button "Search" at bounding box center [1010, 486] width 110 height 37
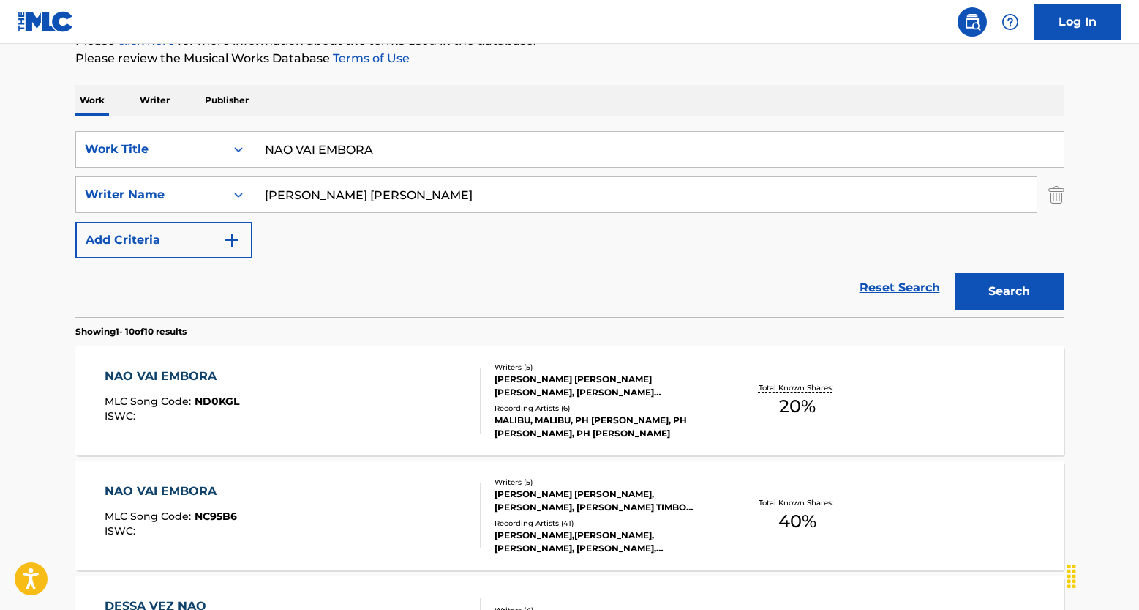
scroll to position [222, 0]
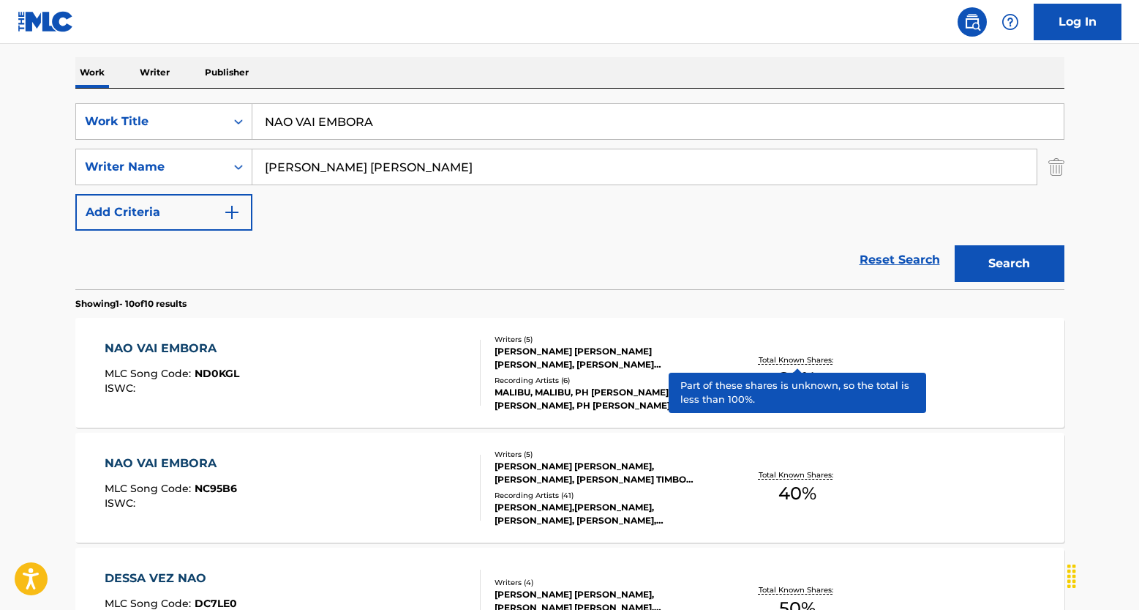
click at [802, 359] on p "Total Known Shares:" at bounding box center [798, 359] width 78 height 11
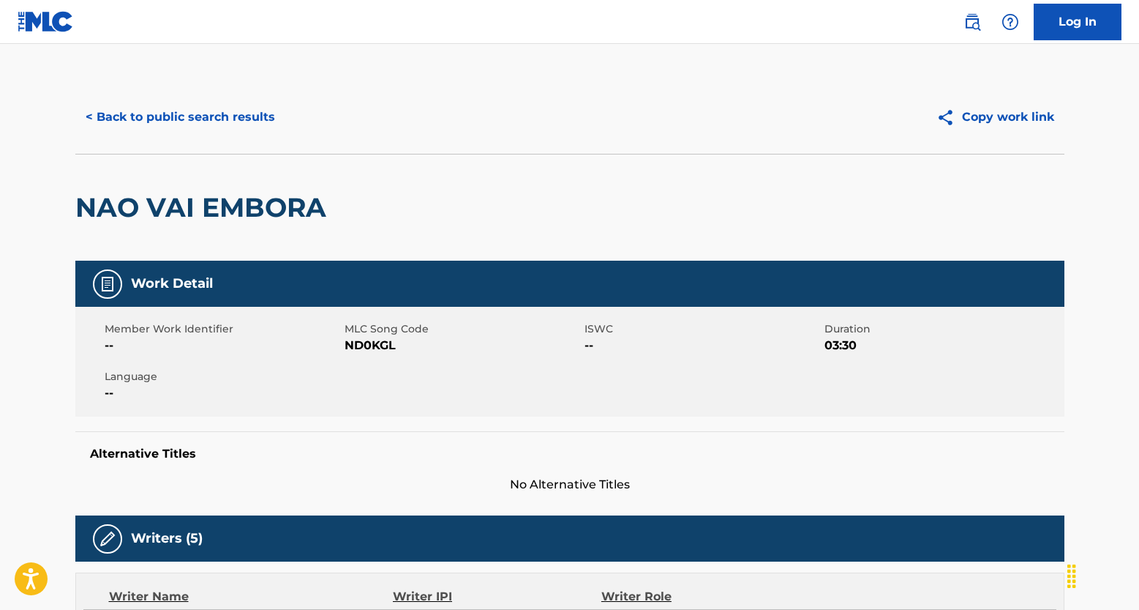
click at [108, 113] on button "< Back to public search results" at bounding box center [180, 117] width 210 height 37
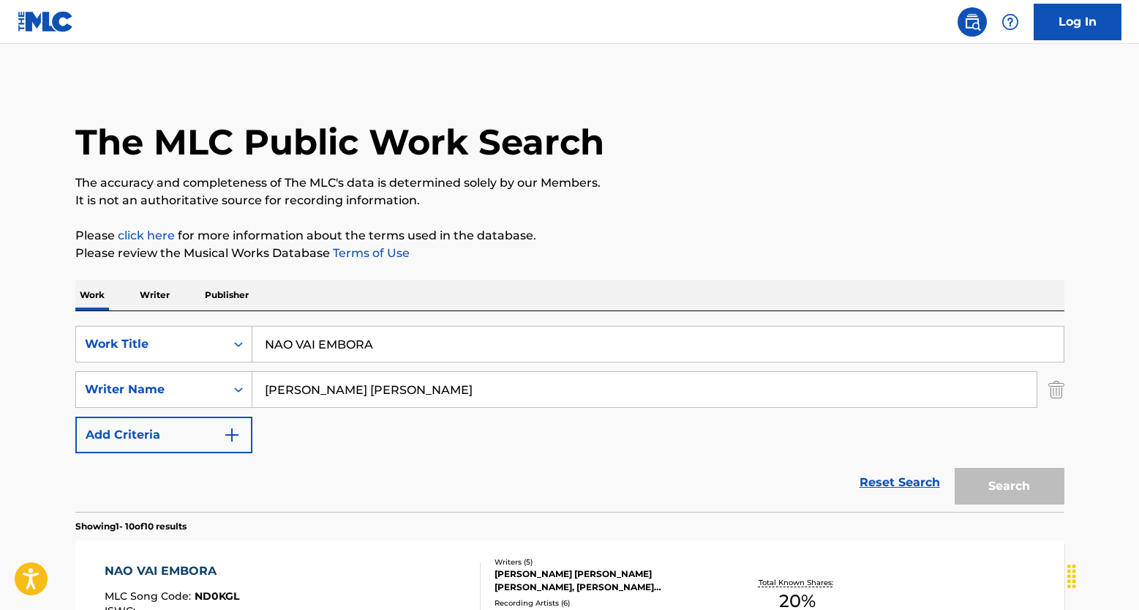
scroll to position [222, 0]
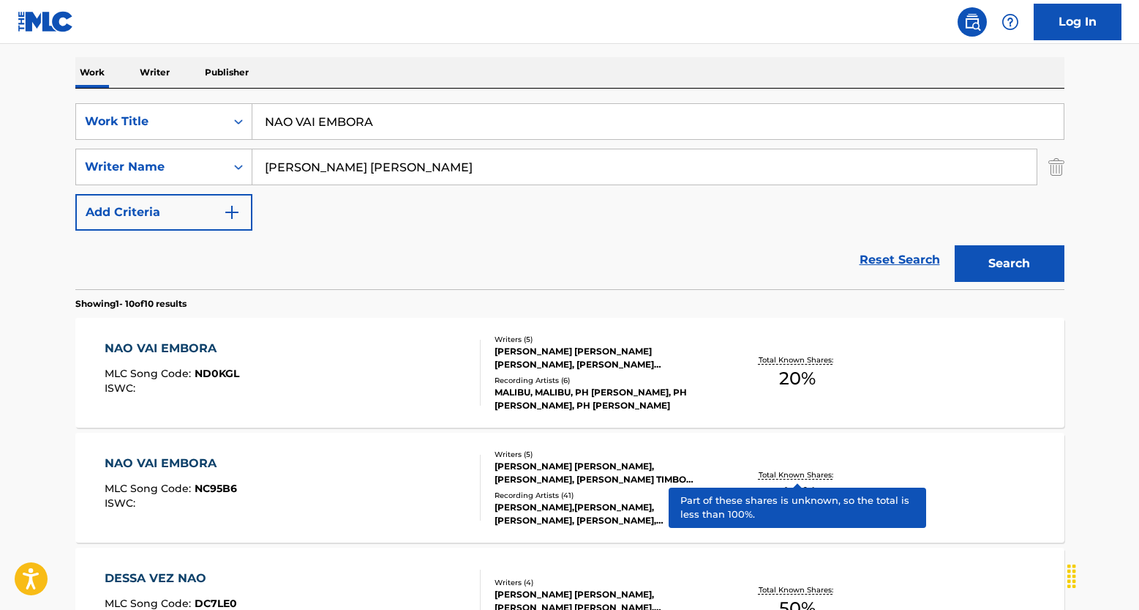
click at [776, 471] on p "Total Known Shares:" at bounding box center [798, 474] width 78 height 11
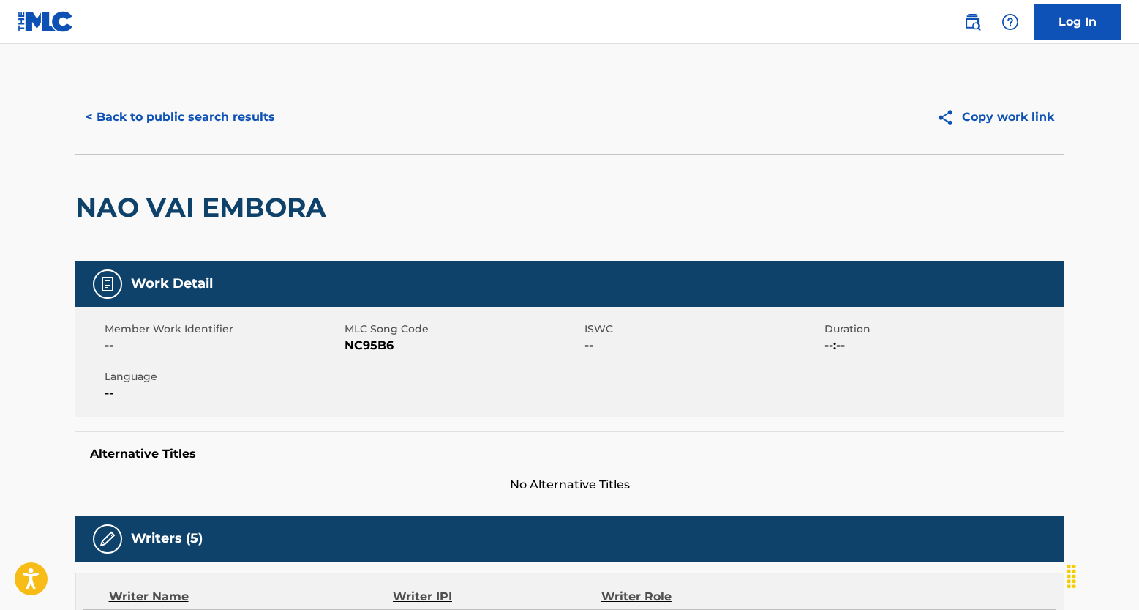
click at [207, 116] on button "< Back to public search results" at bounding box center [180, 117] width 210 height 37
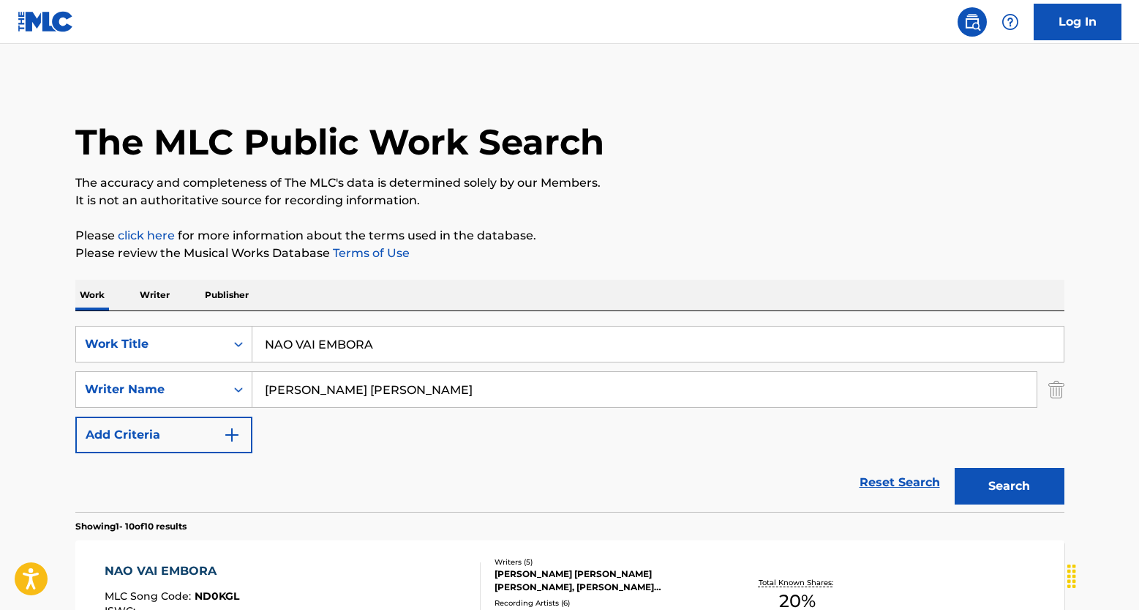
scroll to position [222, 0]
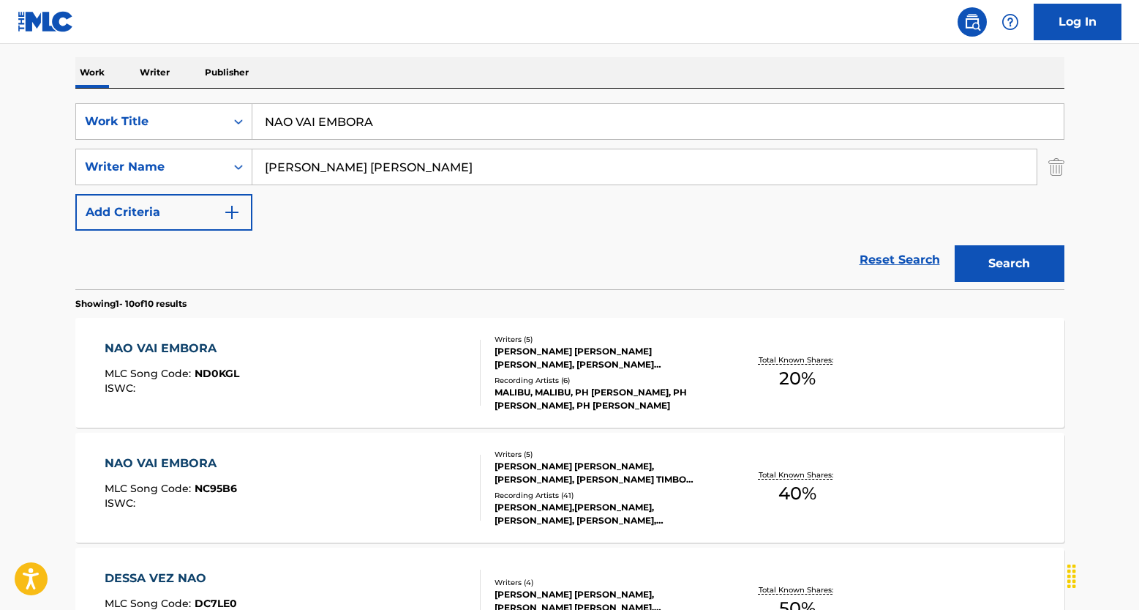
click at [918, 266] on link "Reset Search" at bounding box center [900, 260] width 95 height 32
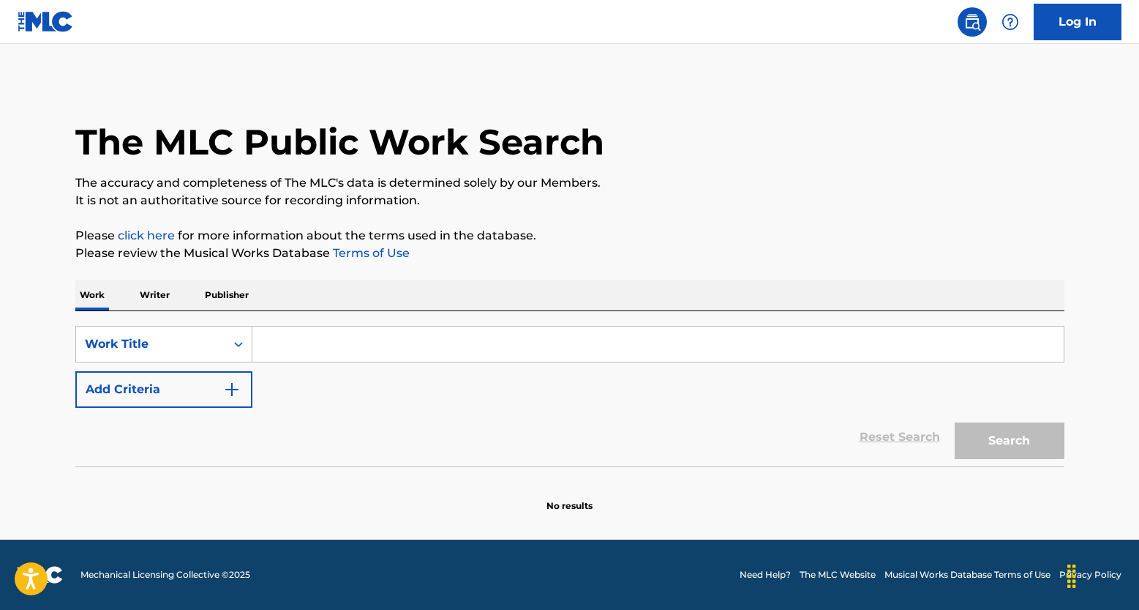
scroll to position [0, 0]
click at [228, 345] on div "Search Form" at bounding box center [238, 344] width 26 height 26
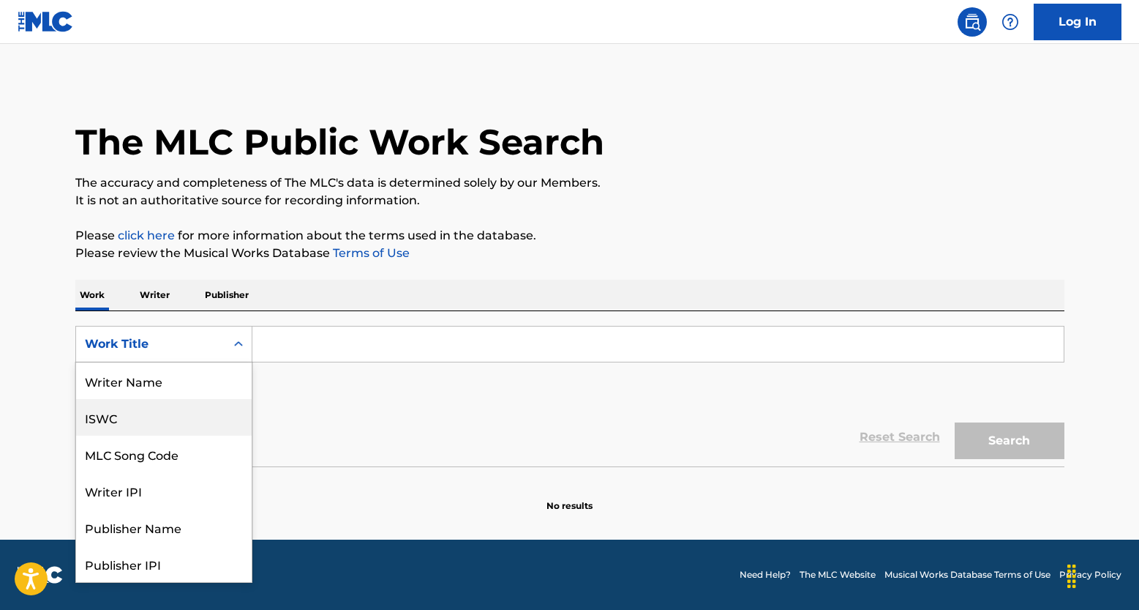
click at [170, 416] on div "ISWC" at bounding box center [164, 417] width 176 height 37
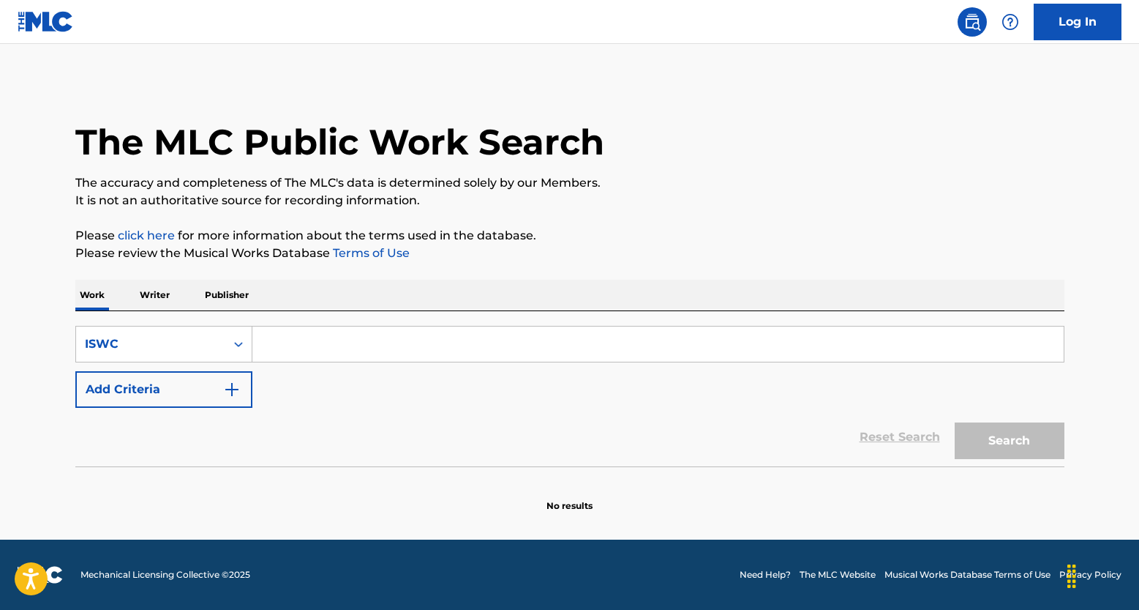
click at [338, 341] on input "Search Form" at bounding box center [658, 343] width 812 height 35
paste input "T9261419163"
type input "T9261419163"
click at [977, 430] on button "Search" at bounding box center [1010, 440] width 110 height 37
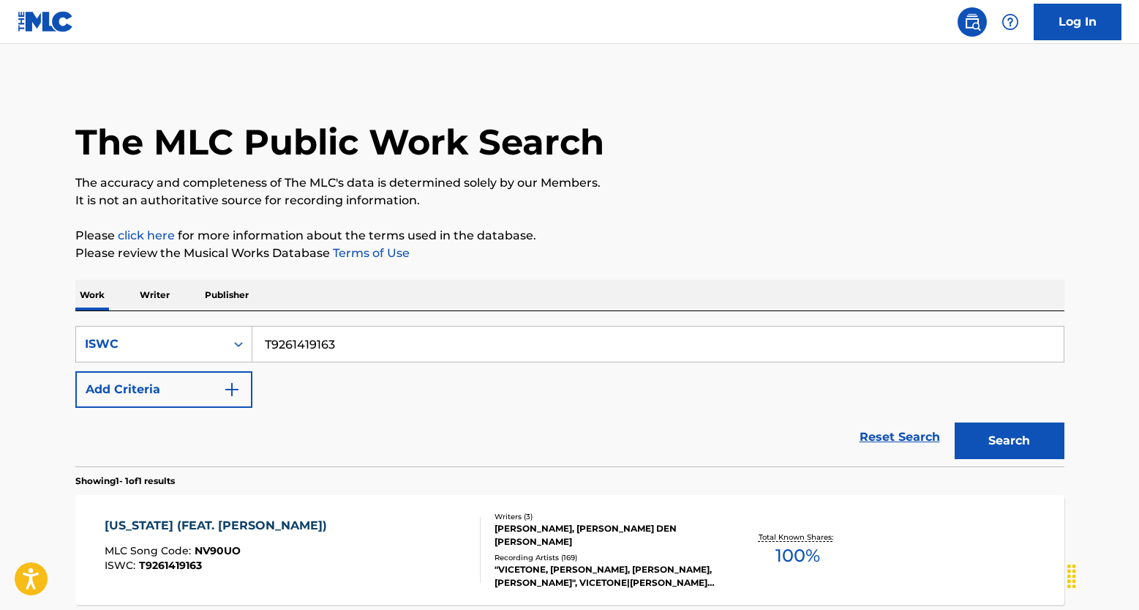
click at [767, 534] on p "Total Known Shares:" at bounding box center [798, 536] width 78 height 11
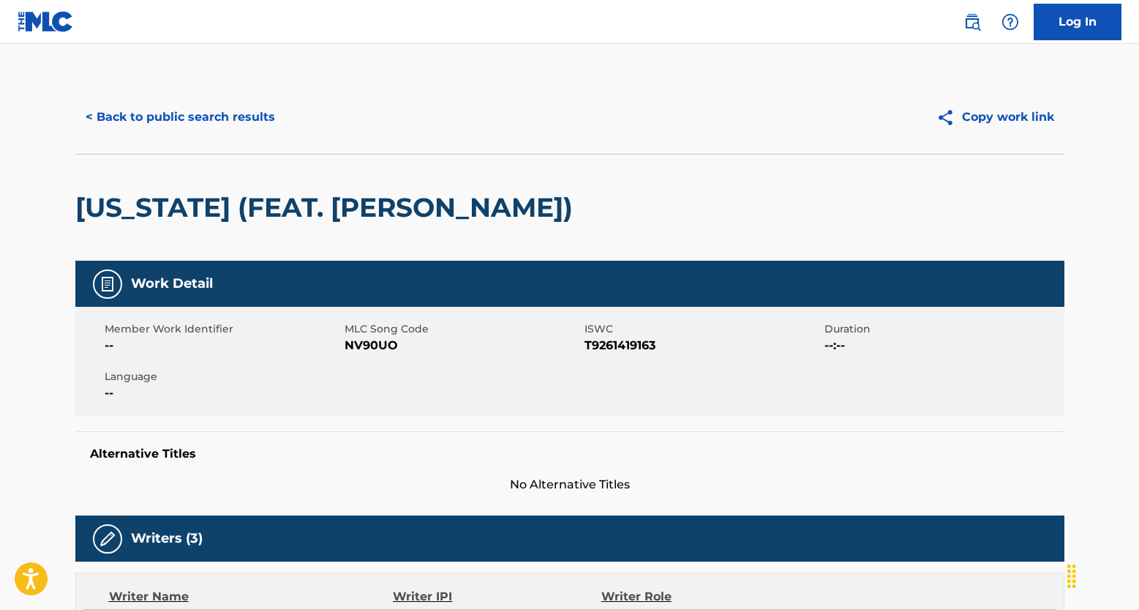
click at [214, 121] on button "< Back to public search results" at bounding box center [180, 117] width 210 height 37
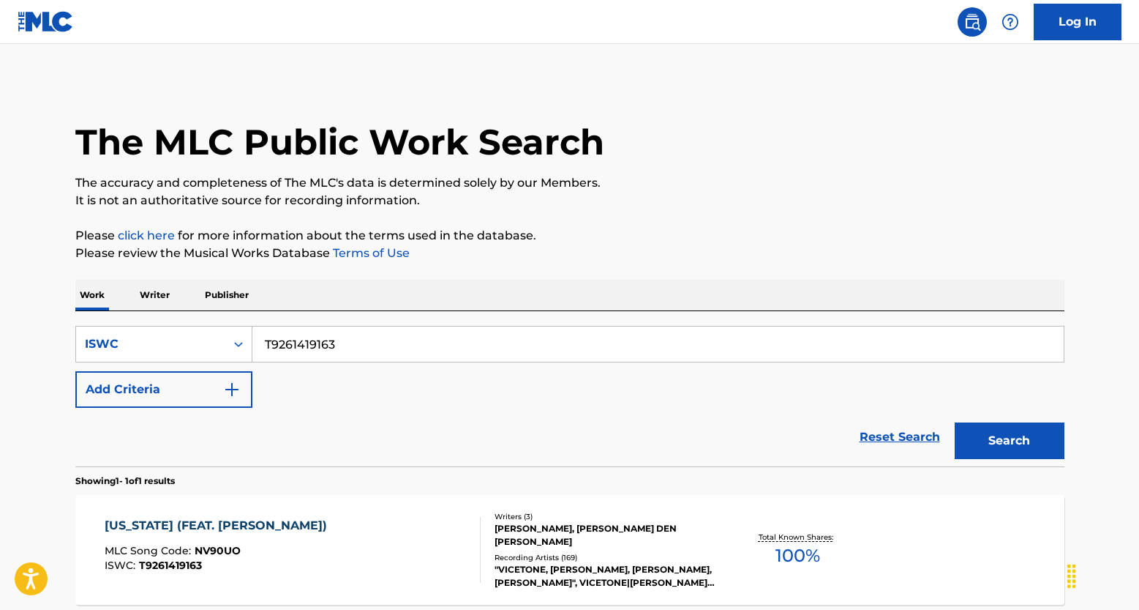
click at [883, 435] on link "Reset Search" at bounding box center [900, 437] width 95 height 32
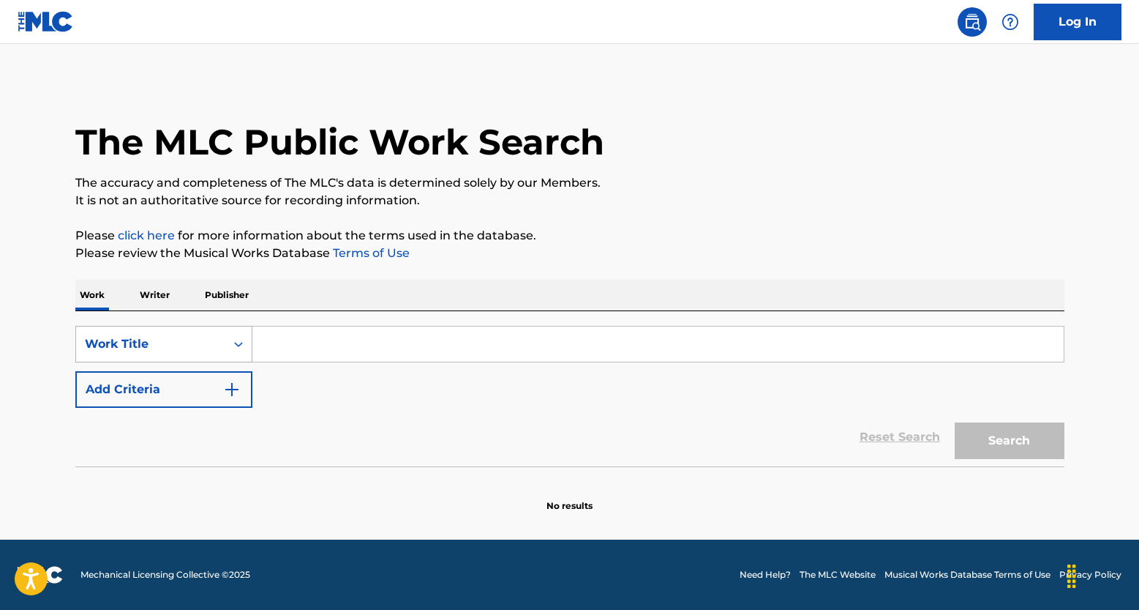
click at [218, 345] on div "Work Title" at bounding box center [150, 344] width 149 height 28
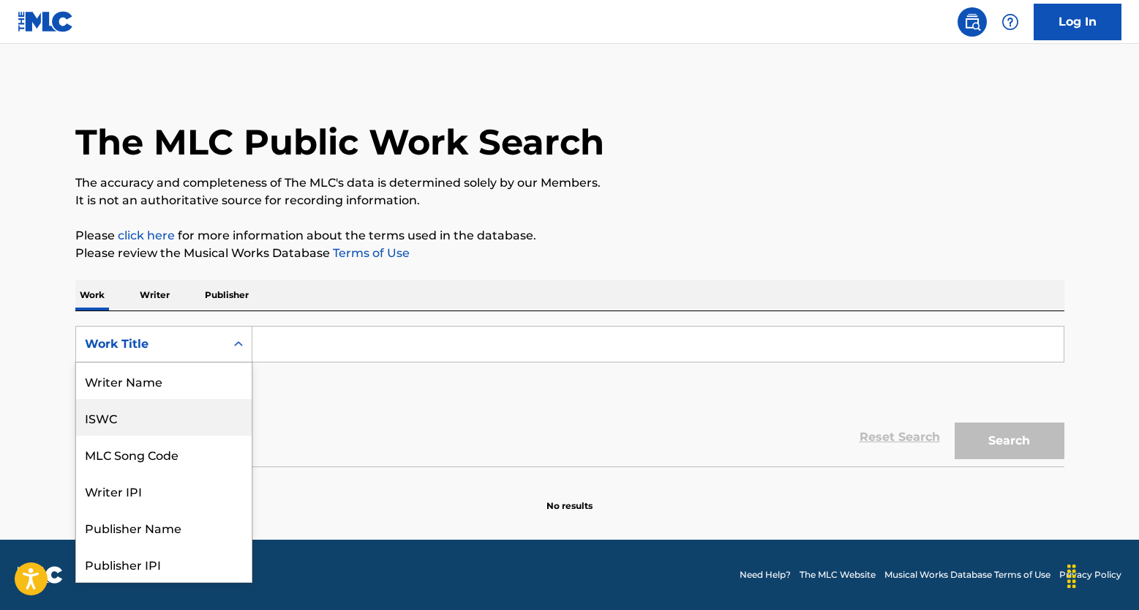
click at [101, 432] on div "ISWC" at bounding box center [164, 417] width 176 height 37
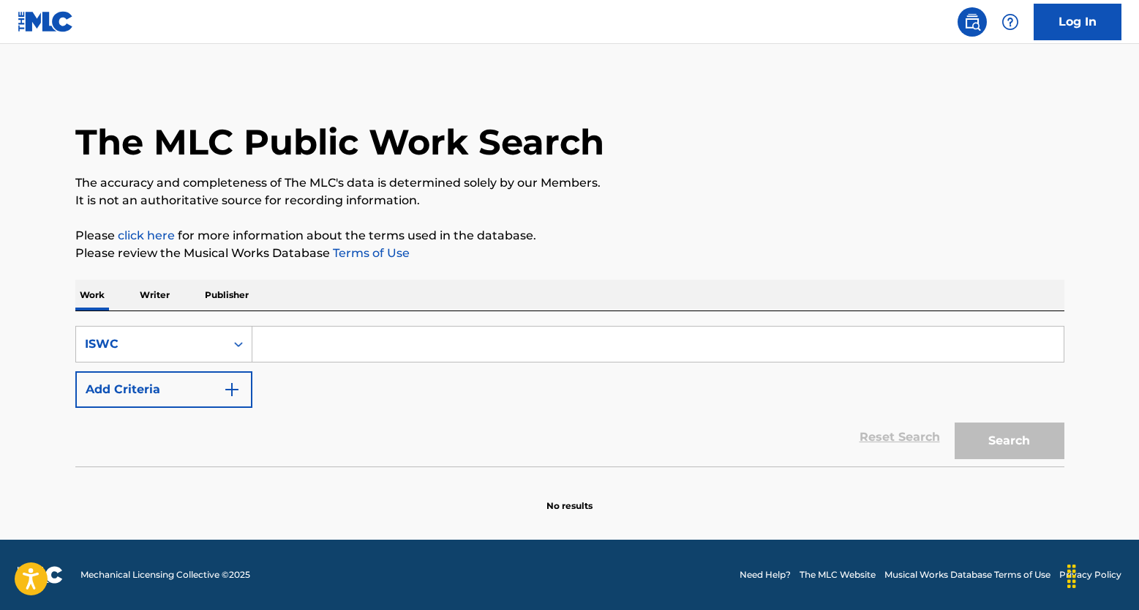
click at [351, 348] on input "Search Form" at bounding box center [658, 343] width 812 height 35
paste input "T9187955200"
type input "T9187955200"
click at [1008, 450] on button "Search" at bounding box center [1010, 440] width 110 height 37
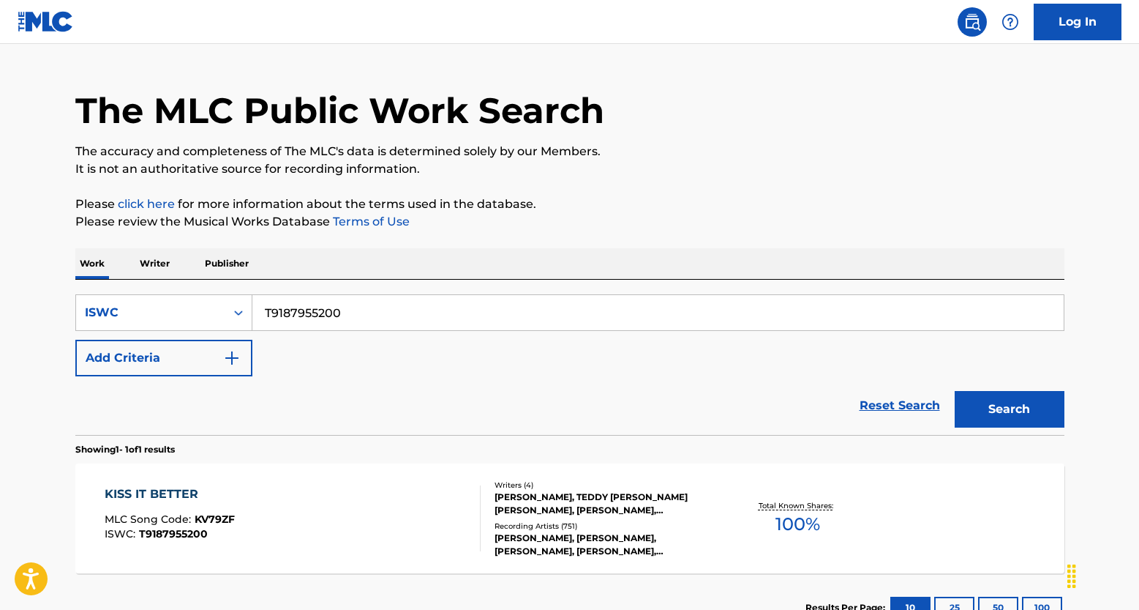
scroll to position [108, 0]
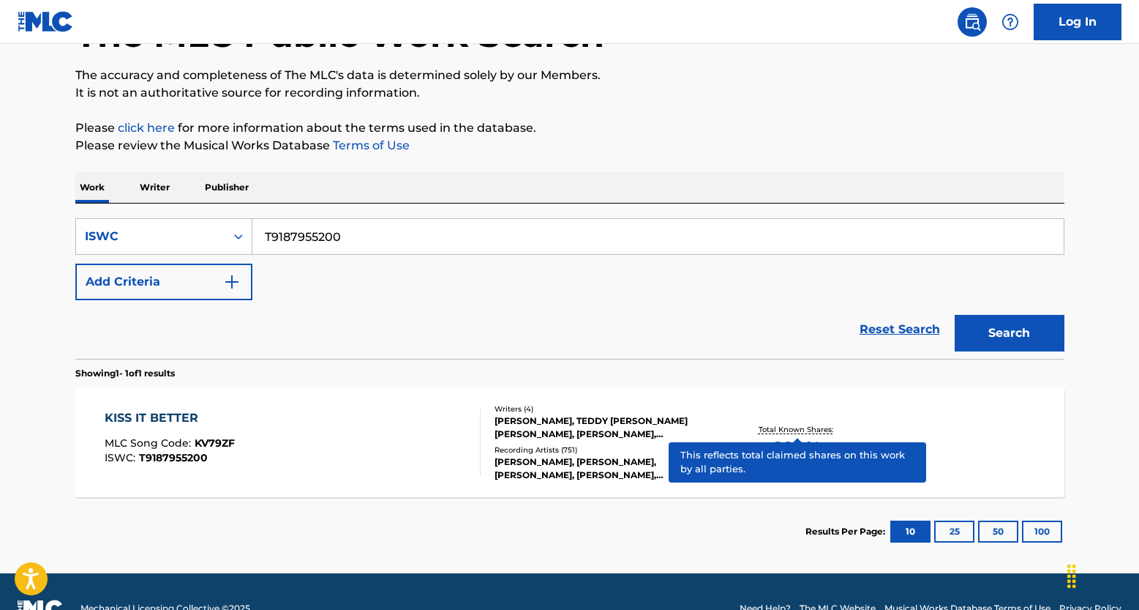
click at [811, 424] on p "Total Known Shares:" at bounding box center [798, 429] width 78 height 11
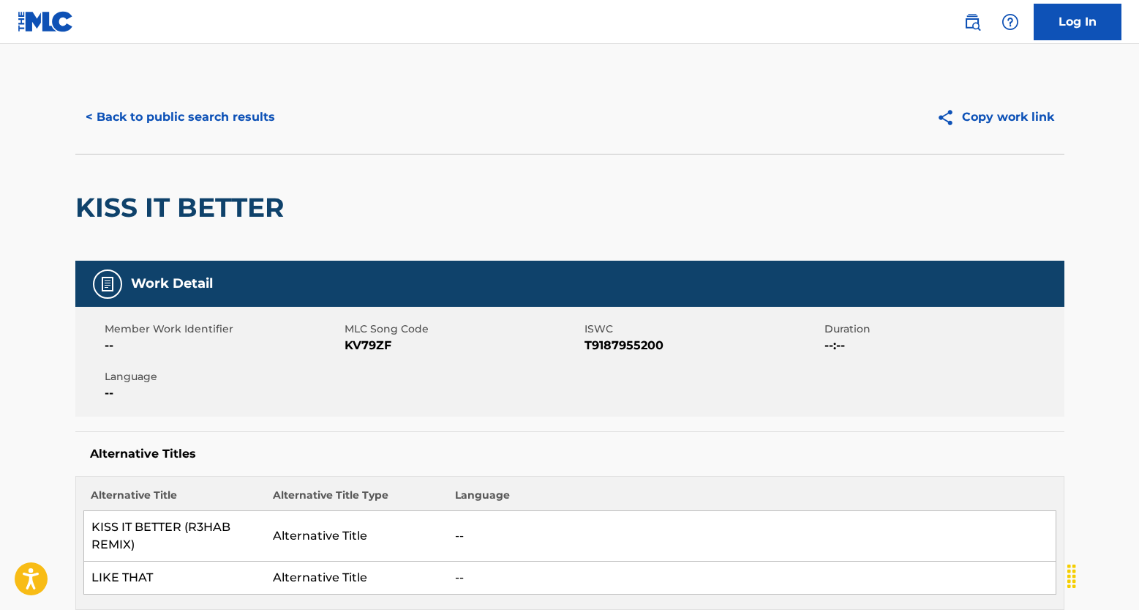
click at [233, 122] on button "< Back to public search results" at bounding box center [180, 117] width 210 height 37
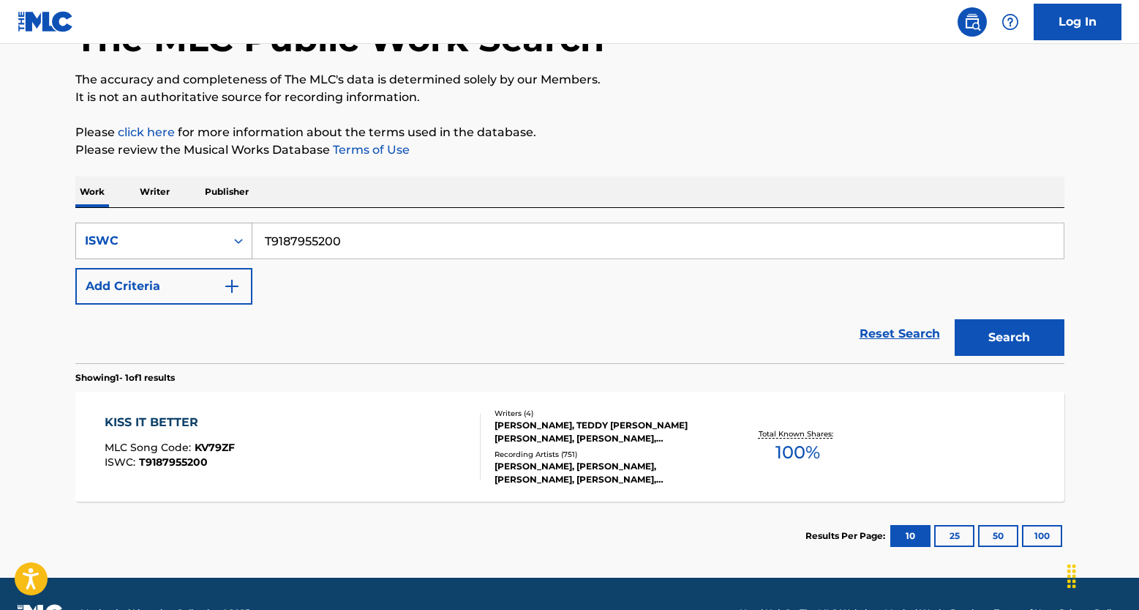
drag, startPoint x: 356, startPoint y: 244, endPoint x: 226, endPoint y: 228, distance: 131.3
click at [226, 228] on div "SearchWithCriteria0a22f261-7d3c-4c66-af52-cd207d6024bf ISWC T9187955200" at bounding box center [569, 240] width 989 height 37
paste input "299434927"
type input "T9299434927"
click at [1005, 341] on button "Search" at bounding box center [1010, 337] width 110 height 37
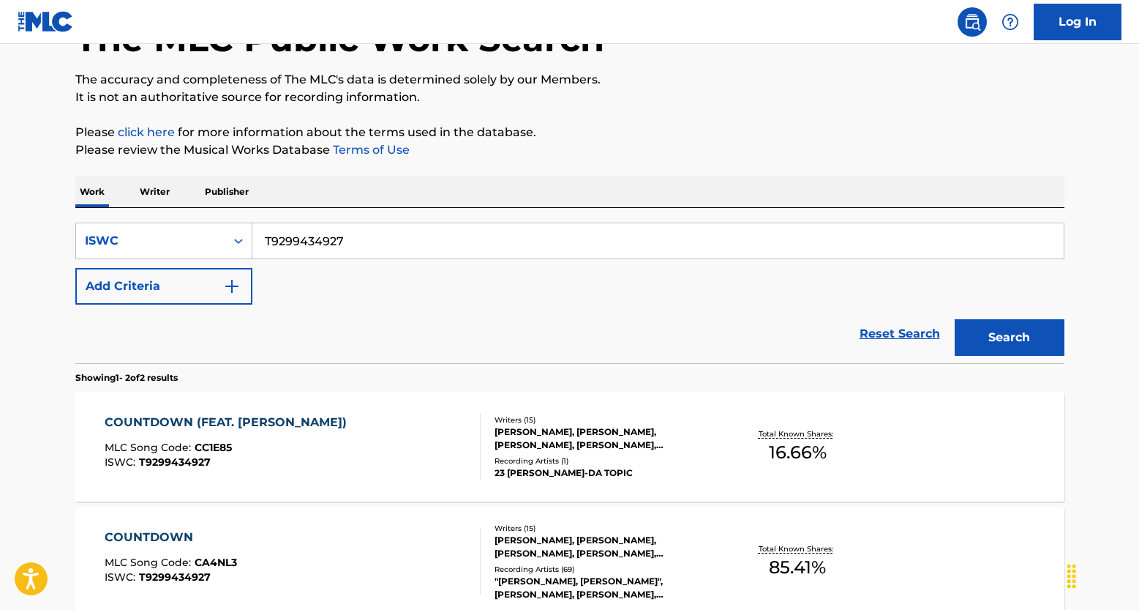
click at [300, 419] on div "COUNTDOWN (FEAT. SWIZZ BEATZ)" at bounding box center [230, 422] width 250 height 18
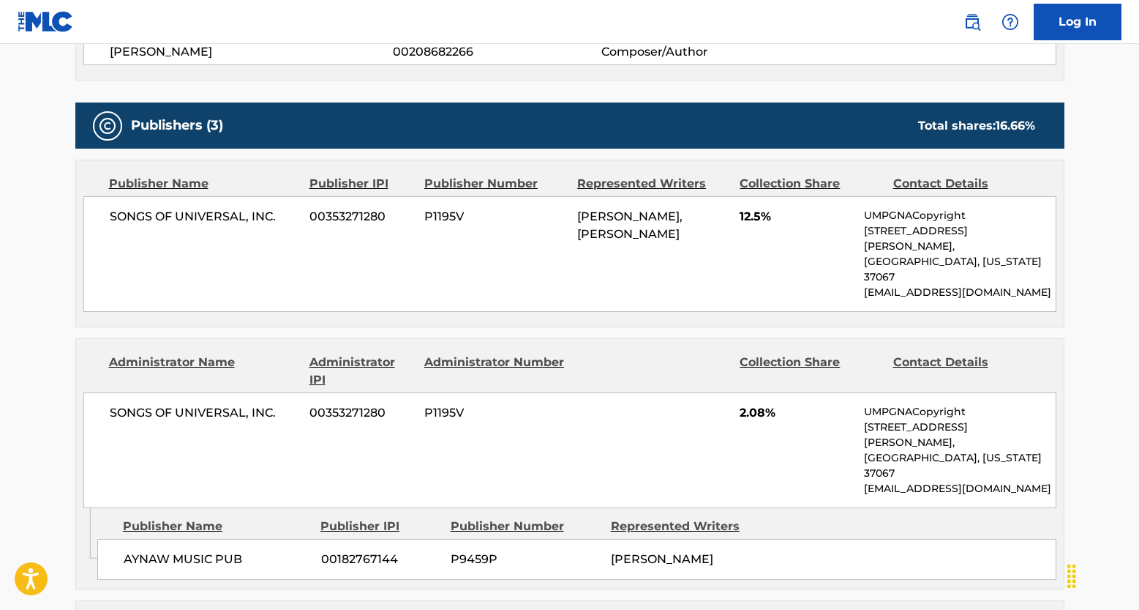
scroll to position [865, 0]
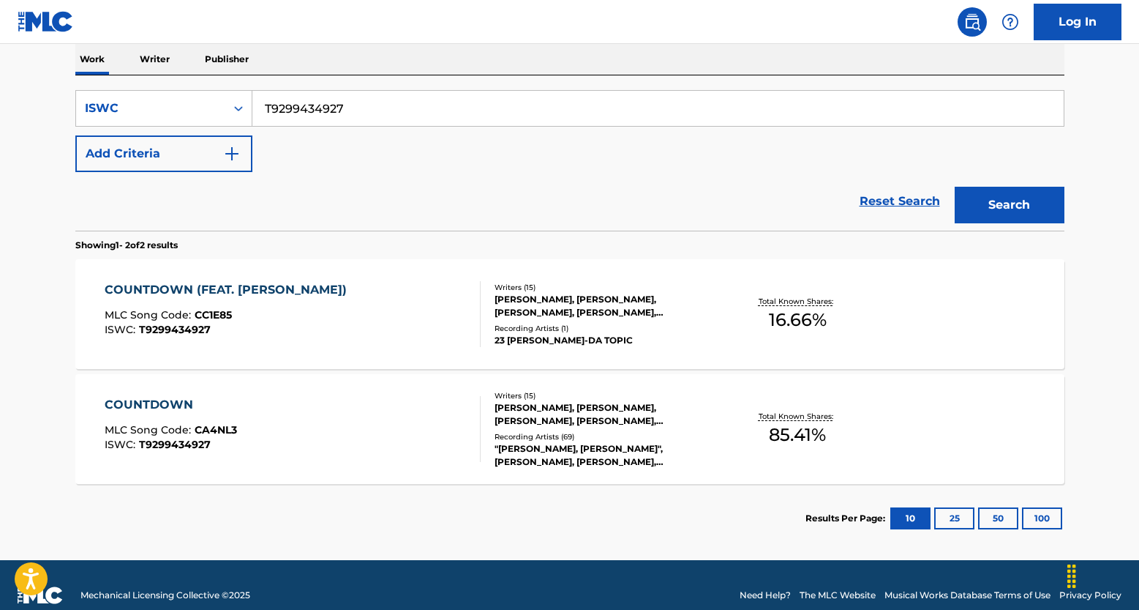
scroll to position [256, 0]
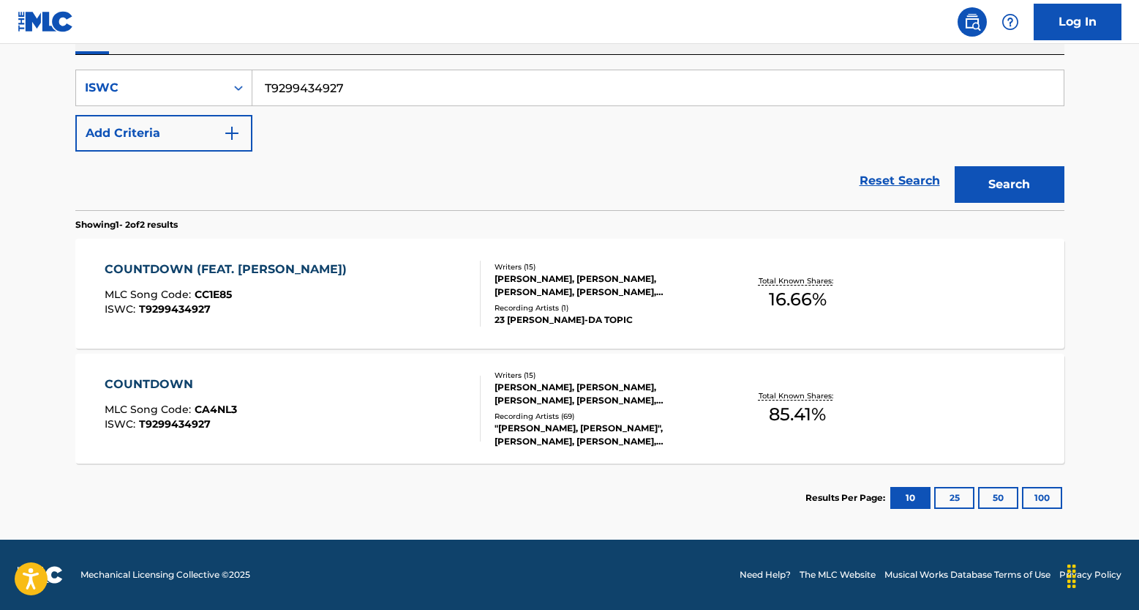
click at [691, 381] on div "KASSEEM DEAN, CALVIN C. BROADUS, MARVIN R. PIERCE, MARSHALL JONES, GREGORY WEBS…" at bounding box center [605, 394] width 221 height 26
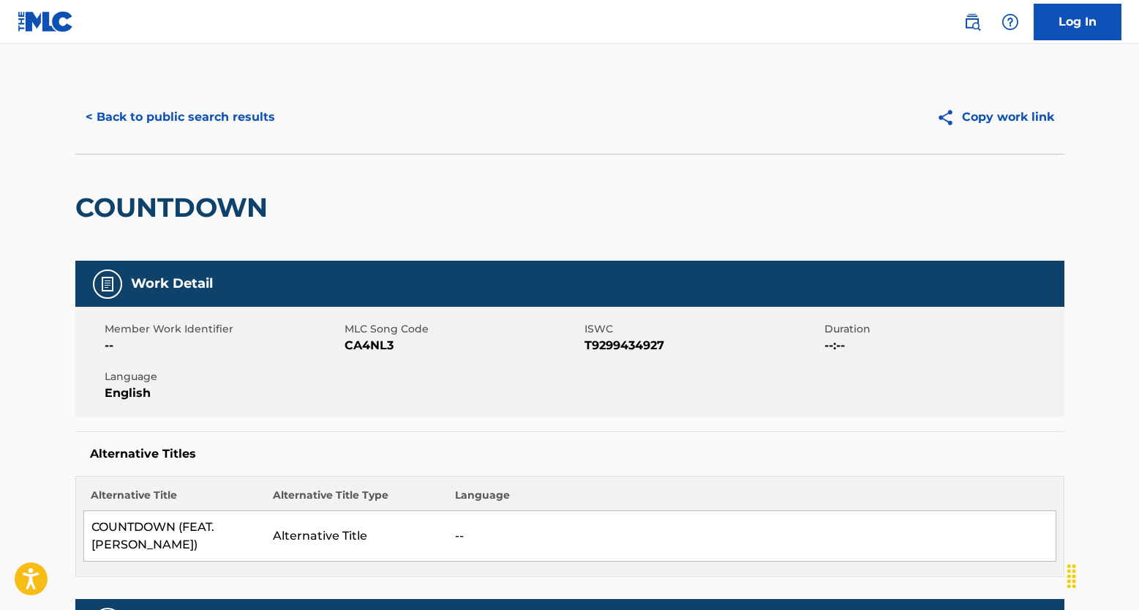
click at [162, 101] on button "< Back to public search results" at bounding box center [180, 117] width 210 height 37
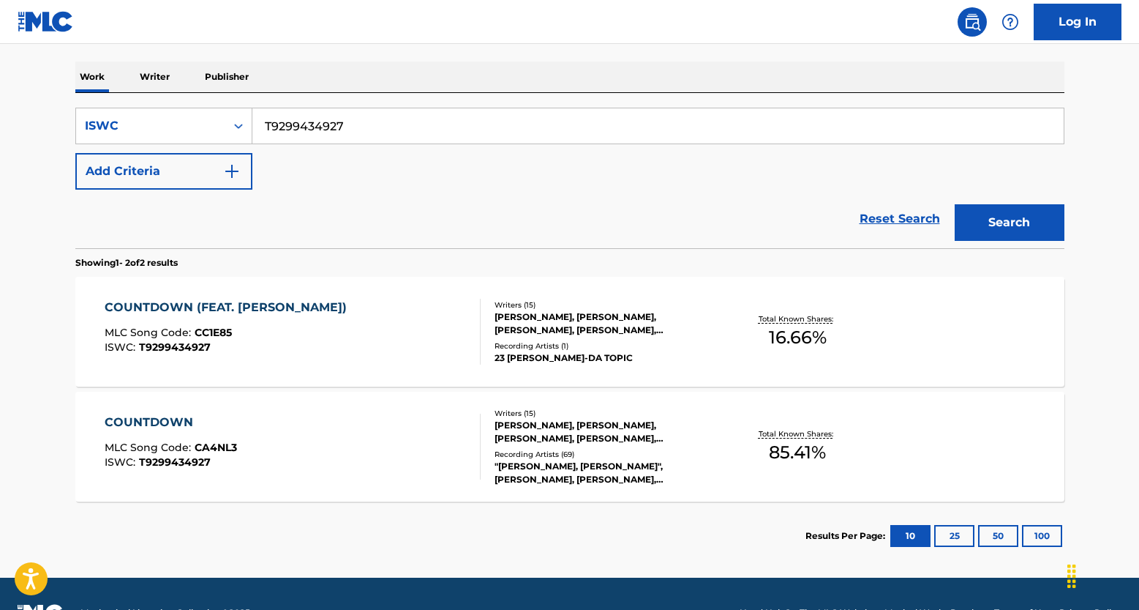
drag, startPoint x: 337, startPoint y: 122, endPoint x: 209, endPoint y: 105, distance: 129.3
click at [209, 105] on div "SearchWithCriteria0a22f261-7d3c-4c66-af52-cd207d6024bf ISWC T9299434927 Add Cri…" at bounding box center [569, 170] width 989 height 155
paste input "307627456"
type input "T3076274567"
click at [981, 217] on button "Search" at bounding box center [1010, 222] width 110 height 37
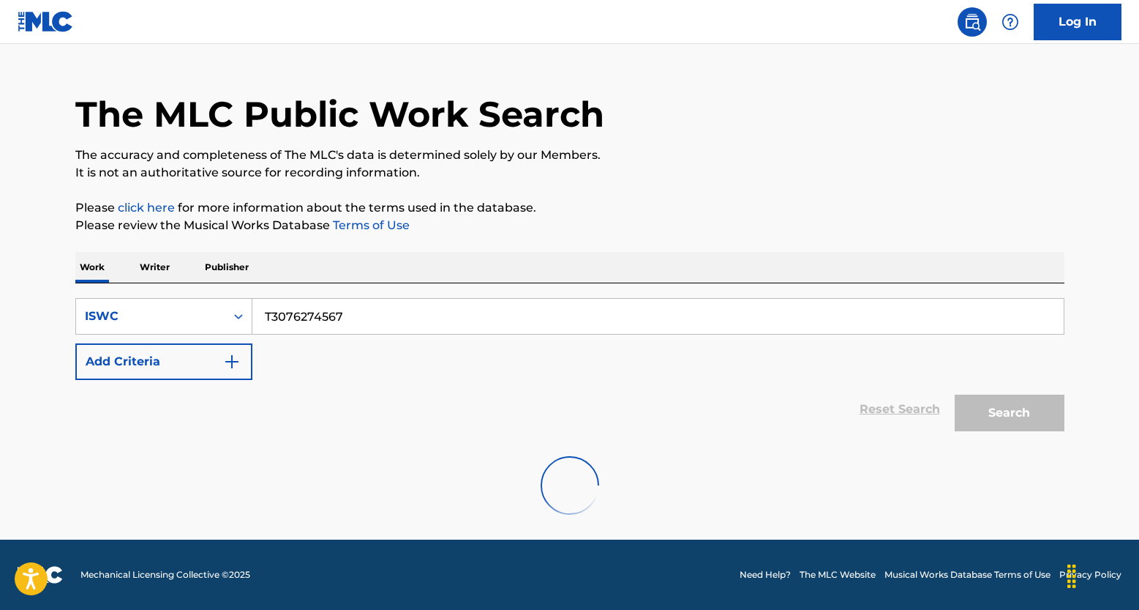
scroll to position [141, 0]
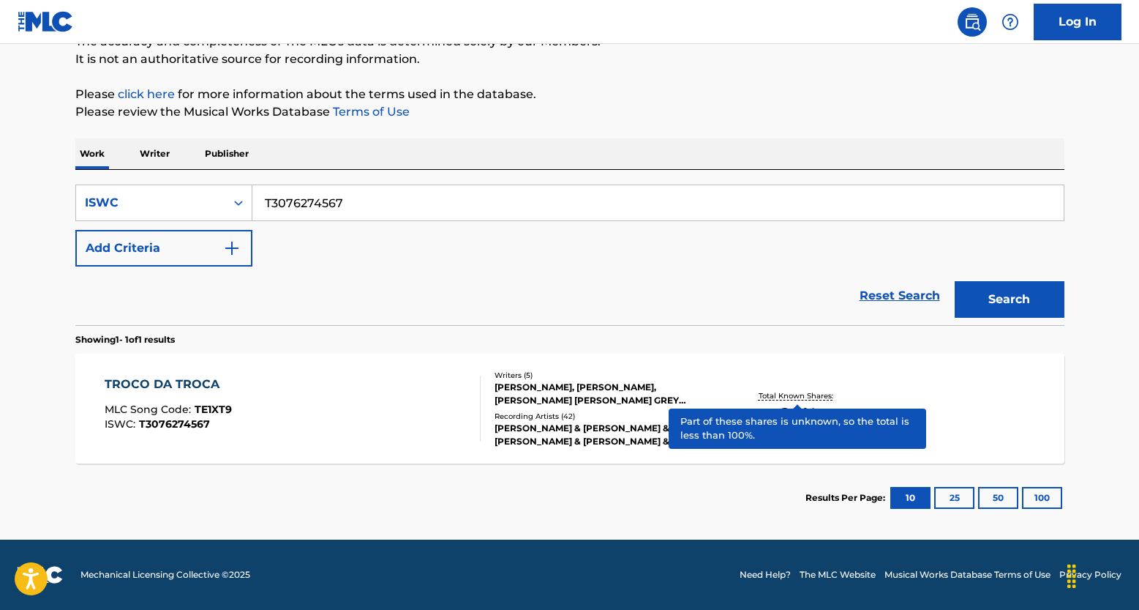
click at [818, 394] on p "Total Known Shares:" at bounding box center [798, 395] width 78 height 11
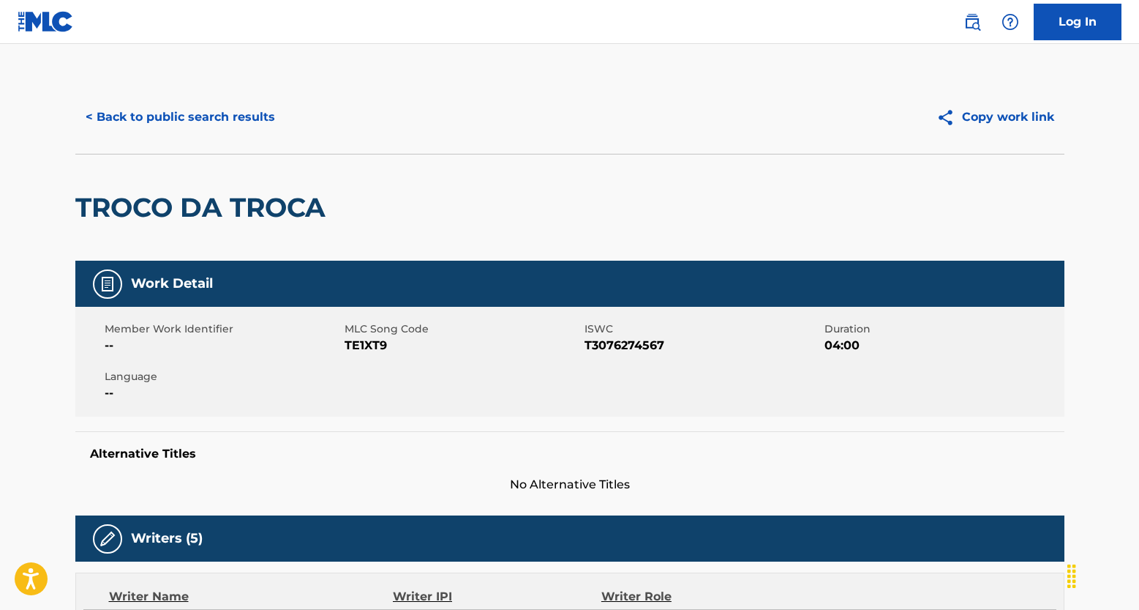
click at [198, 117] on button "< Back to public search results" at bounding box center [180, 117] width 210 height 37
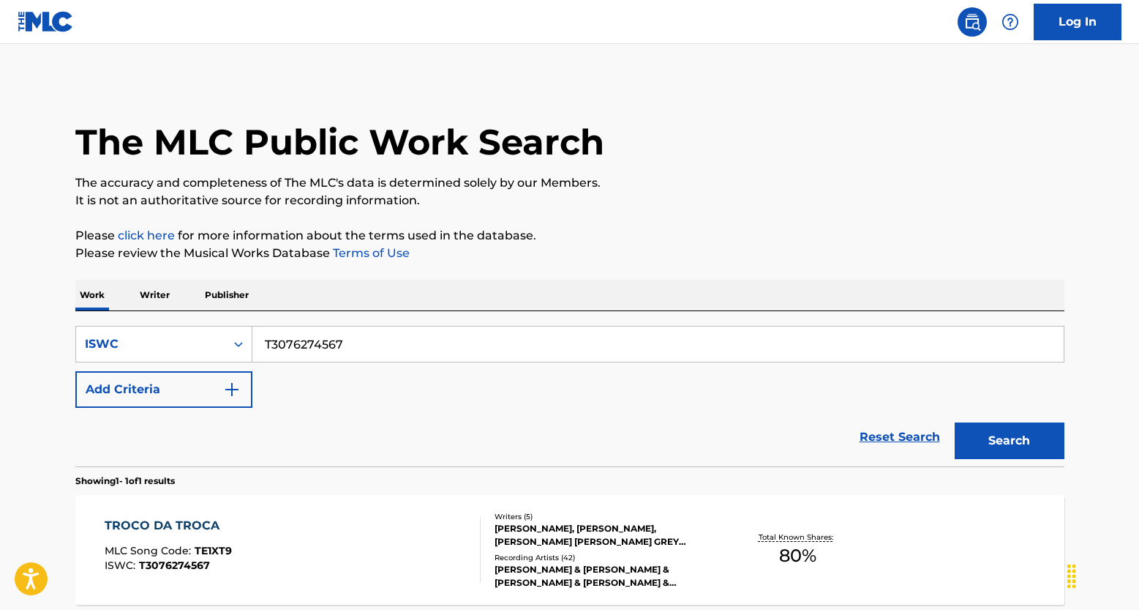
scroll to position [103, 0]
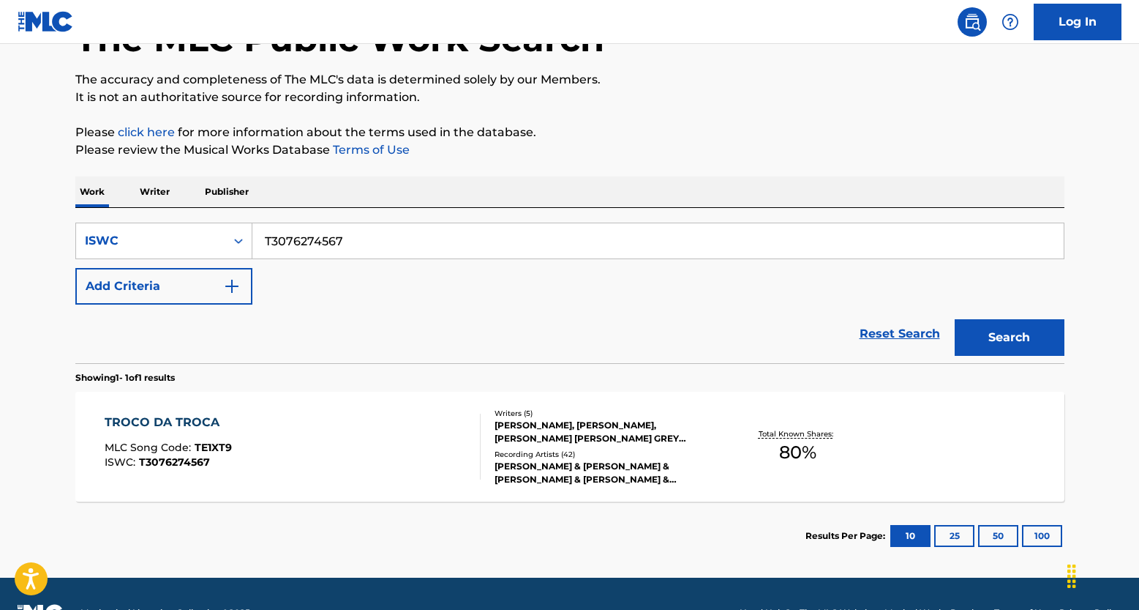
click at [875, 331] on link "Reset Search" at bounding box center [900, 334] width 95 height 32
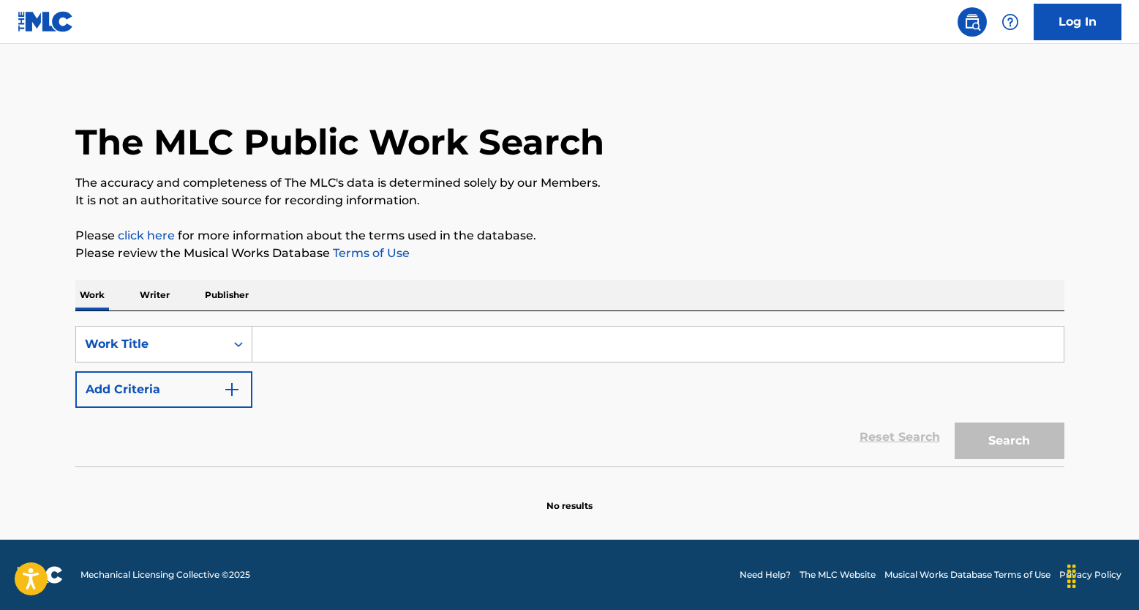
scroll to position [0, 0]
click at [299, 340] on input "Search Form" at bounding box center [658, 343] width 812 height 35
paste input "LOVE'N'TENDRESSE"
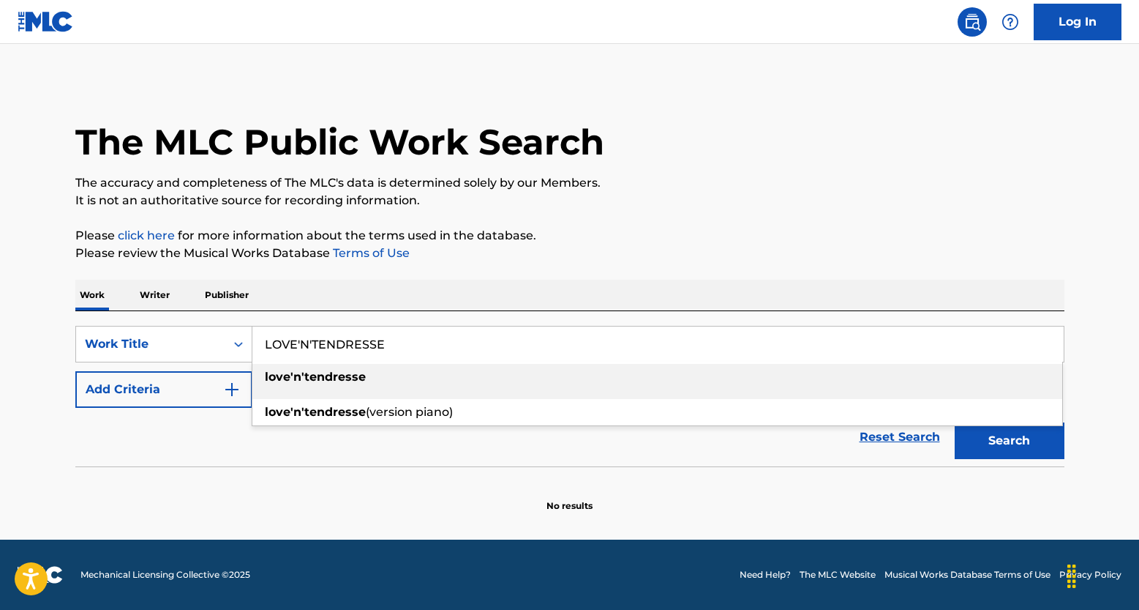
type input "LOVE'N'TENDRESSE"
click at [226, 385] on img "Search Form" at bounding box center [232, 390] width 18 height 18
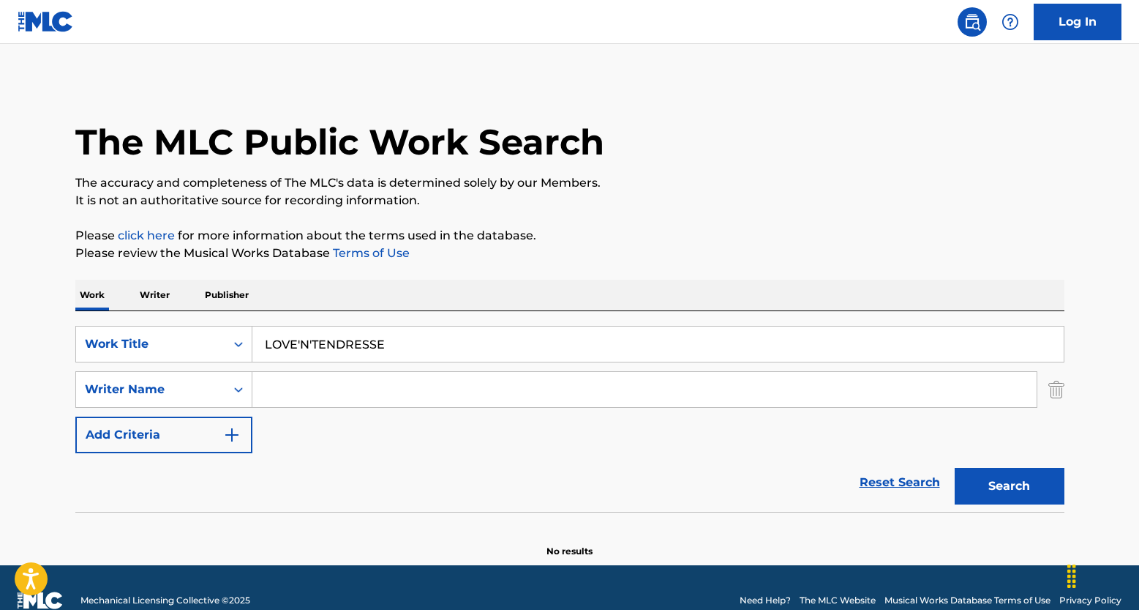
click at [384, 389] on input "Search Form" at bounding box center [644, 389] width 785 height 35
paste input "BOIS GERAUD KEVIN OMAR"
type input "BOIS GERAUD KEVIN OMAR"
click at [976, 486] on button "Search" at bounding box center [1010, 486] width 110 height 37
click at [312, 341] on input "LOVE'N'TENDRESSE" at bounding box center [658, 343] width 812 height 35
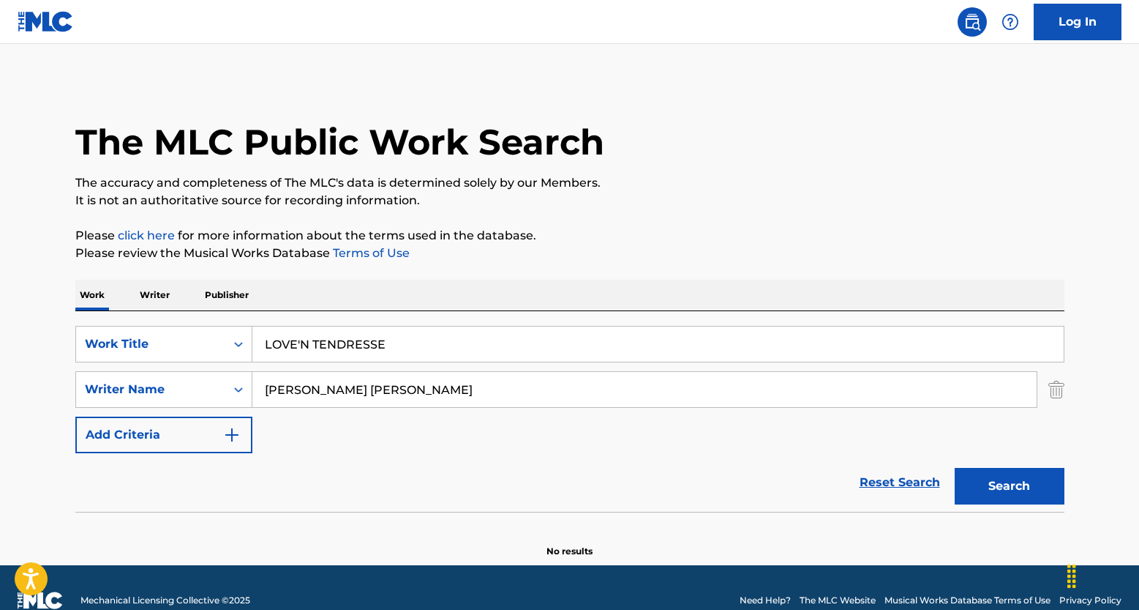
click at [299, 341] on input "LOVE'N TENDRESSE" at bounding box center [658, 343] width 812 height 35
type input "LOVEN TENDRESSE"
click at [955, 468] on button "Search" at bounding box center [1010, 486] width 110 height 37
drag, startPoint x: 438, startPoint y: 391, endPoint x: 265, endPoint y: 371, distance: 173.8
click at [265, 372] on input "BOIS GERAUD KEVIN OMAR" at bounding box center [644, 389] width 785 height 35
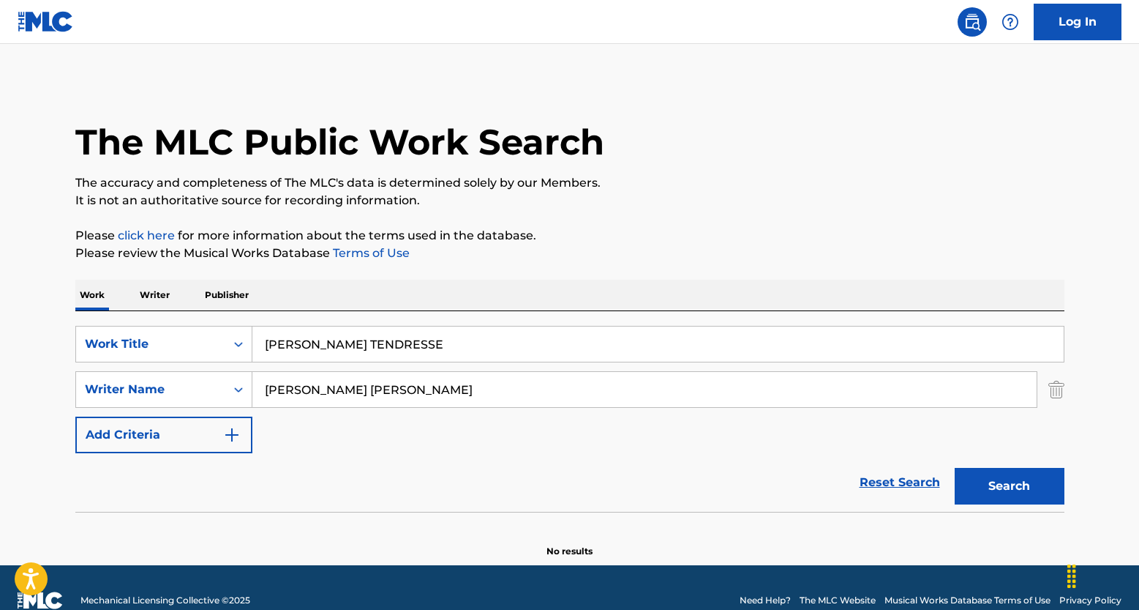
paste input "Eddy de Pretto"
type input "Eddy de Pretto"
click at [976, 501] on button "Search" at bounding box center [1010, 486] width 110 height 37
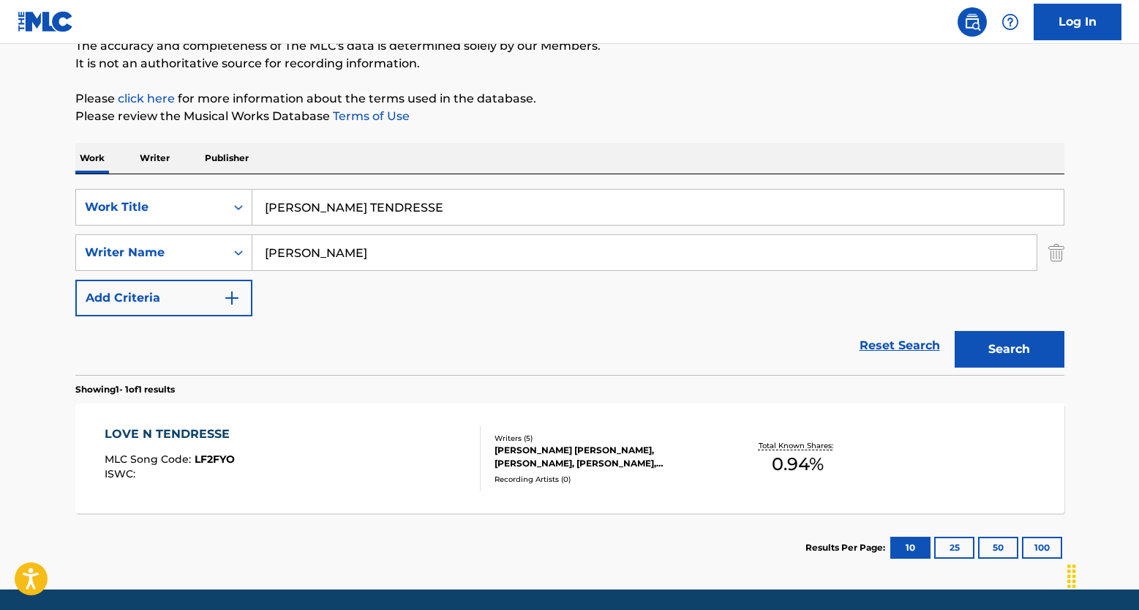
scroll to position [187, 0]
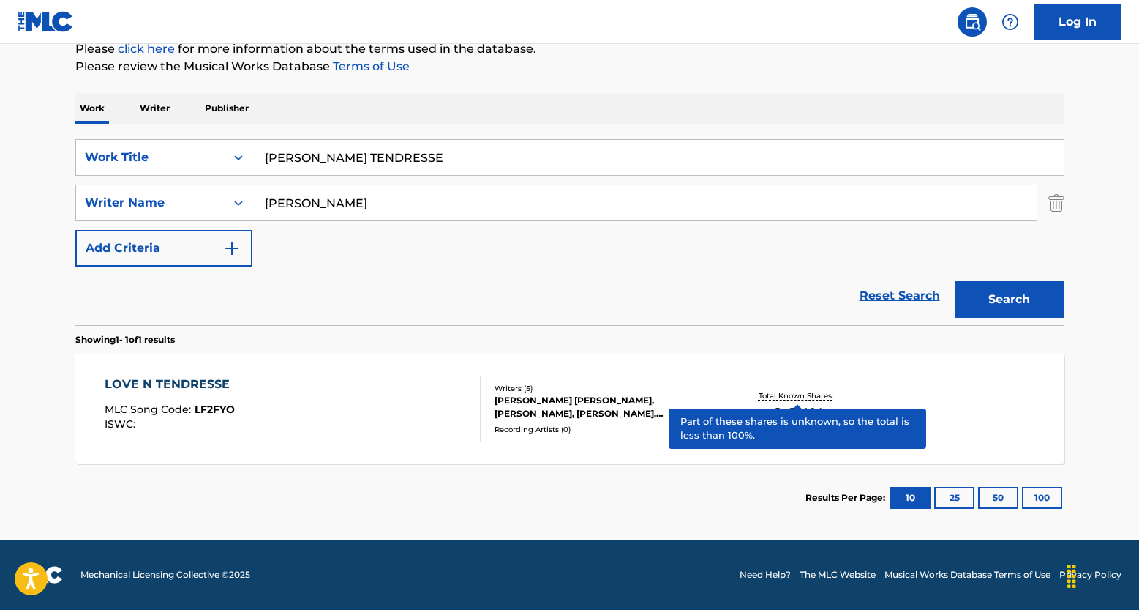
click at [793, 393] on p "Total Known Shares:" at bounding box center [798, 395] width 78 height 11
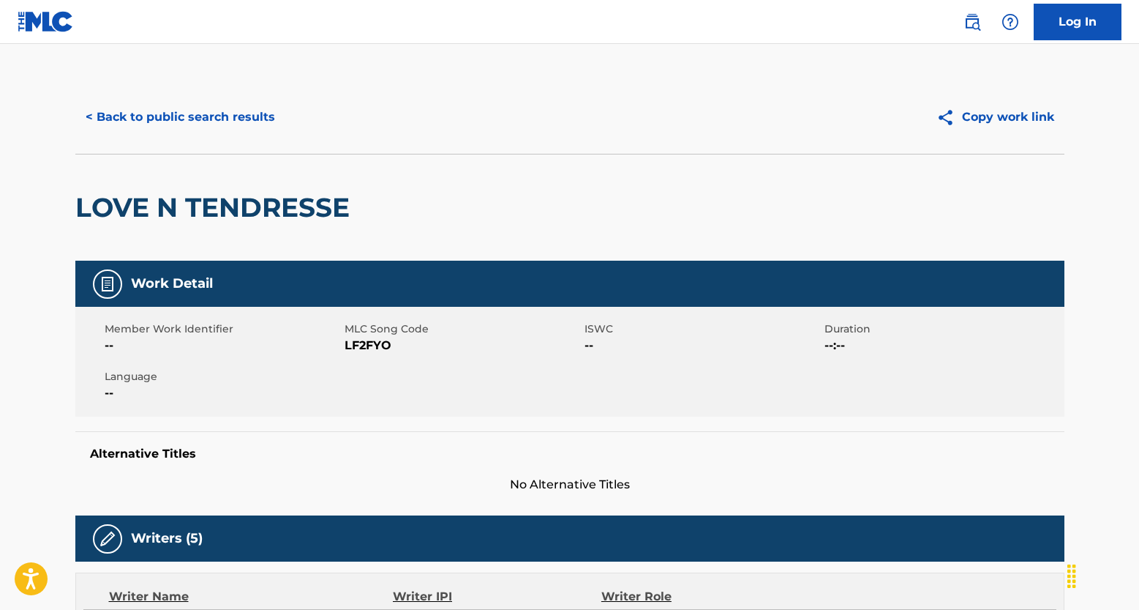
click at [207, 108] on button "< Back to public search results" at bounding box center [180, 117] width 210 height 37
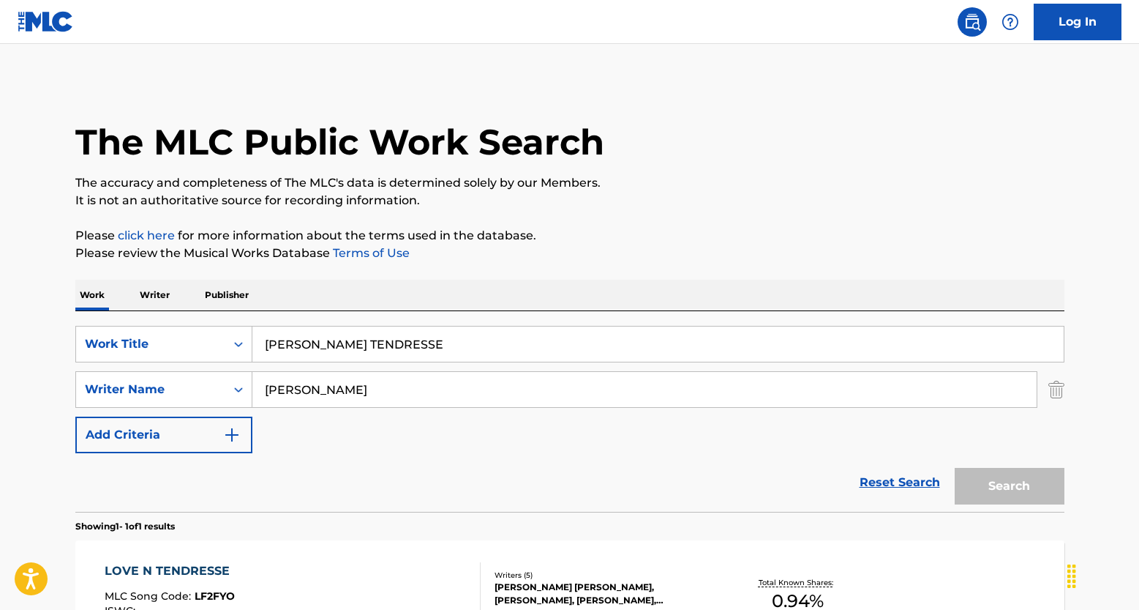
scroll to position [103, 0]
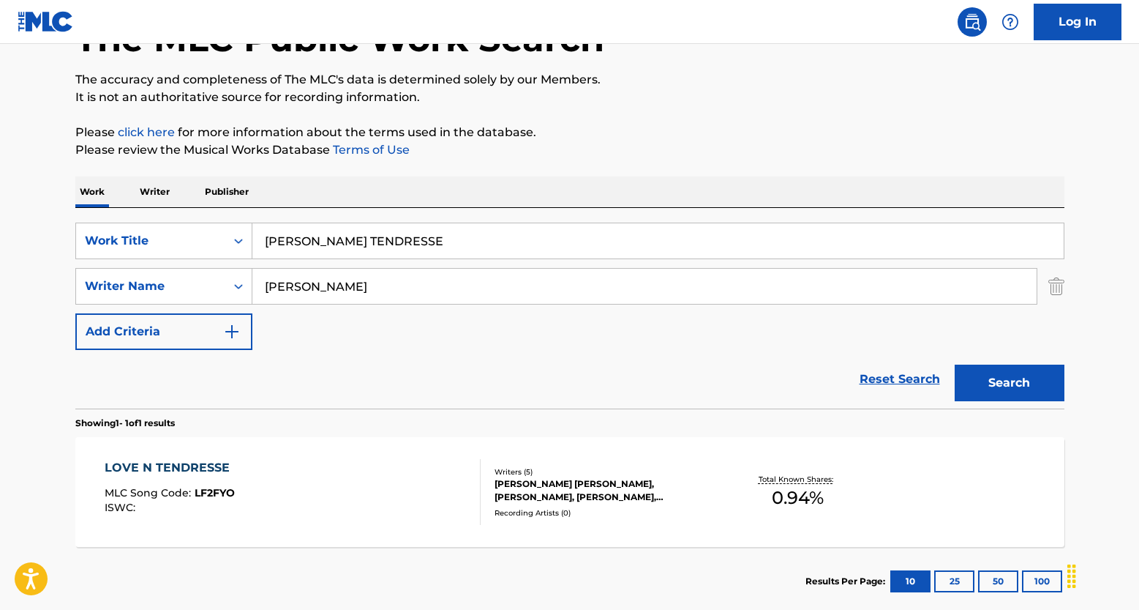
click at [890, 383] on link "Reset Search" at bounding box center [900, 379] width 95 height 32
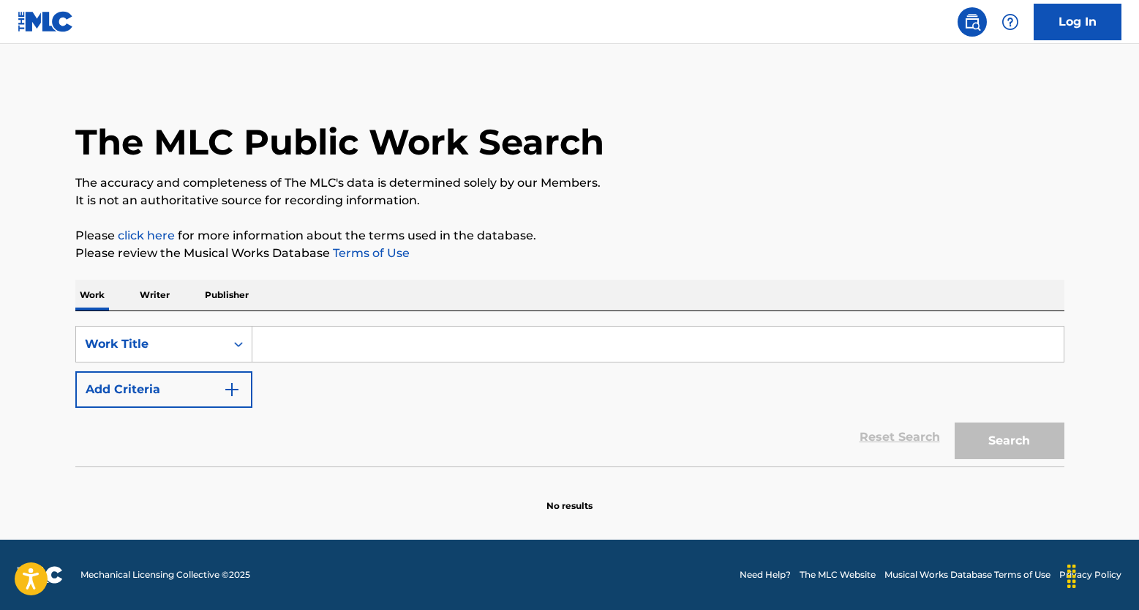
scroll to position [0, 0]
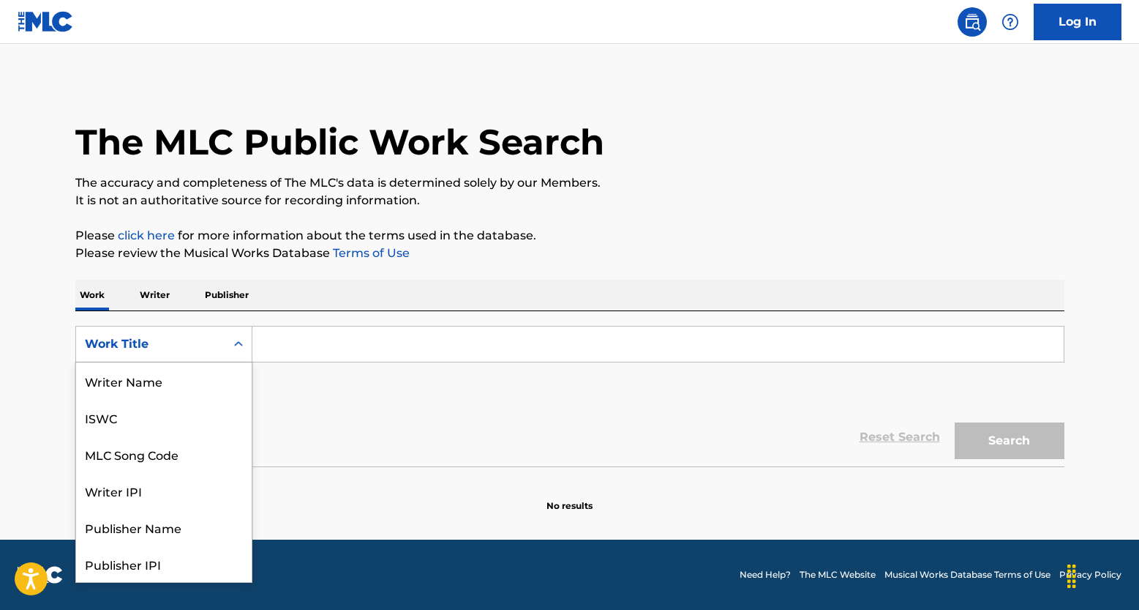
click at [198, 341] on div "Work Title" at bounding box center [151, 344] width 132 height 18
click at [150, 408] on div "ISWC" at bounding box center [164, 417] width 176 height 37
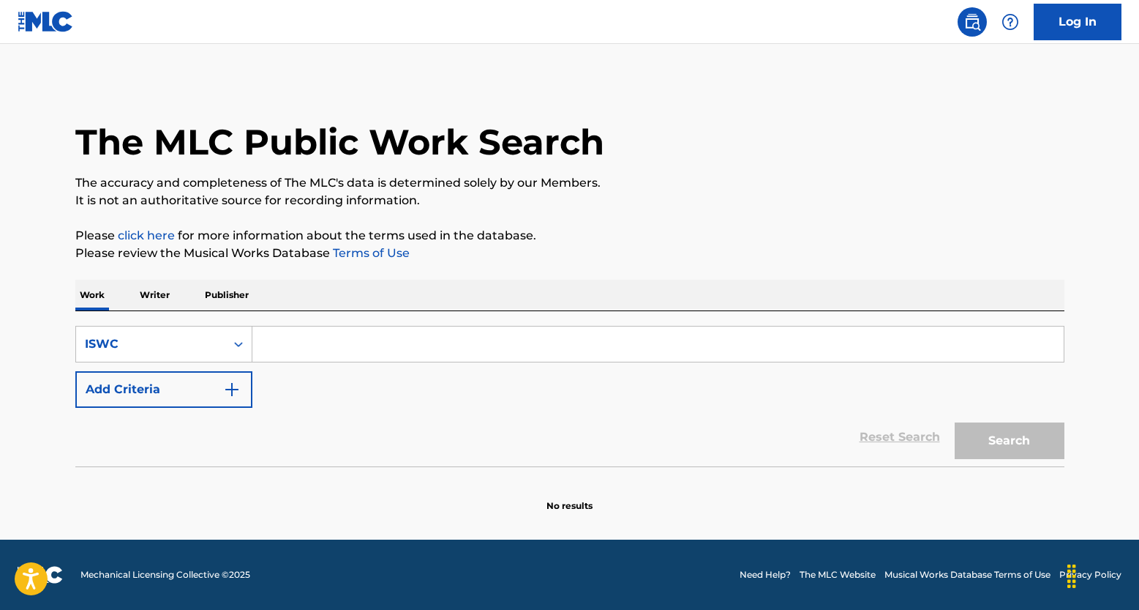
click at [302, 351] on input "Search Form" at bounding box center [658, 343] width 812 height 35
paste input "T3098426809"
type input "T3098426809"
click at [1052, 438] on button "Search" at bounding box center [1010, 440] width 110 height 37
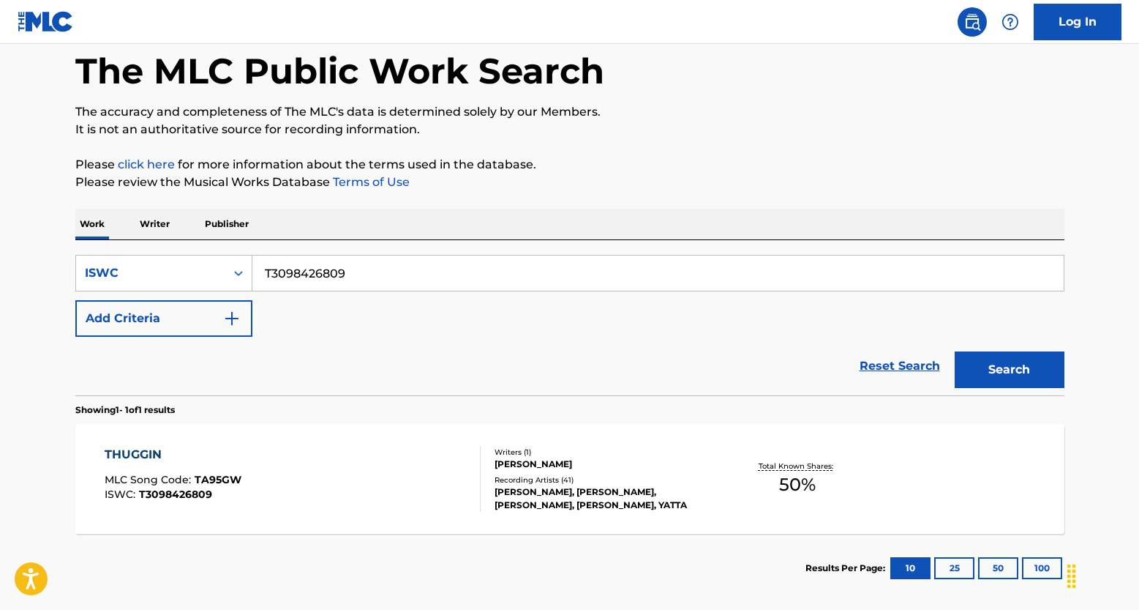
scroll to position [78, 0]
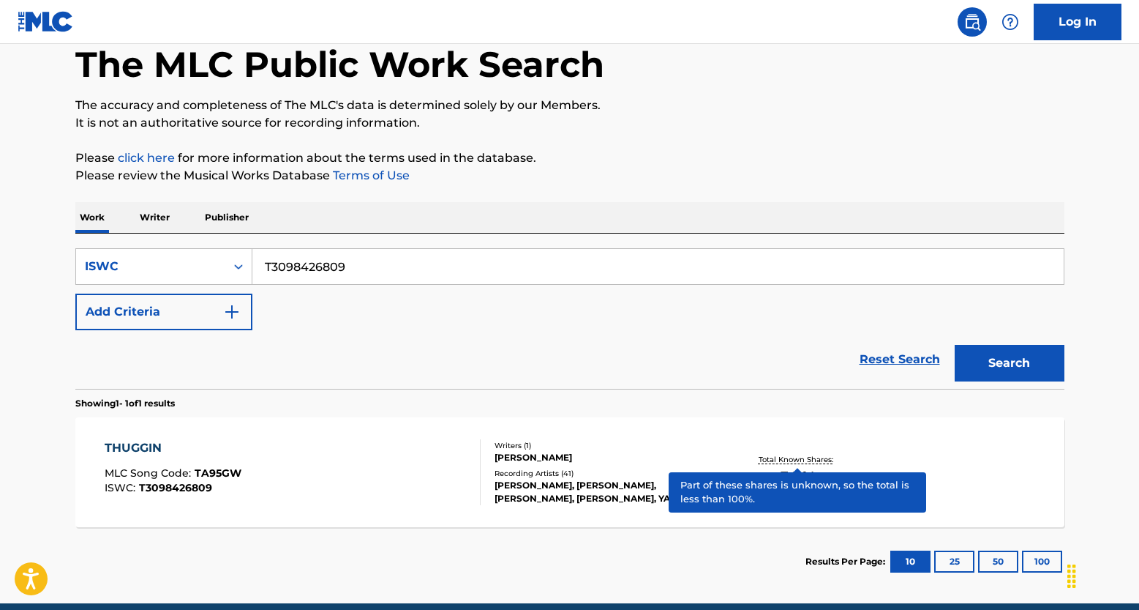
click at [804, 461] on p "Total Known Shares:" at bounding box center [798, 459] width 78 height 11
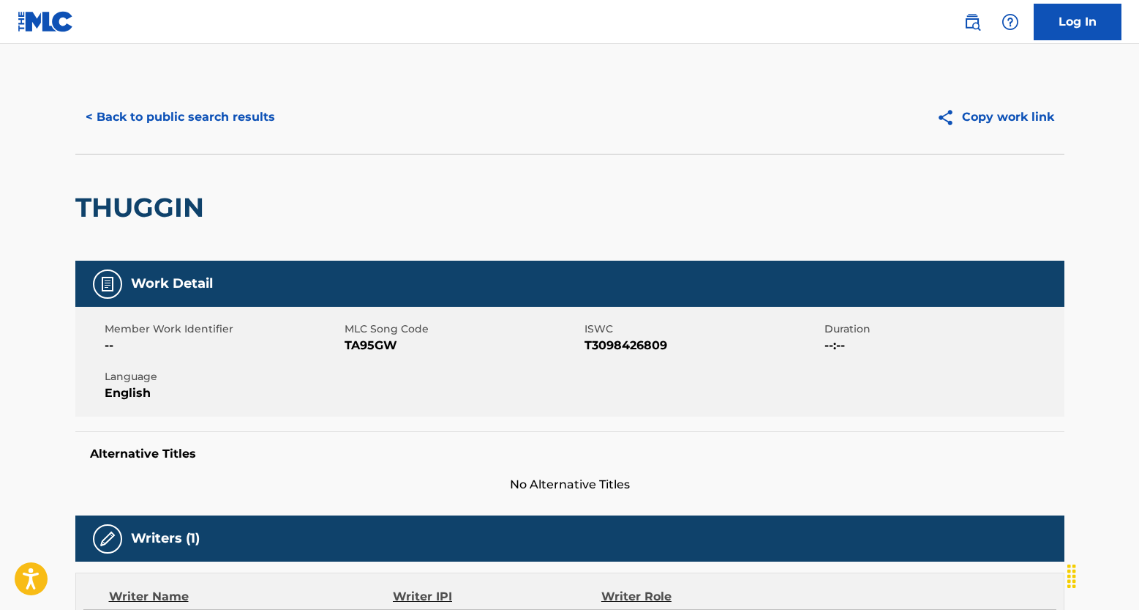
click at [204, 115] on button "< Back to public search results" at bounding box center [180, 117] width 210 height 37
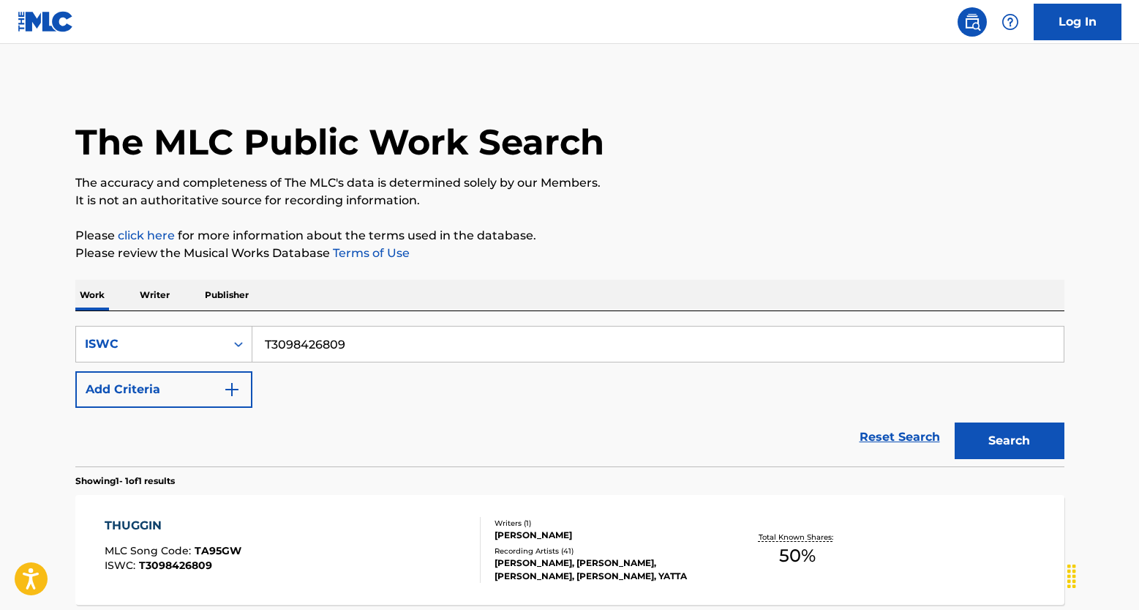
scroll to position [78, 0]
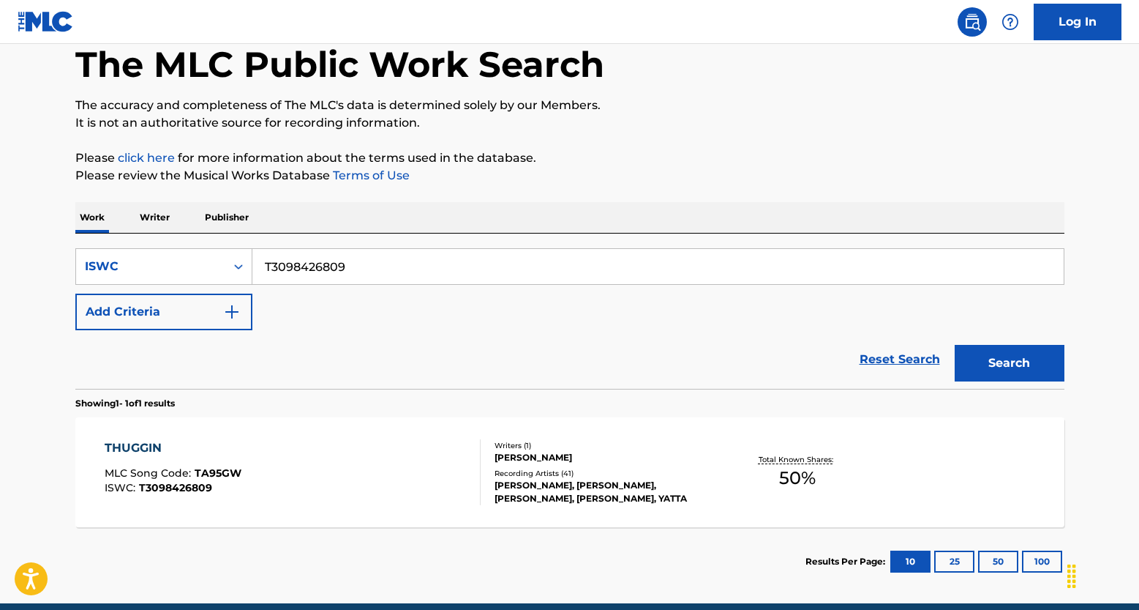
drag, startPoint x: 891, startPoint y: 359, endPoint x: 442, endPoint y: 307, distance: 451.7
click at [886, 359] on link "Reset Search" at bounding box center [900, 359] width 95 height 32
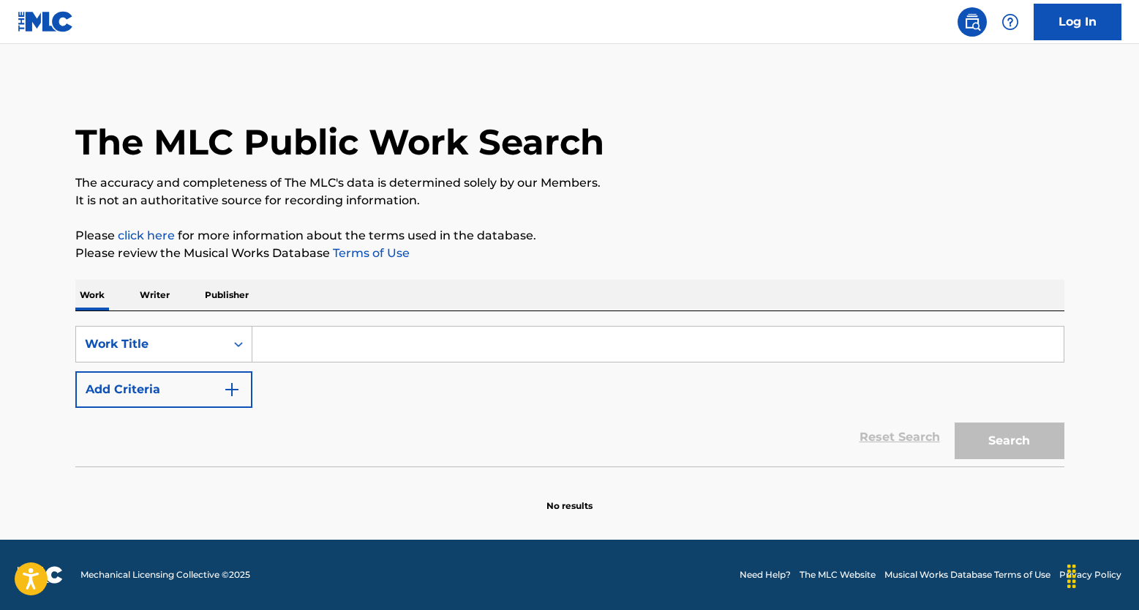
click at [338, 348] on input "Search Form" at bounding box center [658, 343] width 812 height 35
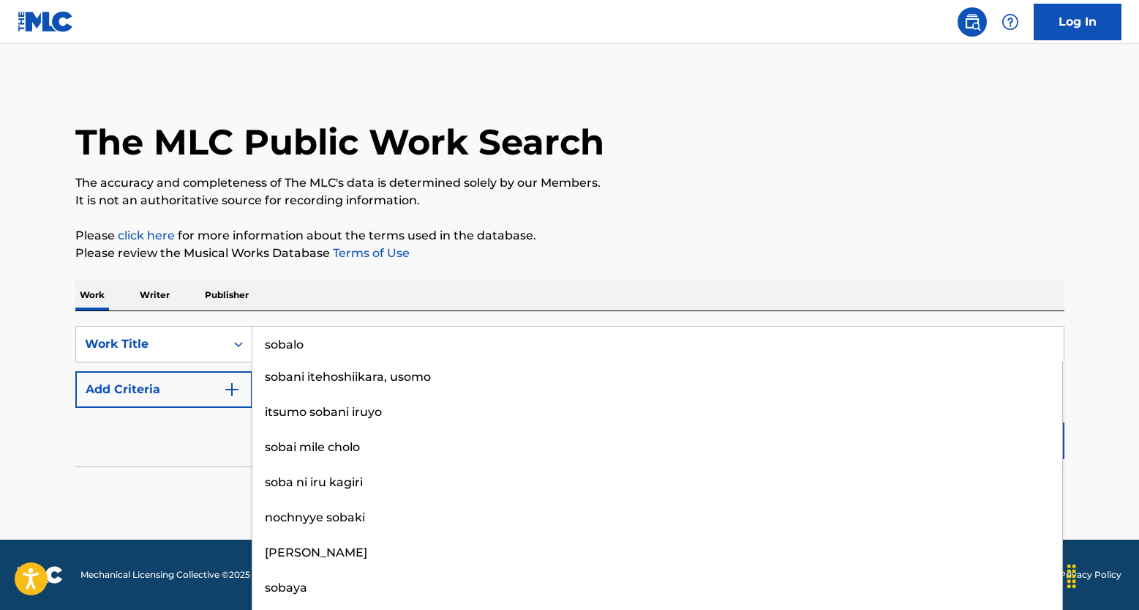
type input "sobalo"
click at [224, 403] on button "Add Criteria" at bounding box center [163, 389] width 177 height 37
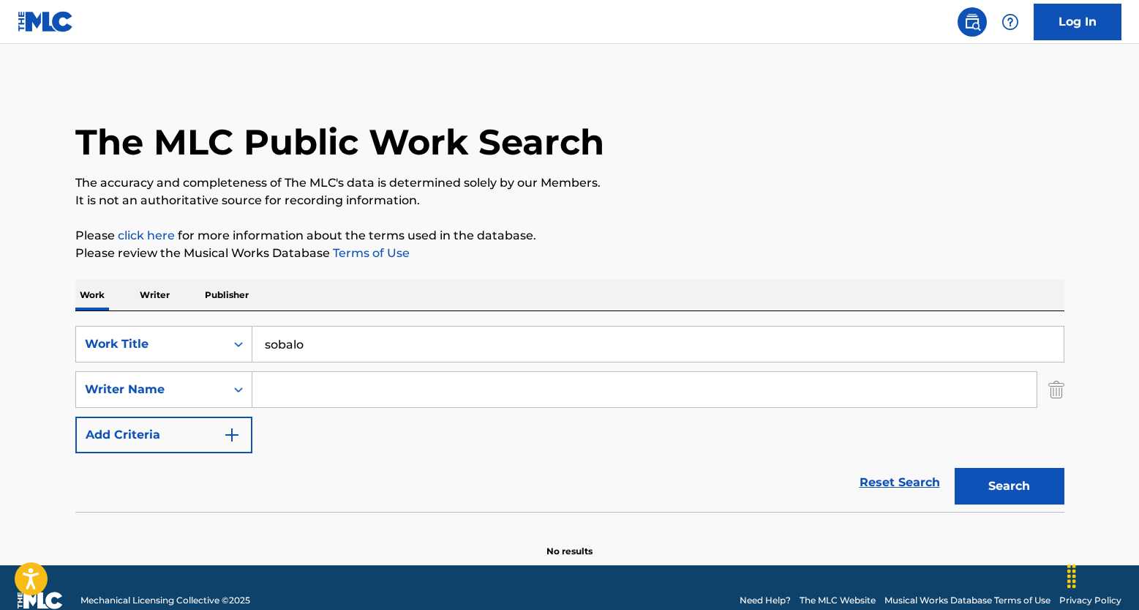
click at [291, 388] on input "Search Form" at bounding box center [644, 389] width 785 height 35
paste input "CONZUEGRA BRYAN ESMERALDO SR"
type input "CONZUEGRA BRYAN ESMERALDO SR"
click at [968, 470] on button "Search" at bounding box center [1010, 486] width 110 height 37
drag, startPoint x: 501, startPoint y: 389, endPoint x: 138, endPoint y: 379, distance: 363.9
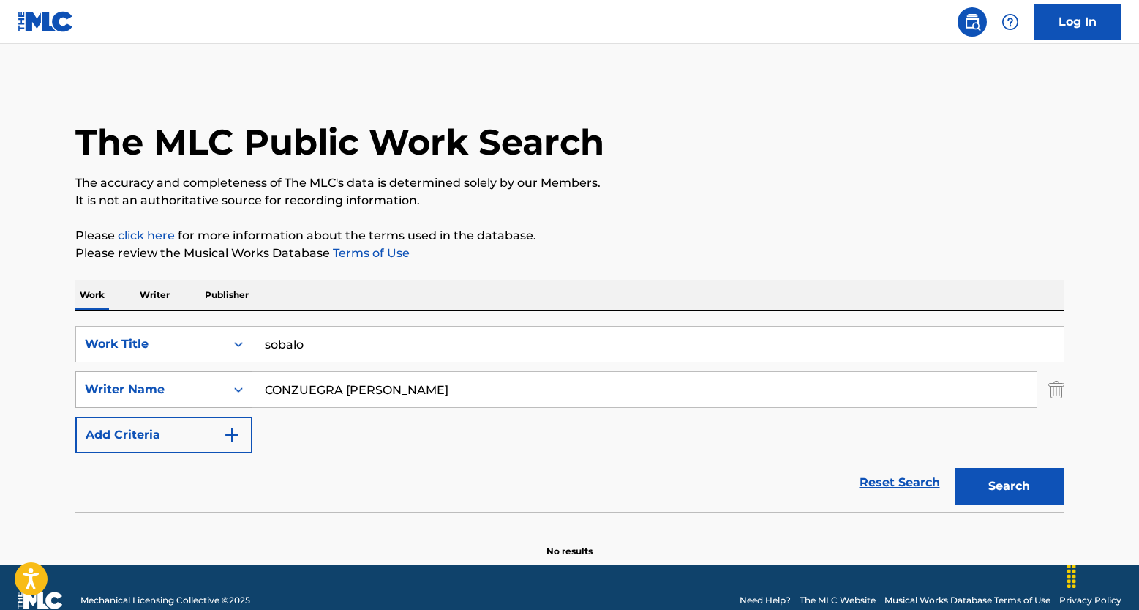
click at [138, 379] on div "SearchWithCriteria65680dd1-ecec-47ca-b2d3-c0c10b685272 Writer Name CONZUEGRA BR…" at bounding box center [569, 389] width 989 height 37
paste input "FRIAS VASQUEZ JOSE FRANCIEL"
type input "FRIAS VASQUEZ JOSE FRANCIEL"
click at [955, 468] on button "Search" at bounding box center [1010, 486] width 110 height 37
click at [884, 486] on link "Reset Search" at bounding box center [900, 482] width 95 height 32
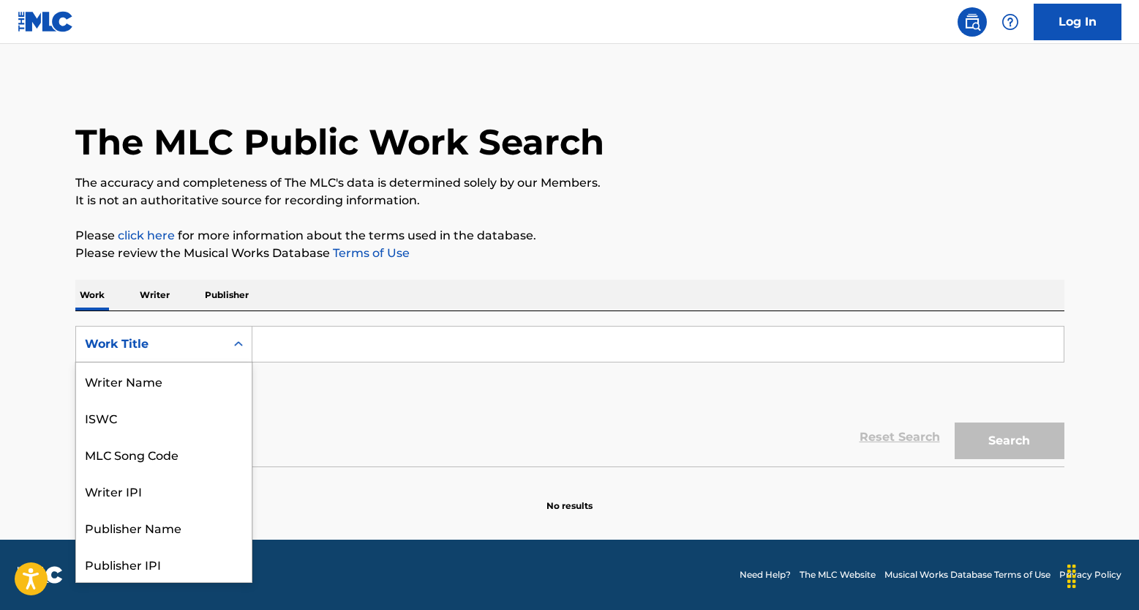
click at [229, 334] on div "Search Form" at bounding box center [238, 344] width 26 height 26
click at [176, 417] on div "ISWC" at bounding box center [164, 417] width 176 height 37
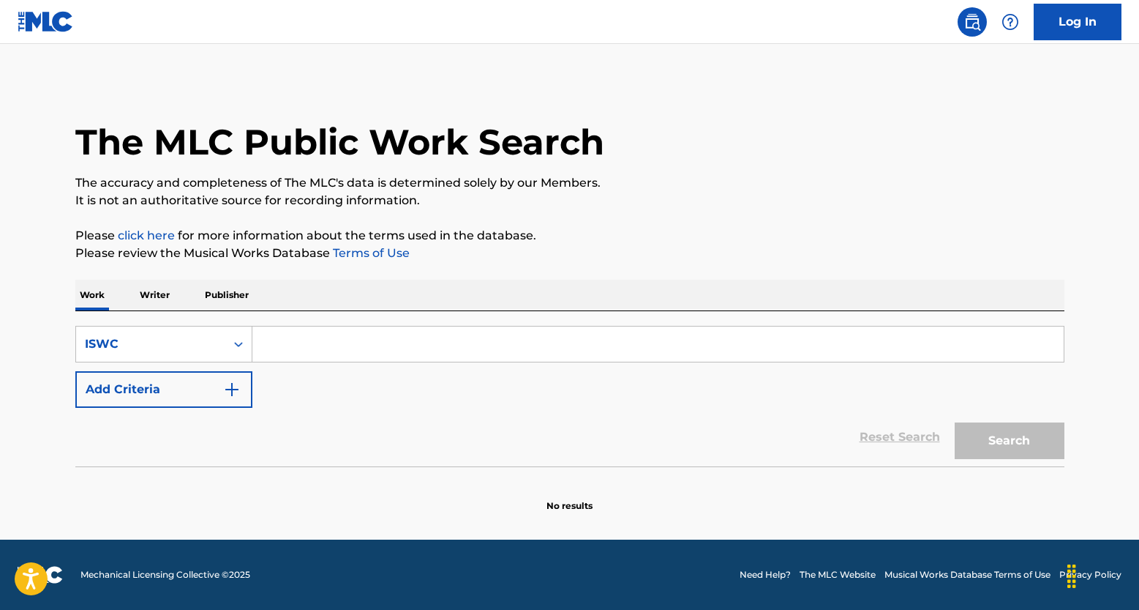
click at [334, 350] on input "Search Form" at bounding box center [658, 343] width 812 height 35
paste input "T3011507436"
type input "T3011507436"
click at [1025, 452] on button "Search" at bounding box center [1010, 440] width 110 height 37
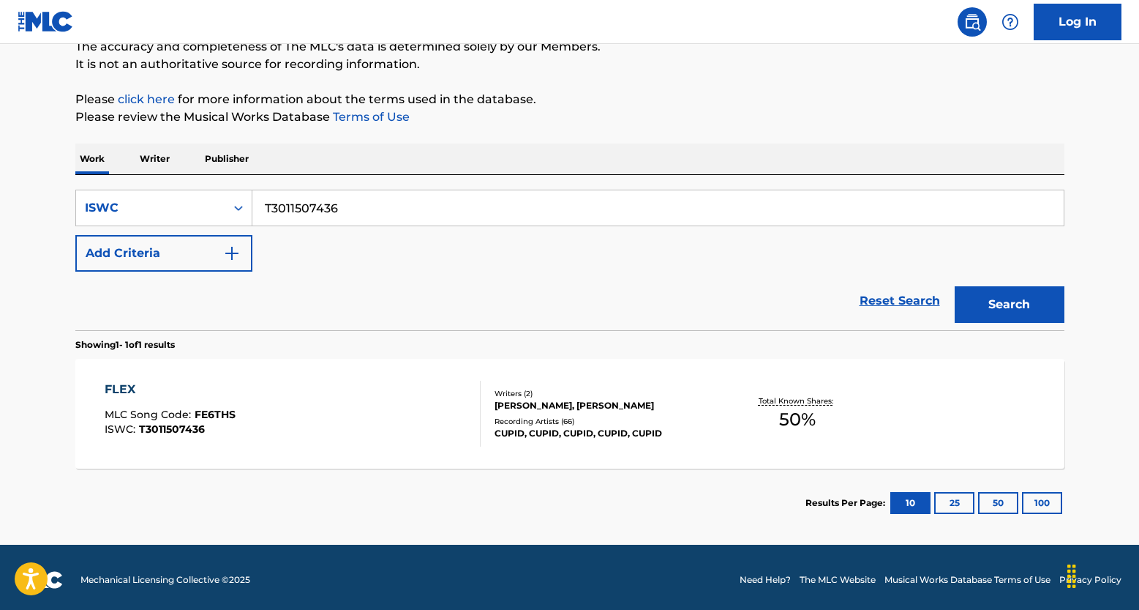
scroll to position [141, 0]
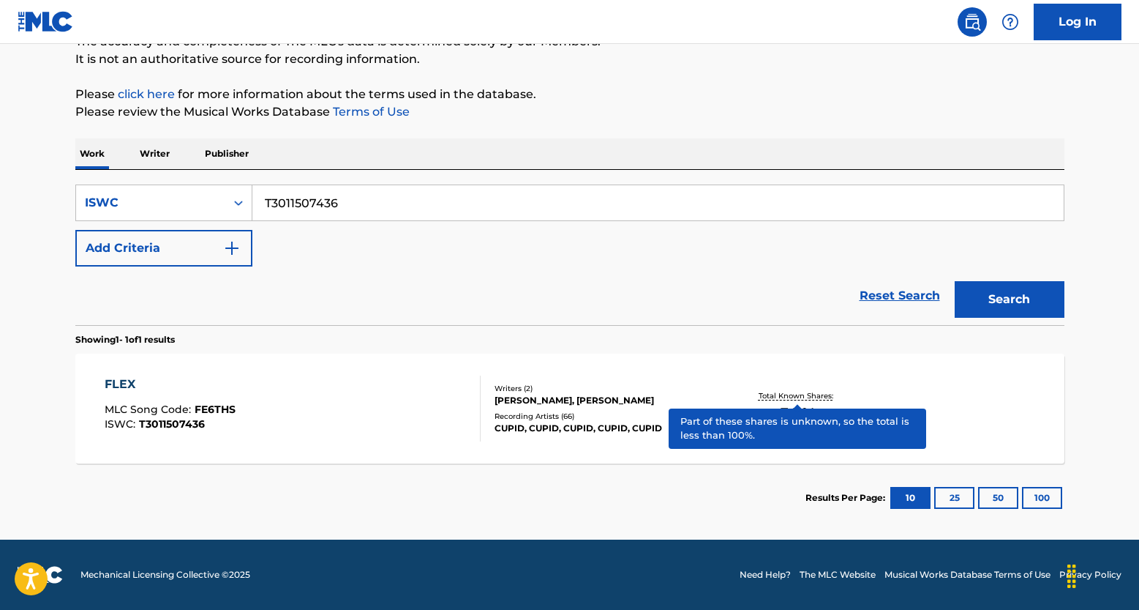
click at [806, 398] on p "Total Known Shares:" at bounding box center [798, 395] width 78 height 11
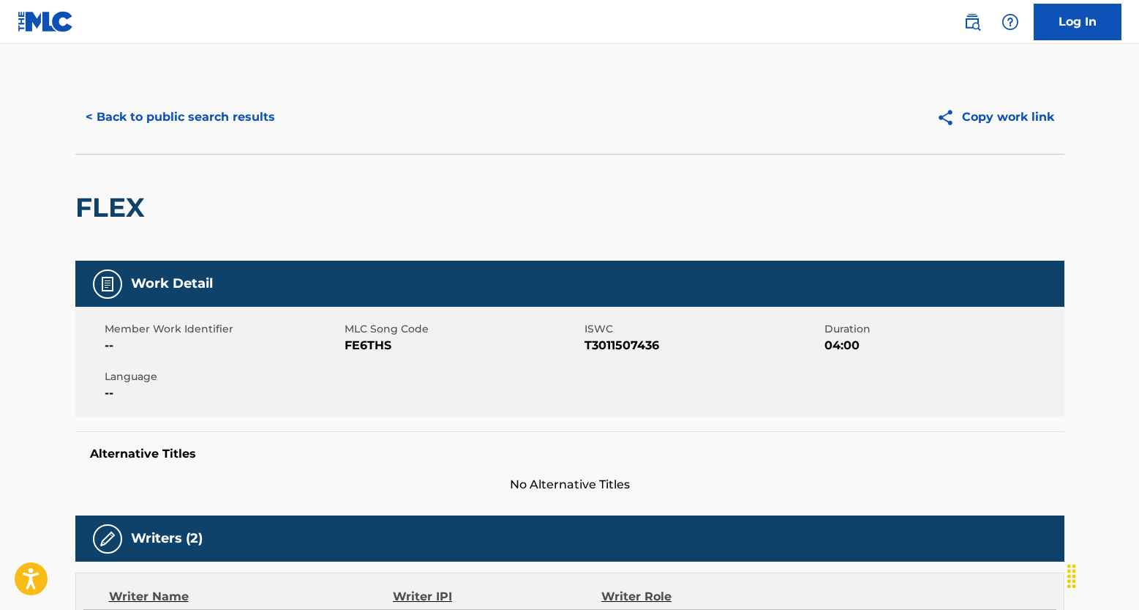
click at [209, 127] on button "< Back to public search results" at bounding box center [180, 117] width 210 height 37
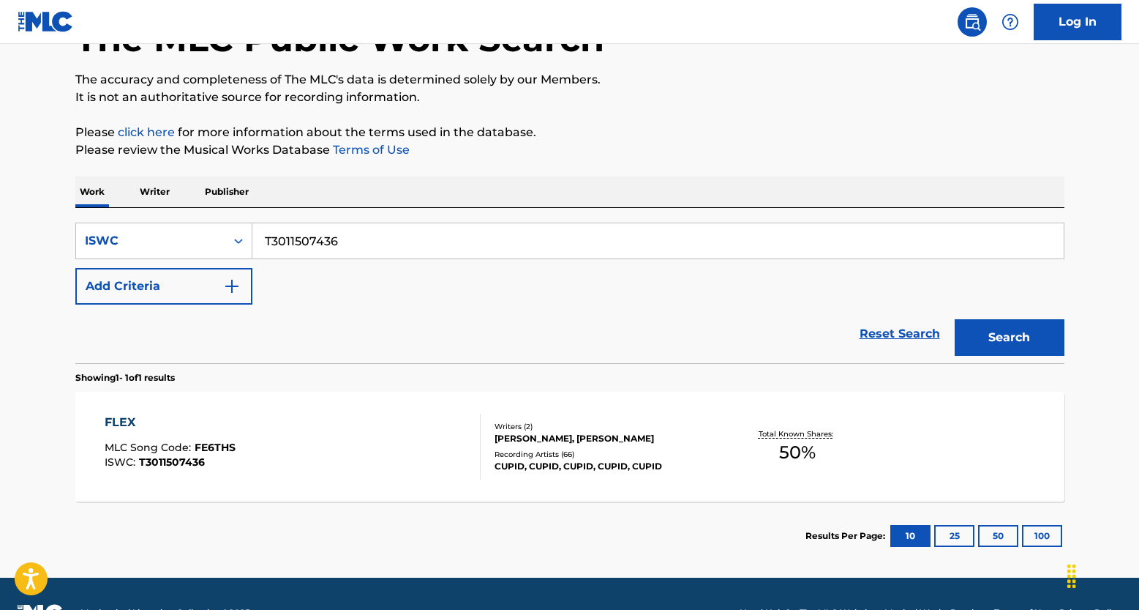
drag, startPoint x: 361, startPoint y: 241, endPoint x: 233, endPoint y: 220, distance: 129.0
click at [239, 220] on div "SearchWithCriteriac4e8c67b-935a-46ef-9a8d-5319167da34b ISWC T3011507436 Add Cri…" at bounding box center [569, 285] width 989 height 155
paste input "9329989788"
type input "T9329989788"
click at [1008, 340] on button "Search" at bounding box center [1010, 337] width 110 height 37
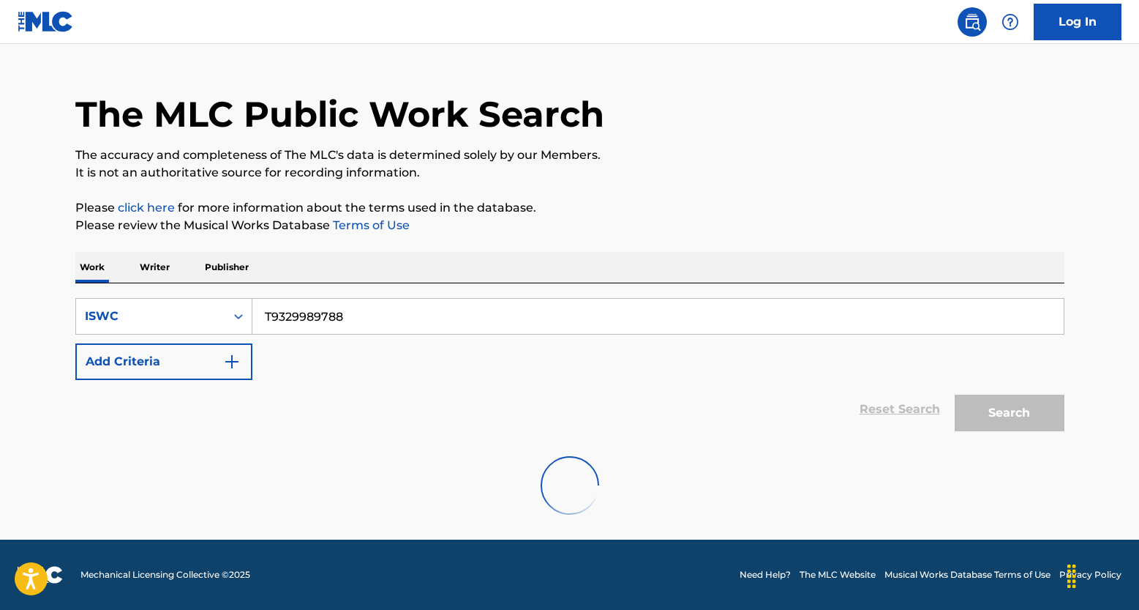
scroll to position [0, 0]
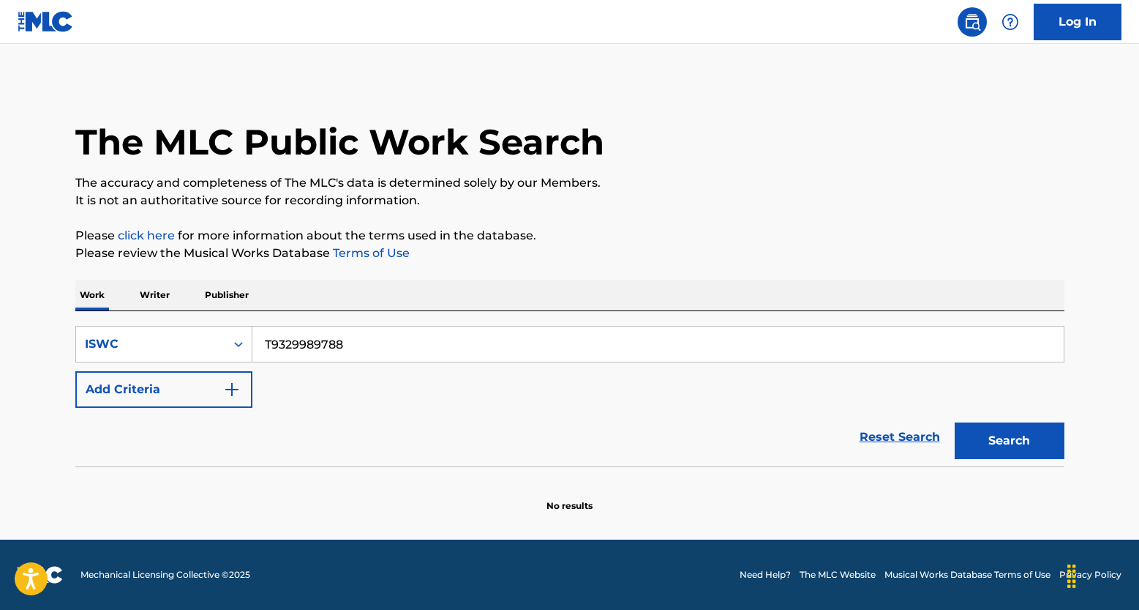
drag, startPoint x: 902, startPoint y: 431, endPoint x: 861, endPoint y: 432, distance: 41.0
click at [902, 431] on link "Reset Search" at bounding box center [900, 437] width 95 height 32
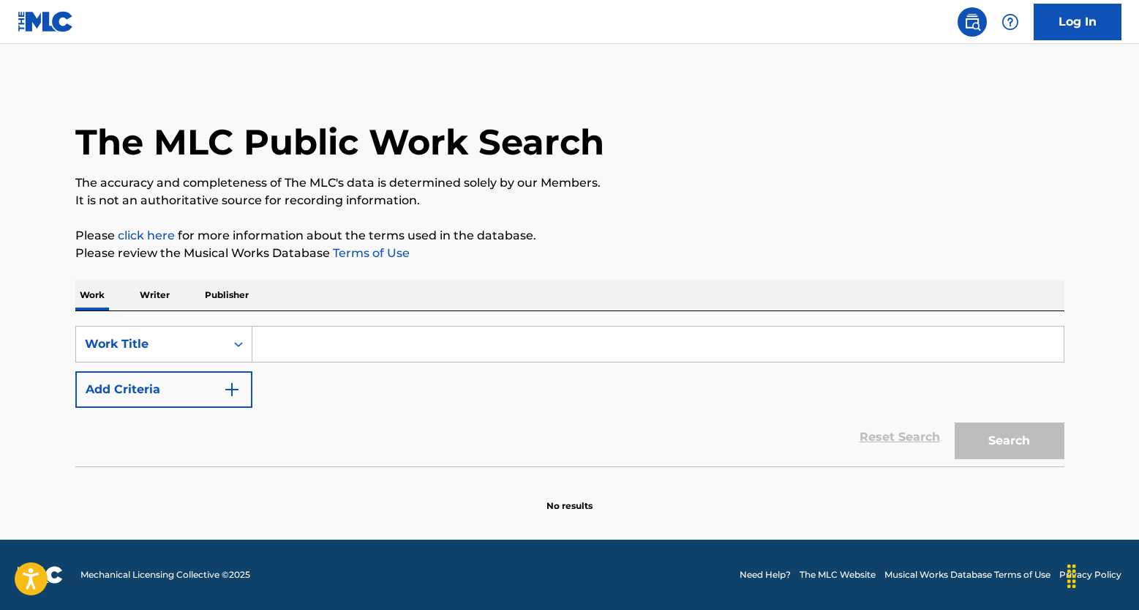
click at [312, 345] on input "Search Form" at bounding box center [658, 343] width 812 height 35
paste input "PAZ INTERIOR"
type input "PAZ INTERIOR"
click at [247, 393] on button "Add Criteria" at bounding box center [163, 389] width 177 height 37
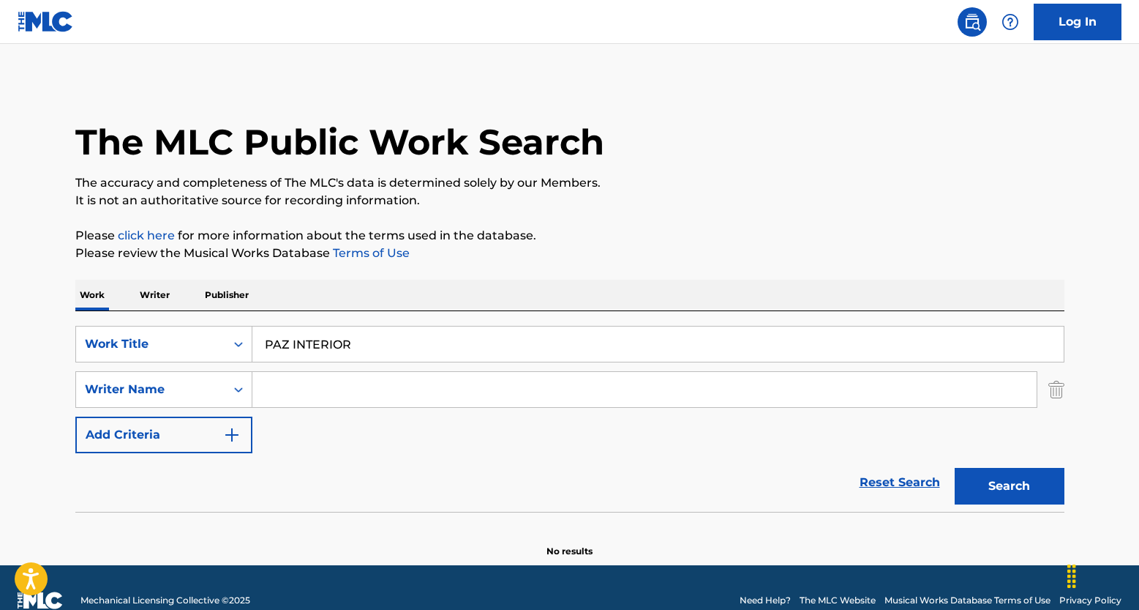
click at [373, 378] on input "Search Form" at bounding box center [644, 389] width 785 height 35
paste input "SOARES JULIANO GONCALVES, DE FREITAS GABRIEL VITOR, SILVA LEONARDO TARGINO DA"
drag, startPoint x: 449, startPoint y: 389, endPoint x: 898, endPoint y: 407, distance: 449.7
click at [898, 407] on div "SOARES JULIANO GONCALVES, DE FREITAS GABRIEL VITOR, SILVA LEONARDO TARGINO DA" at bounding box center [644, 389] width 785 height 37
type input "SOARES JULIANO GONCALVES"
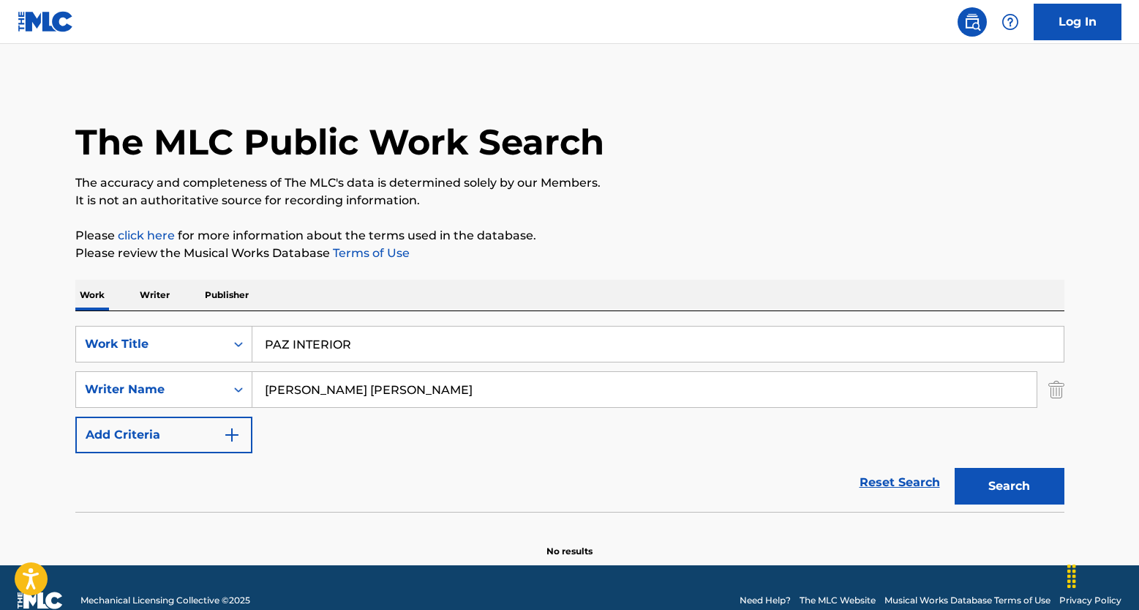
click at [955, 468] on button "Search" at bounding box center [1010, 486] width 110 height 37
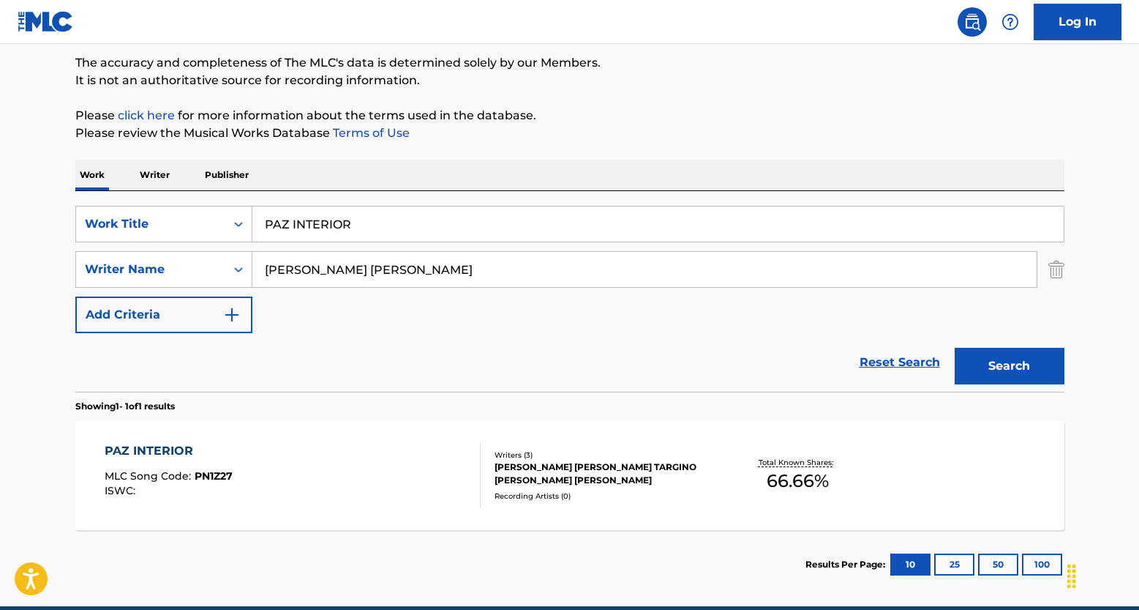
scroll to position [186, 0]
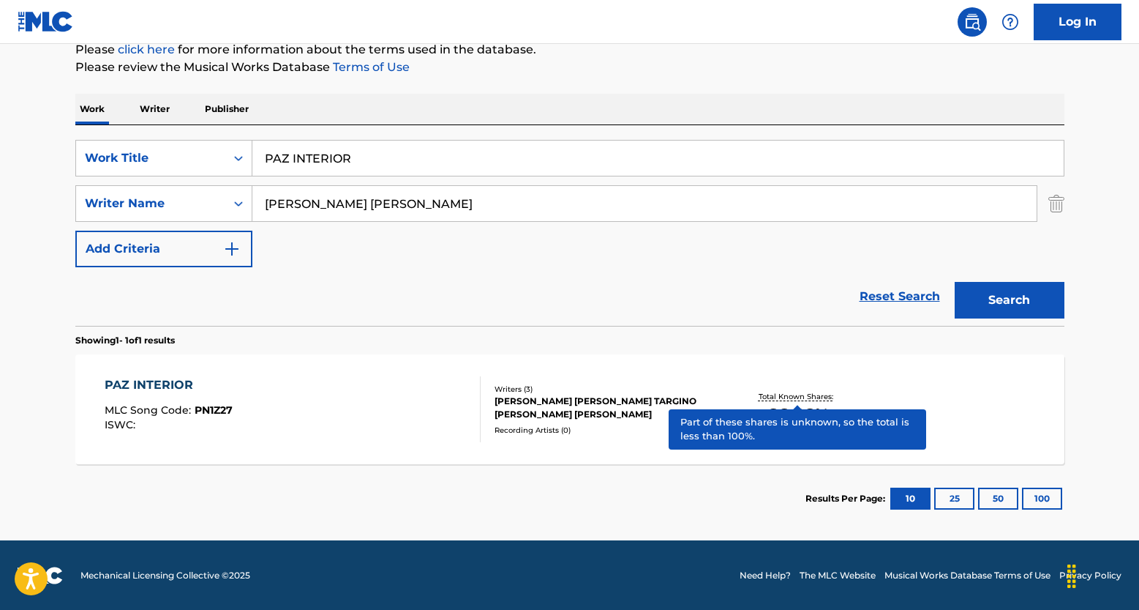
click at [763, 397] on p "Total Known Shares:" at bounding box center [798, 396] width 78 height 11
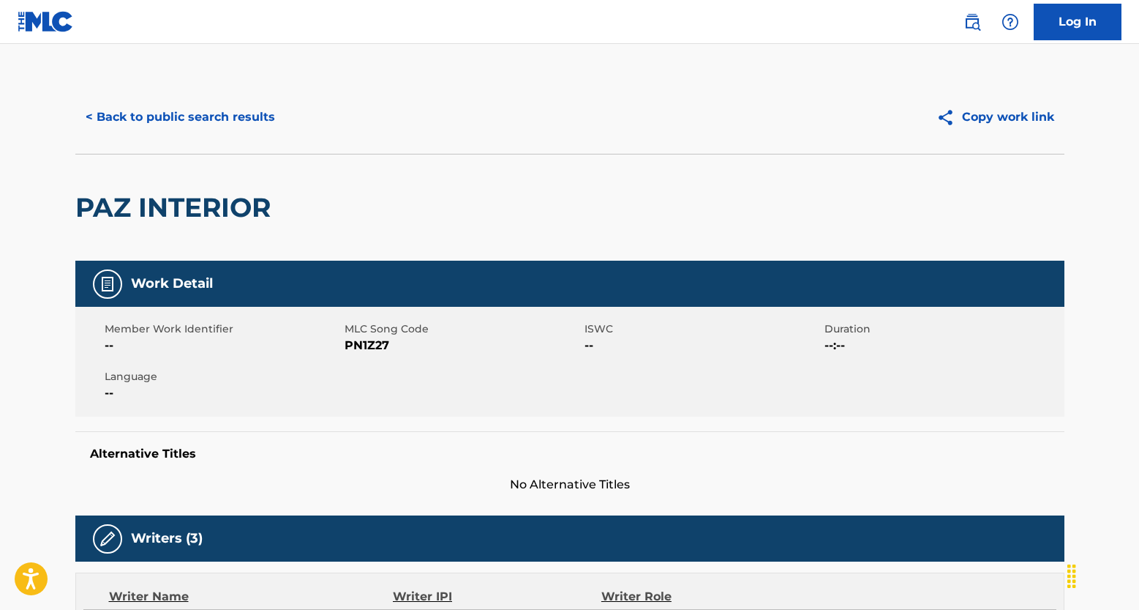
click at [144, 123] on button "< Back to public search results" at bounding box center [180, 117] width 210 height 37
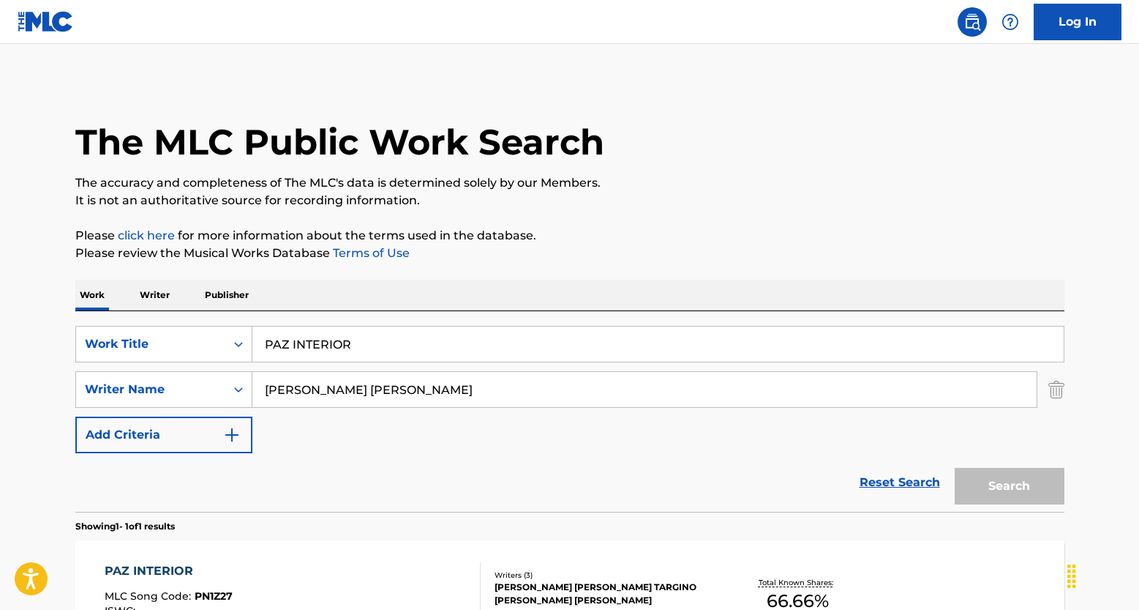
scroll to position [103, 0]
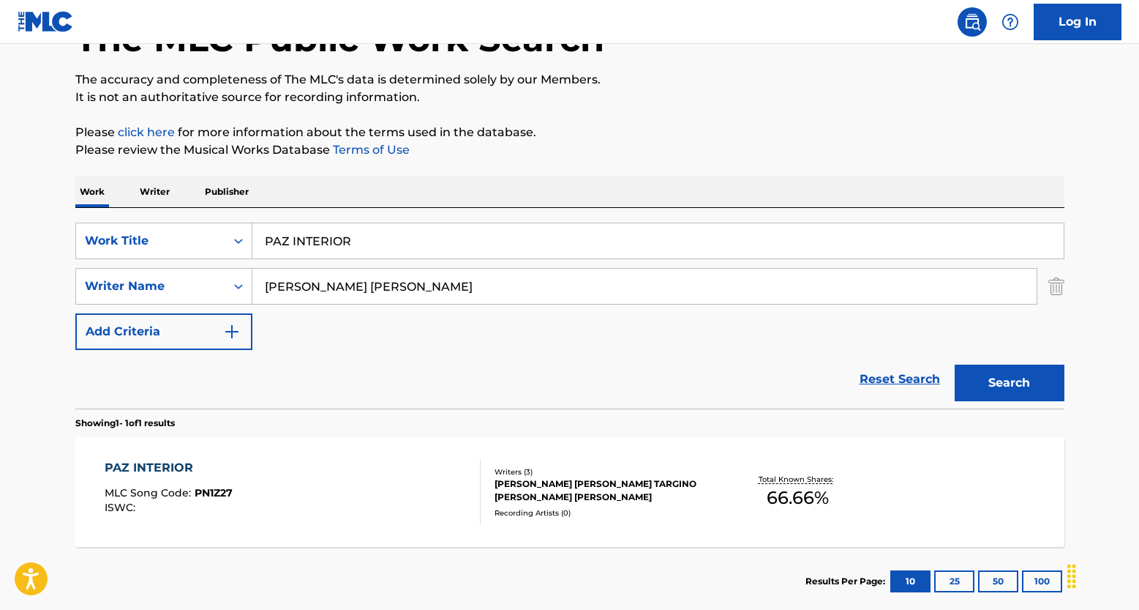
drag, startPoint x: 883, startPoint y: 379, endPoint x: 875, endPoint y: 376, distance: 8.6
click at [883, 379] on link "Reset Search" at bounding box center [900, 379] width 95 height 32
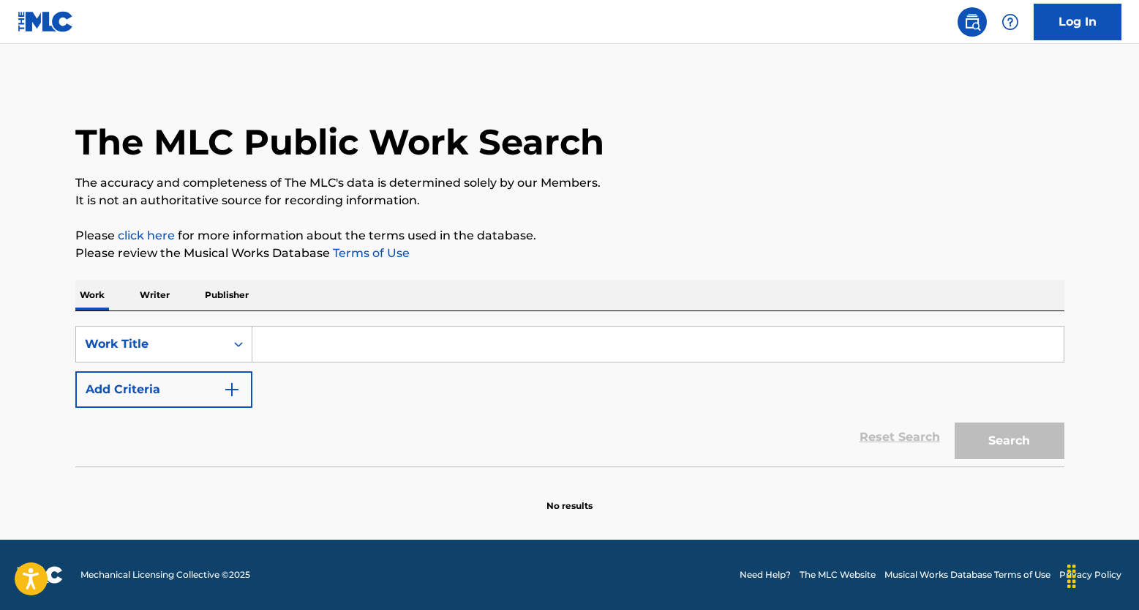
scroll to position [0, 0]
click at [310, 346] on input "Search Form" at bounding box center [658, 343] width 812 height 35
paste input "SHOW ME THE WILL"
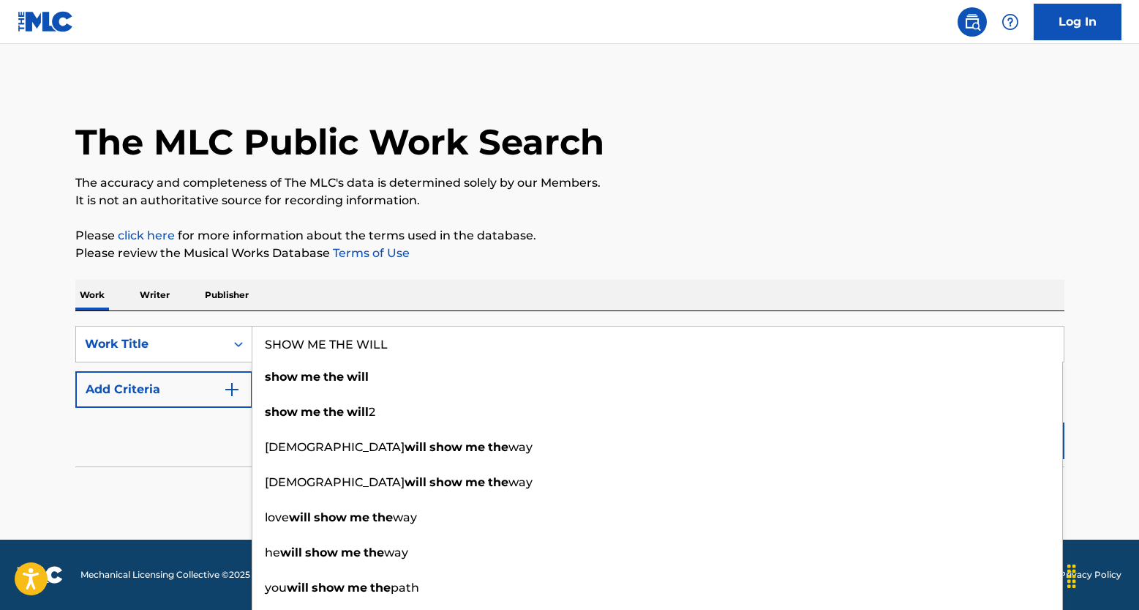
type input "SHOW ME THE WILL"
click at [232, 400] on button "Add Criteria" at bounding box center [163, 389] width 177 height 37
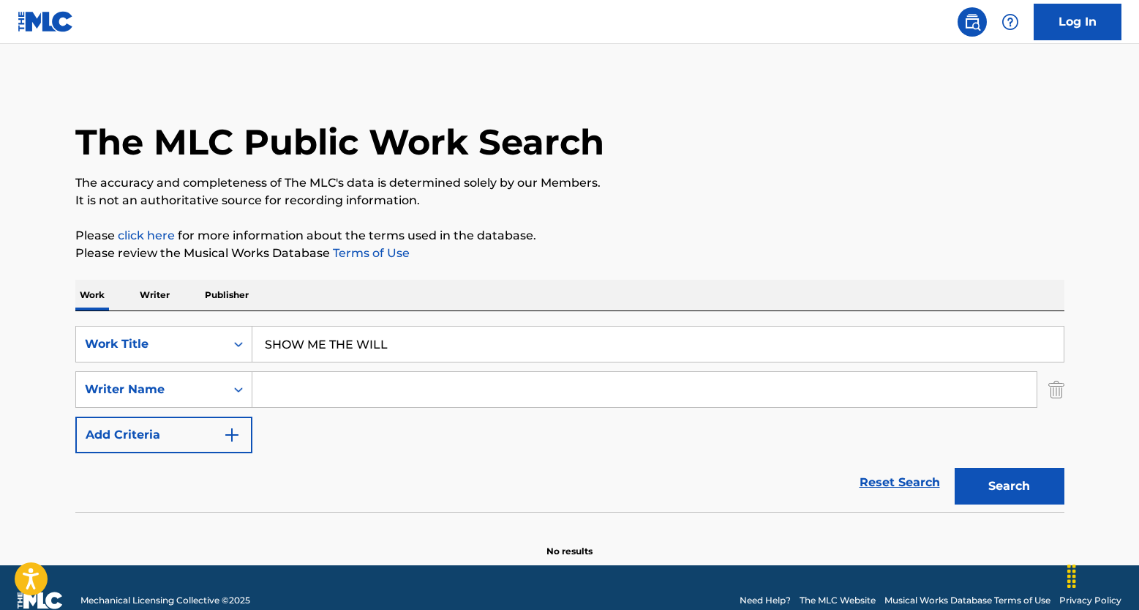
click at [348, 391] on input "Search Form" at bounding box center [644, 389] width 785 height 35
paste input "MARTINEZ DAPHNE"
type input "MARTINEZ DAPHNE"
click at [1036, 488] on button "Search" at bounding box center [1010, 486] width 110 height 37
click at [896, 483] on link "Reset Search" at bounding box center [900, 482] width 95 height 32
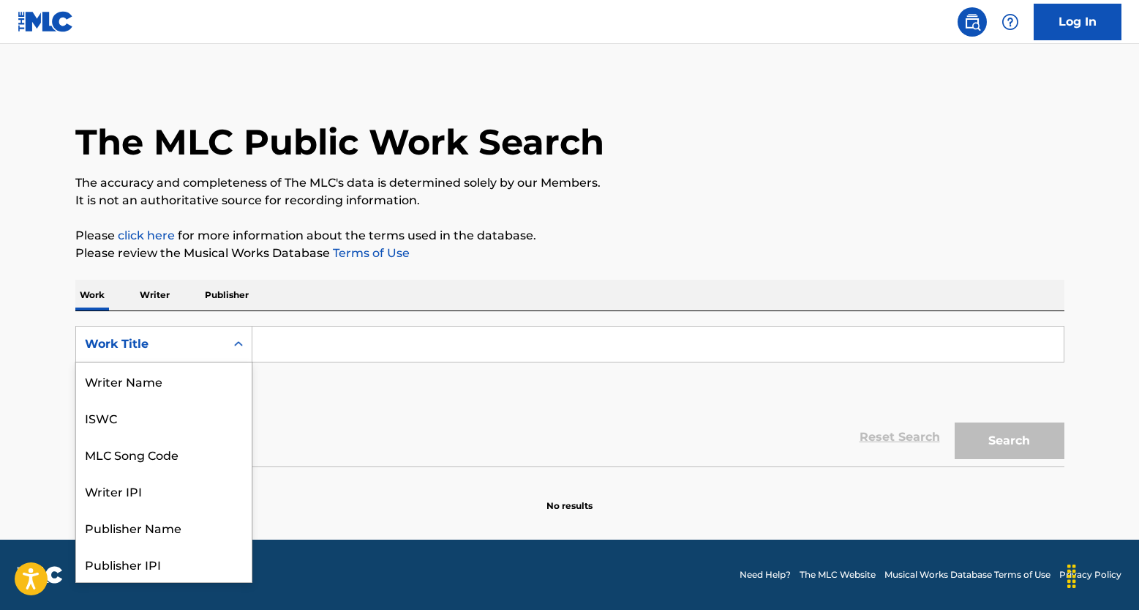
click at [207, 352] on div "Work Title" at bounding box center [151, 344] width 132 height 18
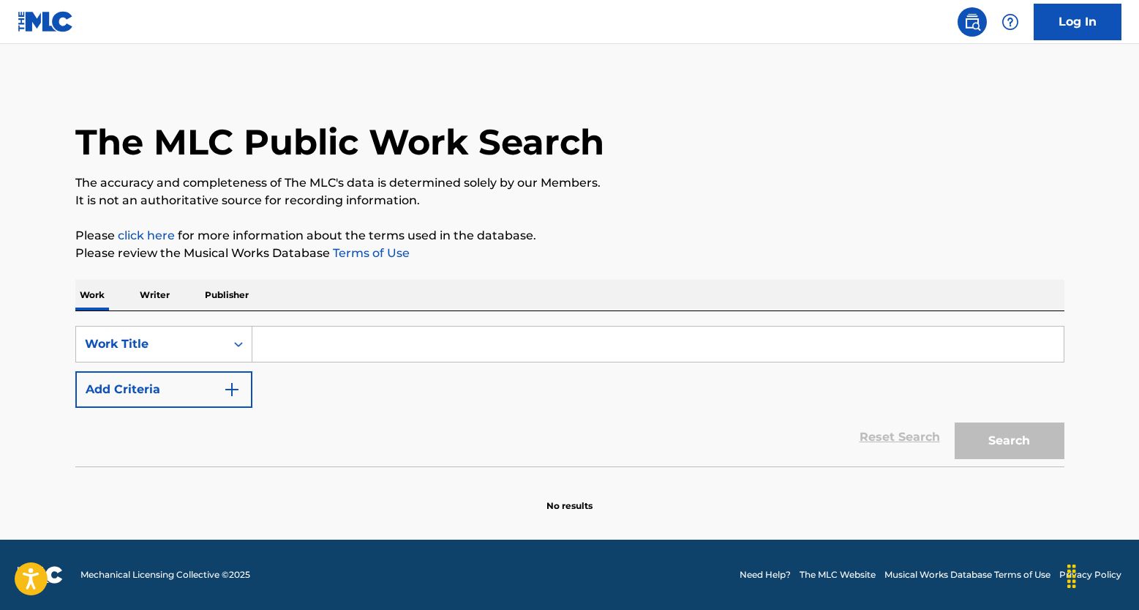
click at [307, 353] on input "Search Form" at bounding box center [658, 343] width 812 height 35
paste input "4L"
type input "4L"
click at [234, 384] on img "Search Form" at bounding box center [232, 390] width 18 height 18
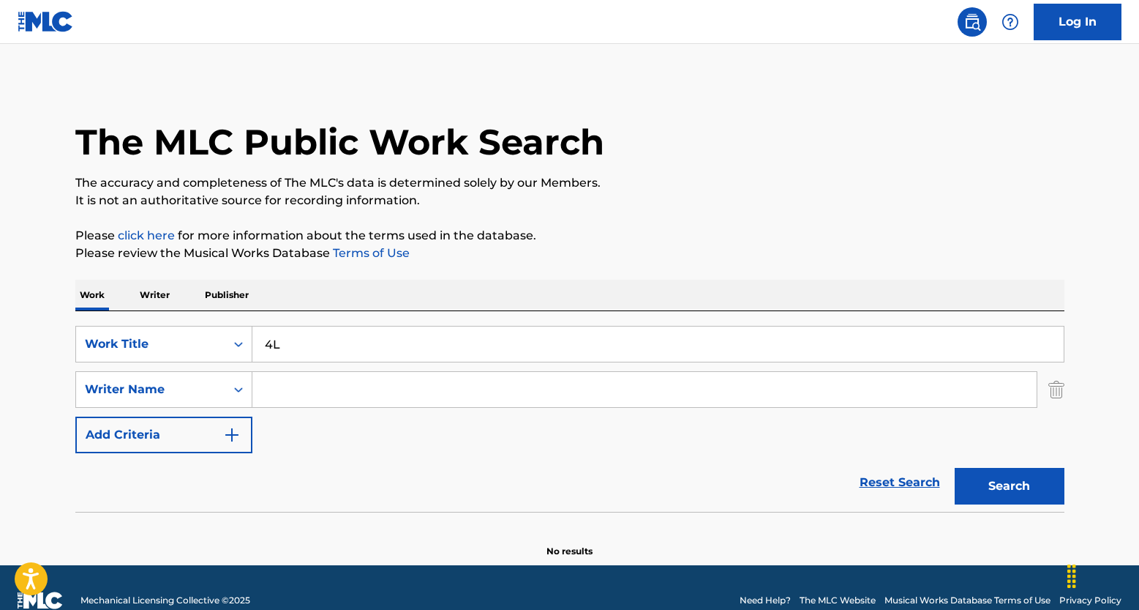
click at [318, 394] on input "Search Form" at bounding box center [644, 389] width 785 height 35
paste input "BARKER LUCA ANTONIO"
type input "BARKER LUCA ANTONIO"
click at [1001, 496] on button "Search" at bounding box center [1010, 486] width 110 height 37
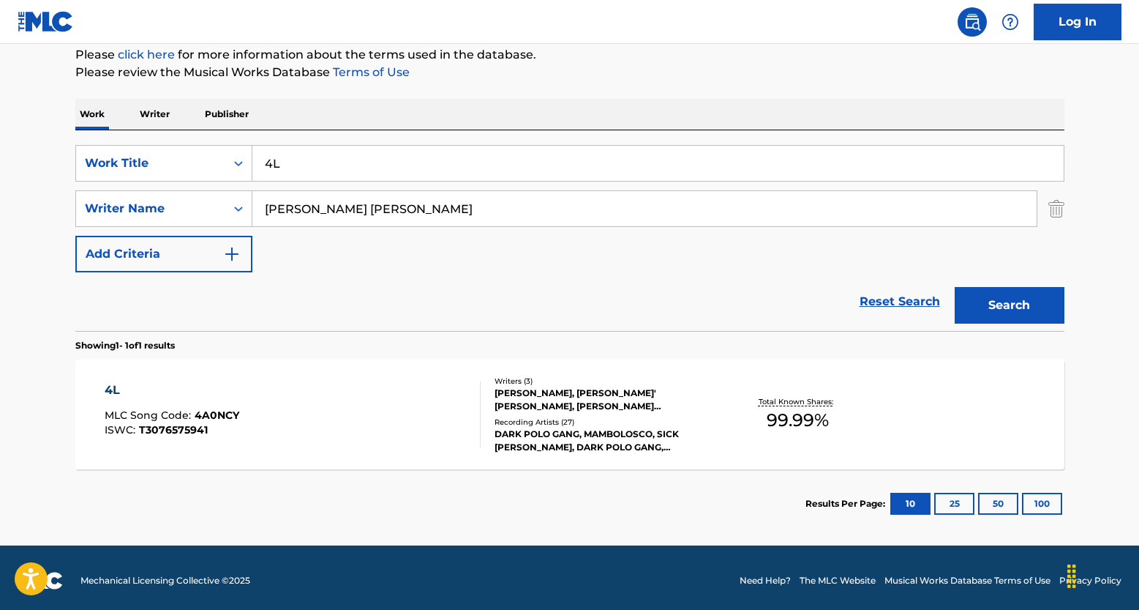
scroll to position [187, 0]
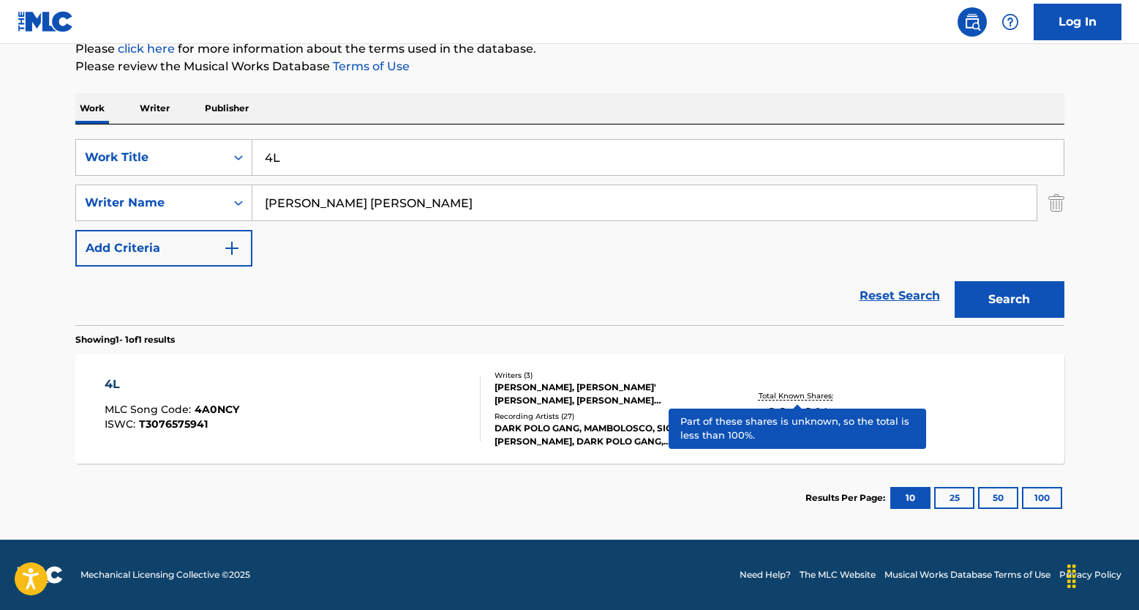
click at [800, 397] on p "Total Known Shares:" at bounding box center [798, 395] width 78 height 11
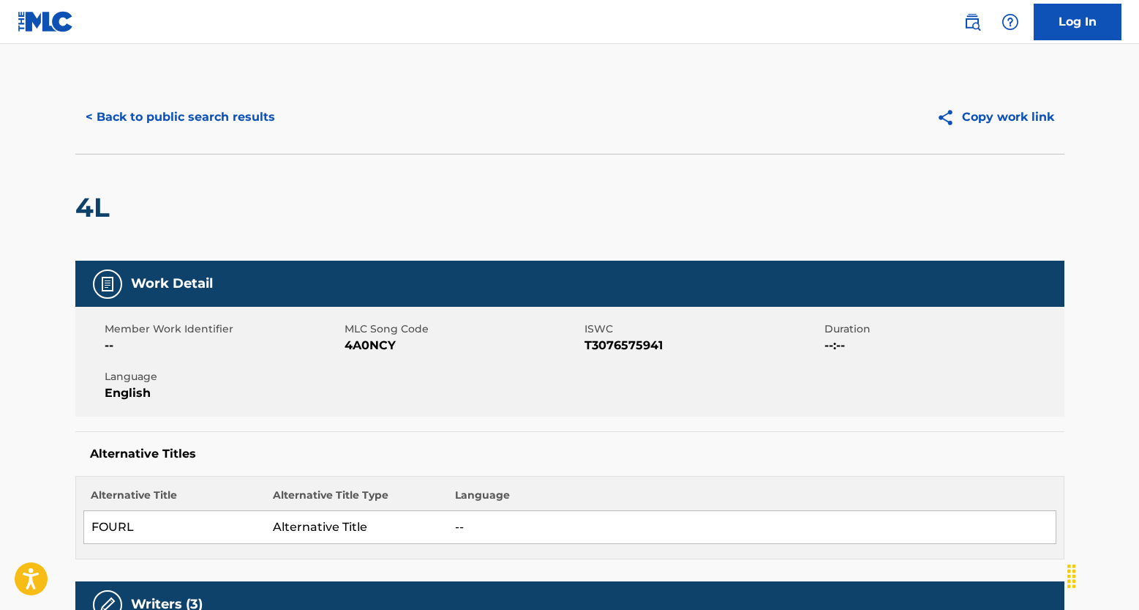
click at [125, 118] on button "< Back to public search results" at bounding box center [180, 117] width 210 height 37
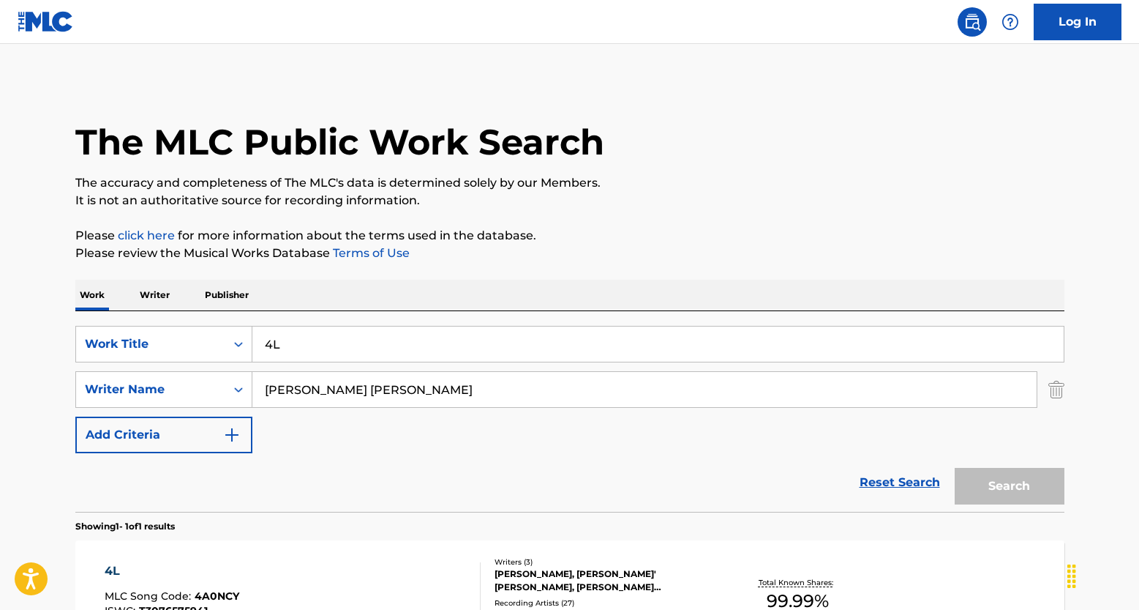
scroll to position [103, 0]
